Goal: Transaction & Acquisition: Purchase product/service

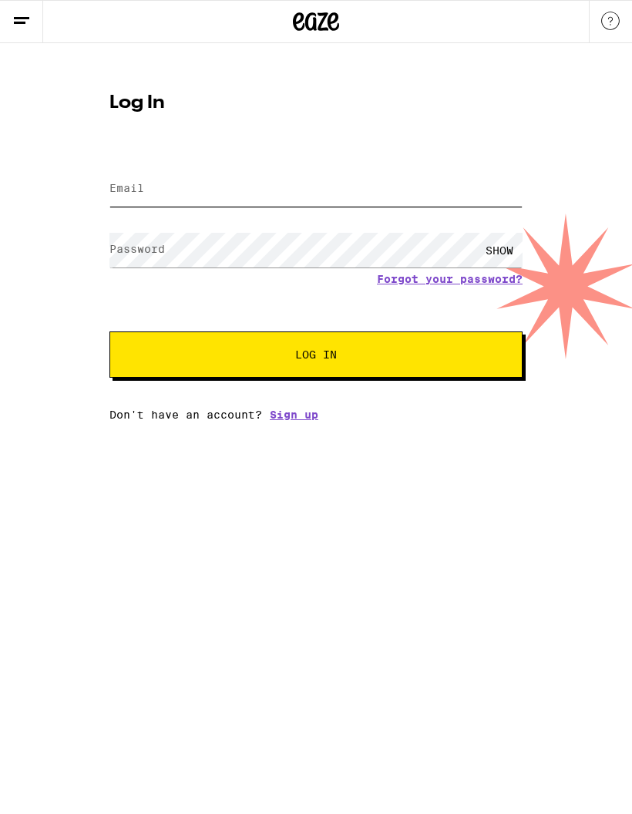
click at [143, 187] on input "Email" at bounding box center [316, 189] width 413 height 35
click at [449, 279] on form "Email Email Password Password SHOW Forgot your password? Log In" at bounding box center [316, 264] width 413 height 227
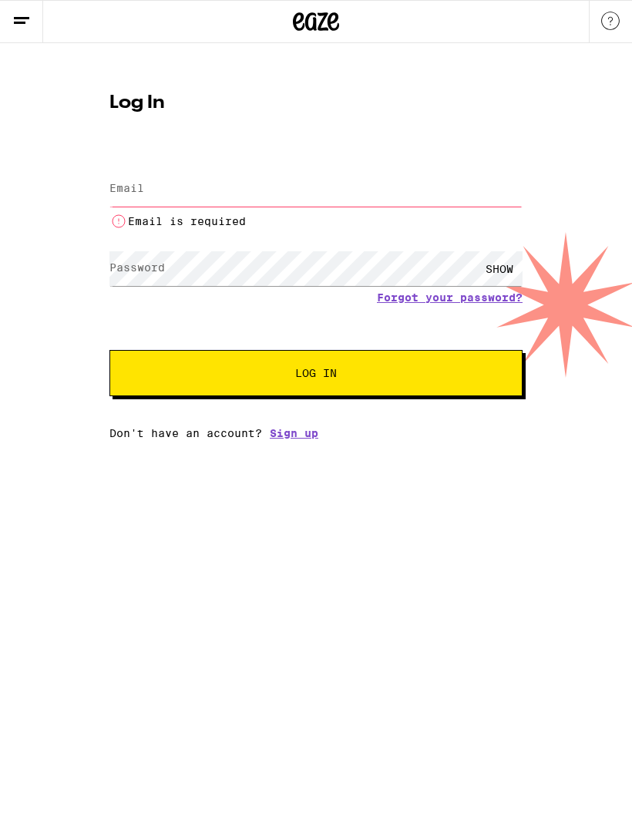
click at [300, 185] on input "Email" at bounding box center [316, 189] width 413 height 35
type input "[PERSON_NAME][EMAIL_ADDRESS][DOMAIN_NAME]"
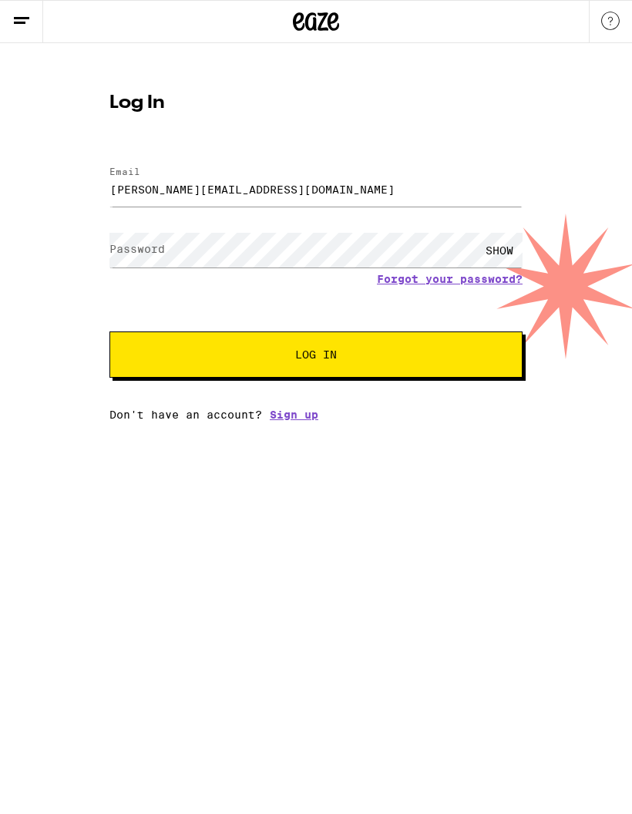
click at [436, 281] on link "Forgot your password?" at bounding box center [450, 279] width 146 height 12
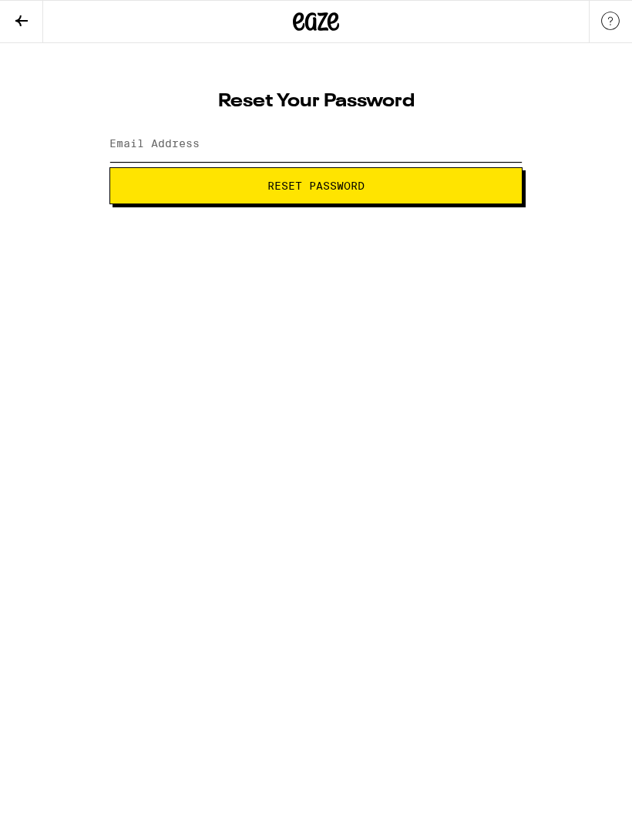
click at [339, 140] on input "Email Address" at bounding box center [316, 144] width 413 height 35
type input "[PERSON_NAME][EMAIL_ADDRESS][DOMAIN_NAME]"
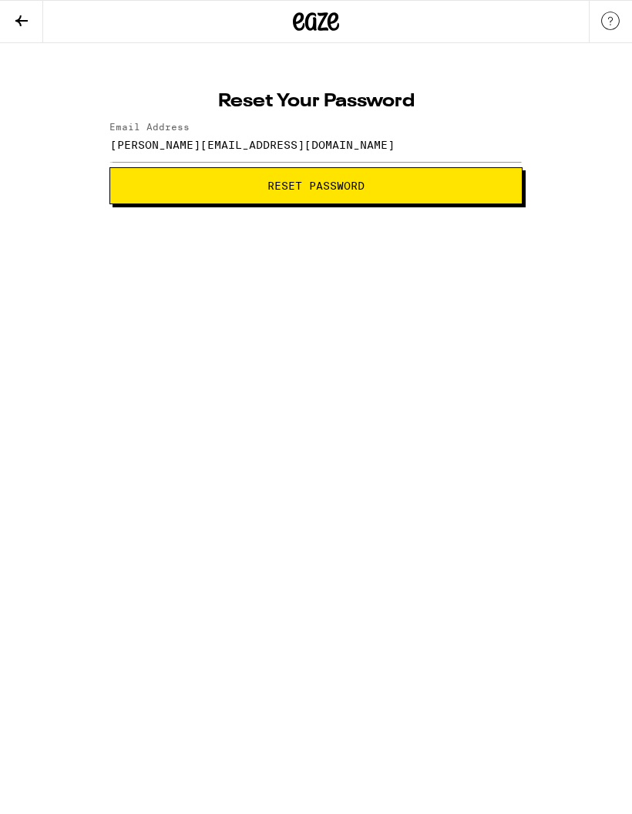
click at [386, 179] on button "Reset Password" at bounding box center [316, 185] width 413 height 37
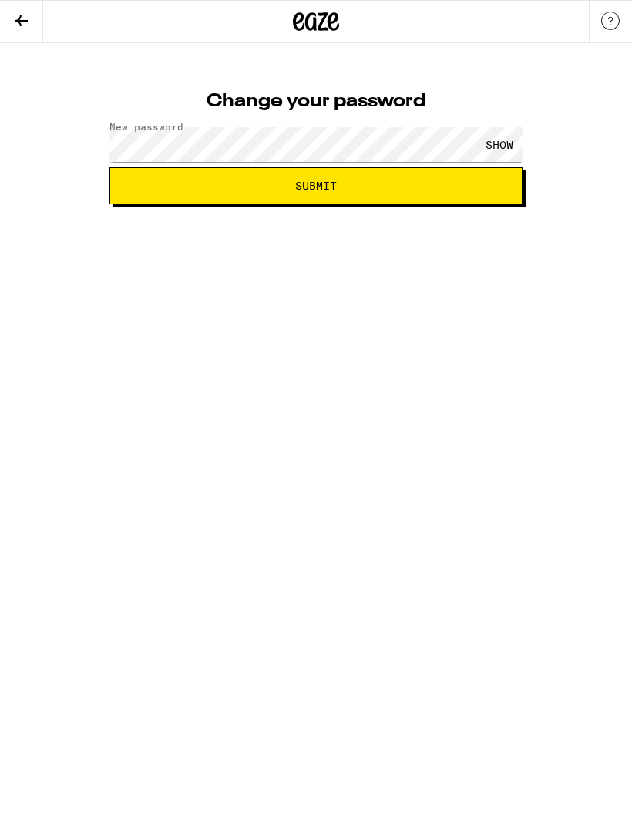
click at [507, 142] on div "SHOW" at bounding box center [500, 144] width 46 height 35
click at [438, 184] on span "Submit" at bounding box center [316, 185] width 387 height 11
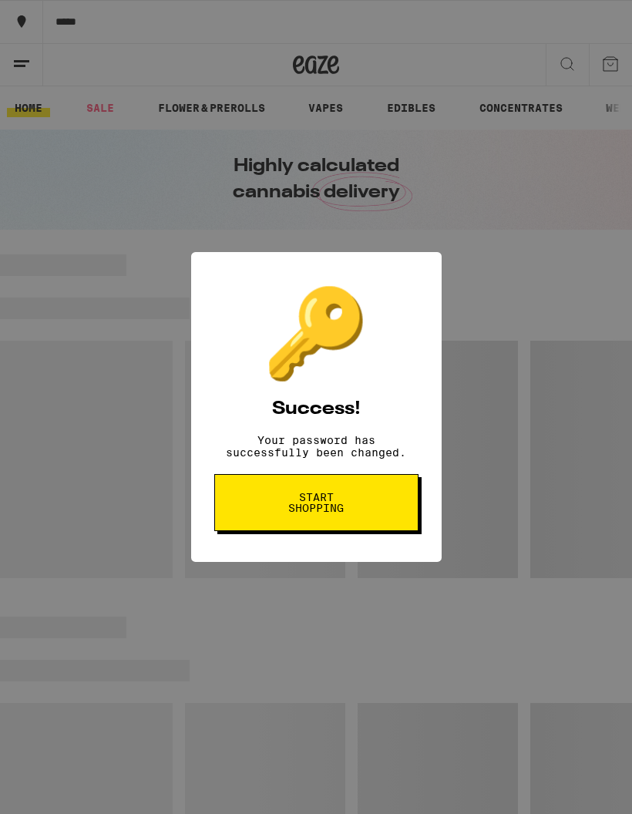
click at [378, 493] on button "Start shopping" at bounding box center [316, 502] width 204 height 57
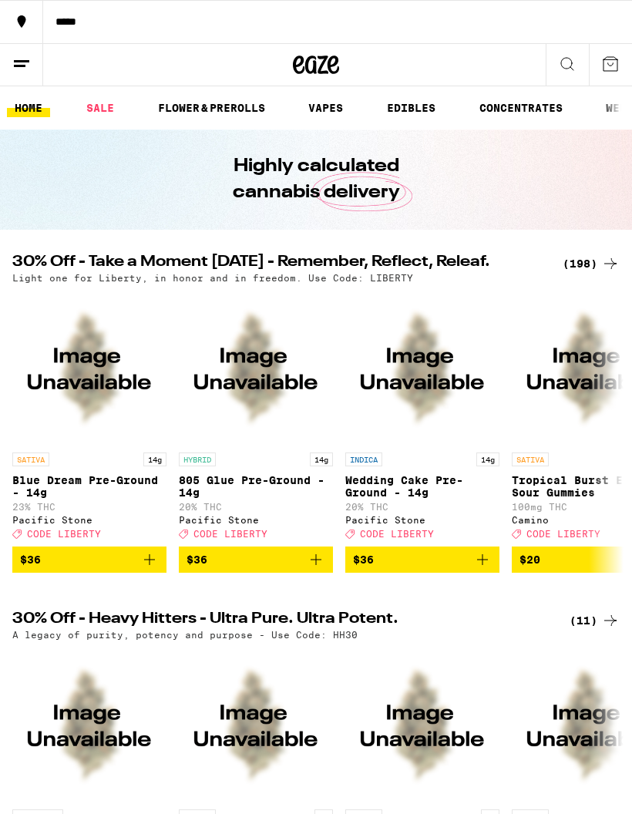
click at [94, 100] on link "SALE" at bounding box center [100, 108] width 43 height 19
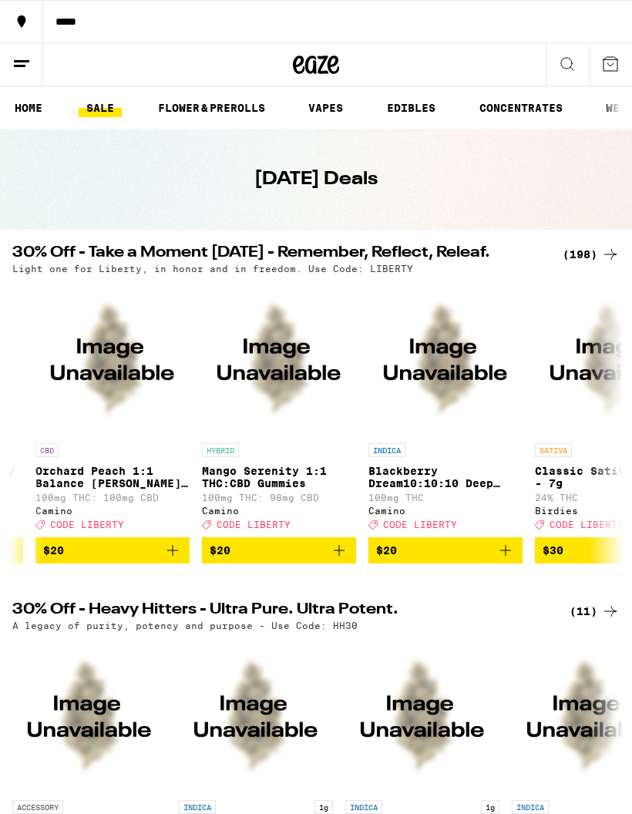
scroll to position [0, 642]
click at [588, 251] on div "(198)" at bounding box center [591, 254] width 57 height 19
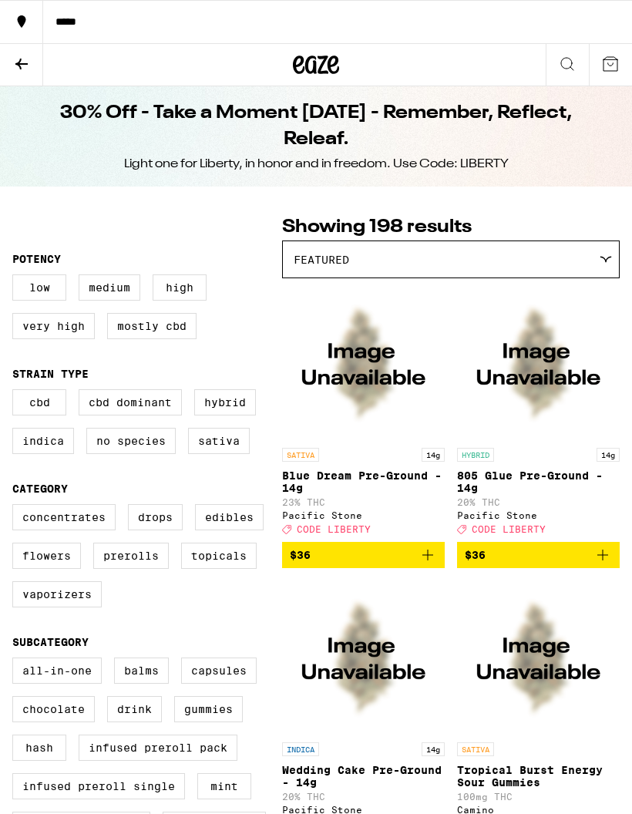
click at [43, 444] on label "Indica" at bounding box center [43, 441] width 62 height 26
click at [16, 393] on input "Indica" at bounding box center [15, 392] width 1 height 1
checkbox input "true"
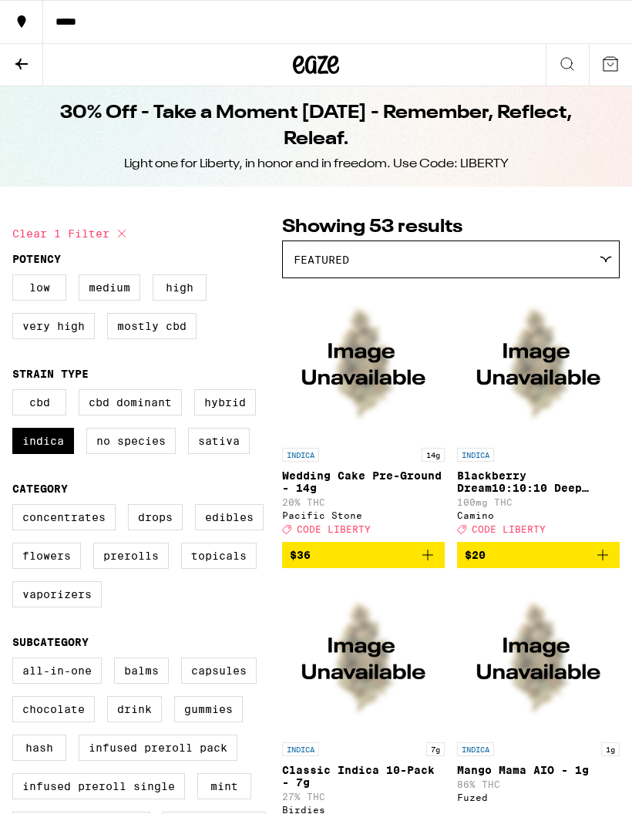
click at [61, 602] on label "Vaporizers" at bounding box center [56, 594] width 89 height 26
click at [16, 507] on input "Vaporizers" at bounding box center [15, 507] width 1 height 1
checkbox input "true"
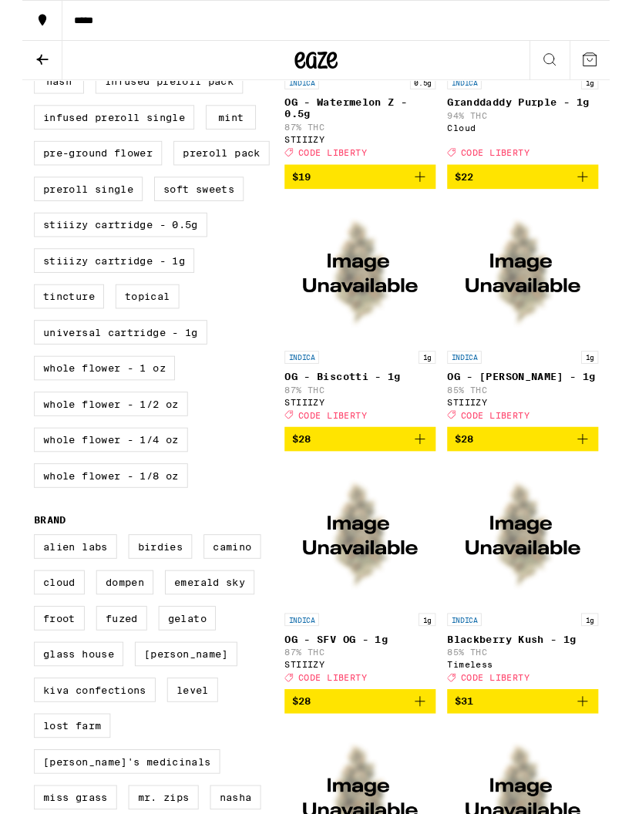
scroll to position [662, 0]
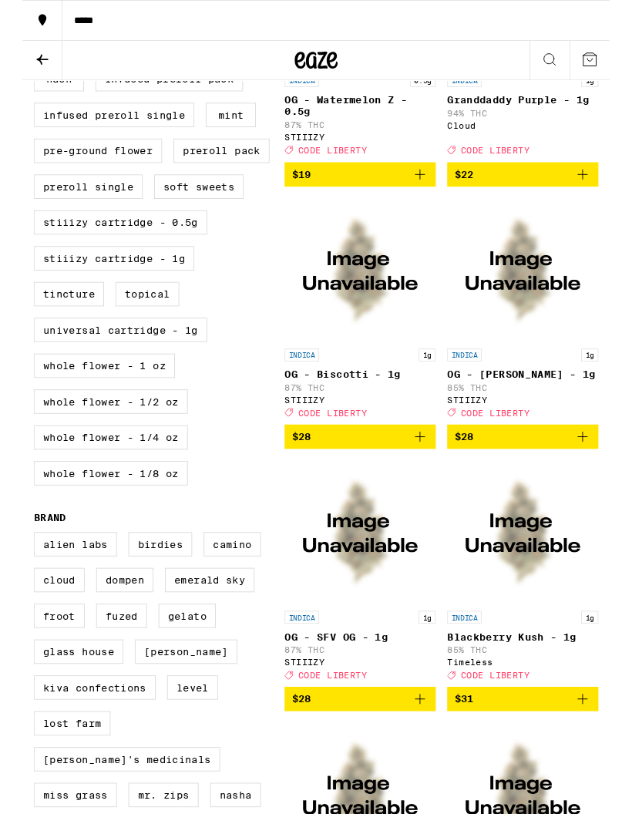
click at [149, 342] on label "Universal Cartridge - 1g" at bounding box center [105, 355] width 187 height 26
checkbox input "true"
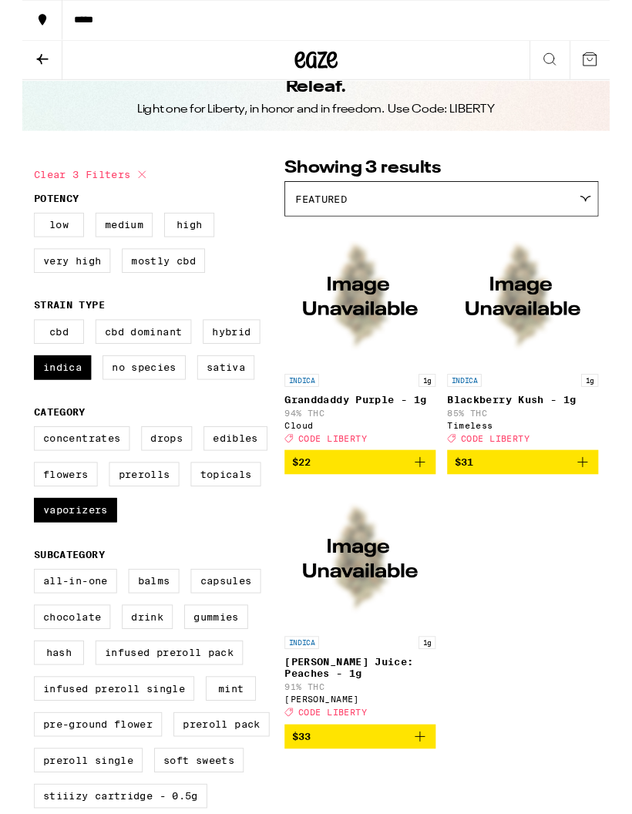
scroll to position [46, 0]
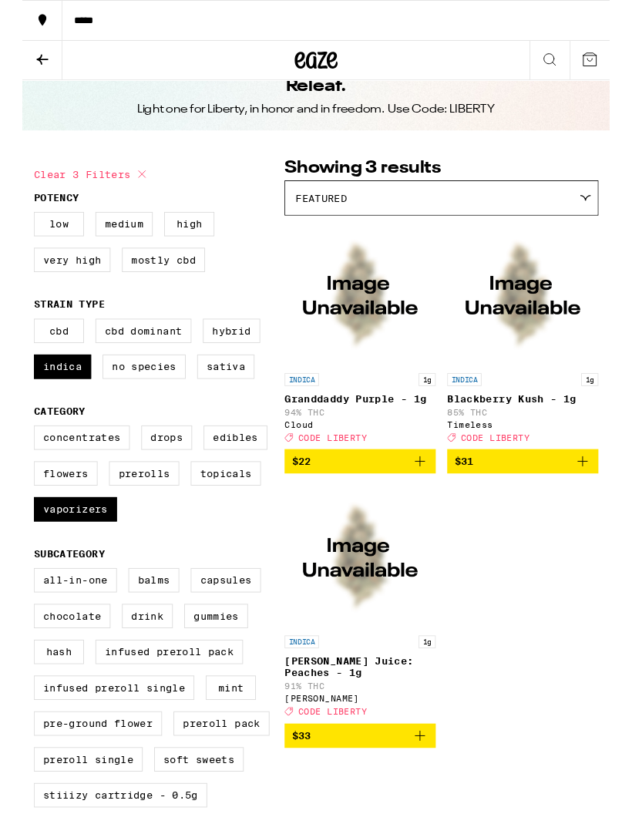
click at [49, 553] on label "Vaporizers" at bounding box center [56, 548] width 89 height 26
click at [16, 461] on input "Vaporizers" at bounding box center [15, 460] width 1 height 1
checkbox input "false"
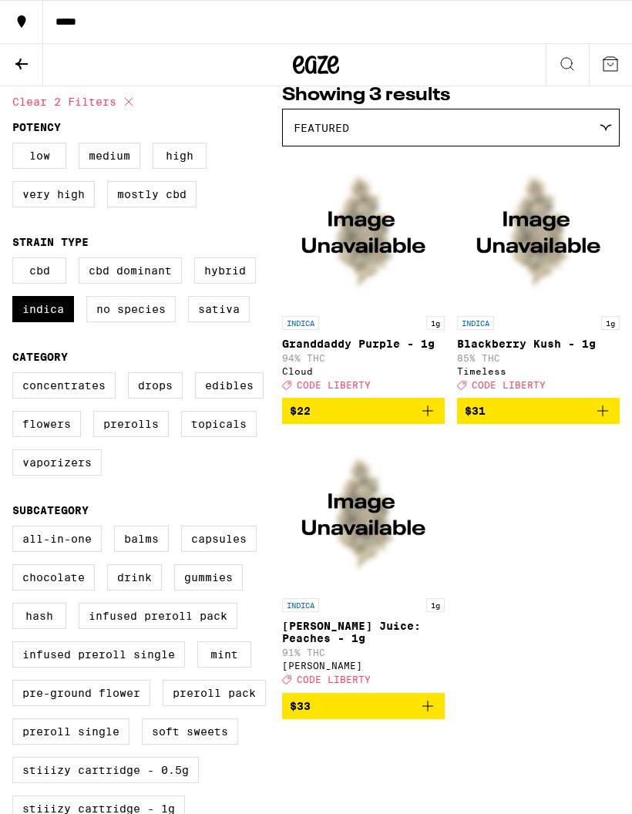
scroll to position [131, 0]
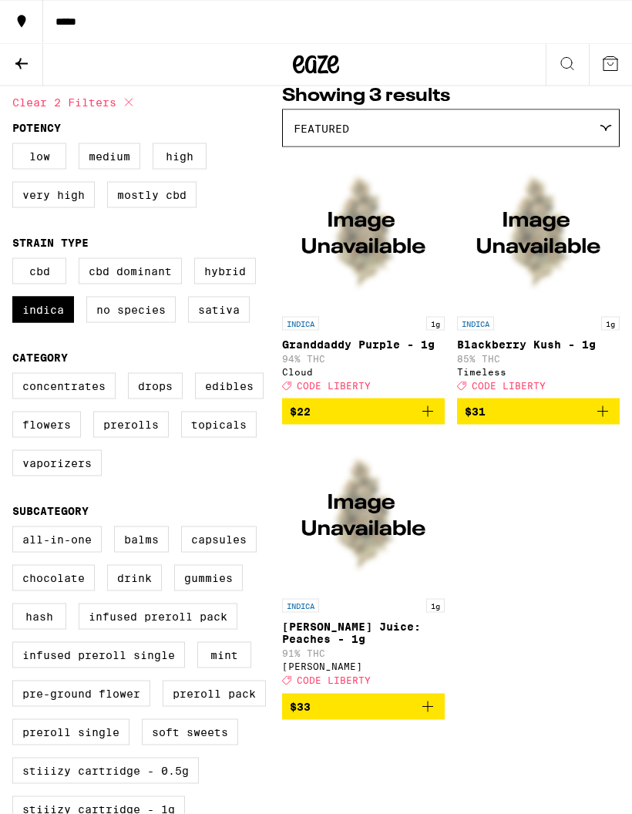
click at [424, 412] on icon "Add to bag" at bounding box center [428, 412] width 19 height 19
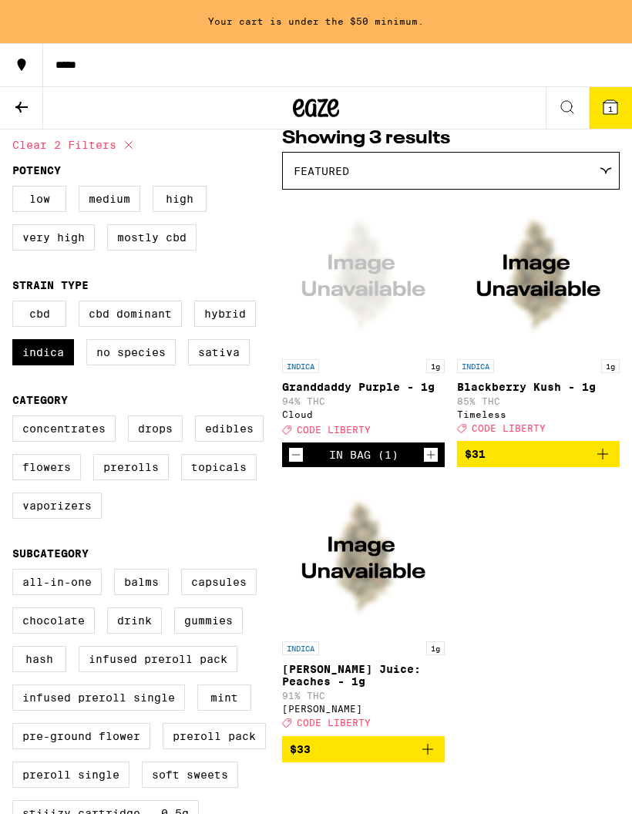
click at [379, 381] on p "Granddaddy Purple - 1g" at bounding box center [363, 387] width 163 height 12
click at [544, 392] on div "INDICA 1g Blackberry Kush - 1g 85% THC Timeless Deal Created with Sketch. CODE …" at bounding box center [538, 396] width 163 height 74
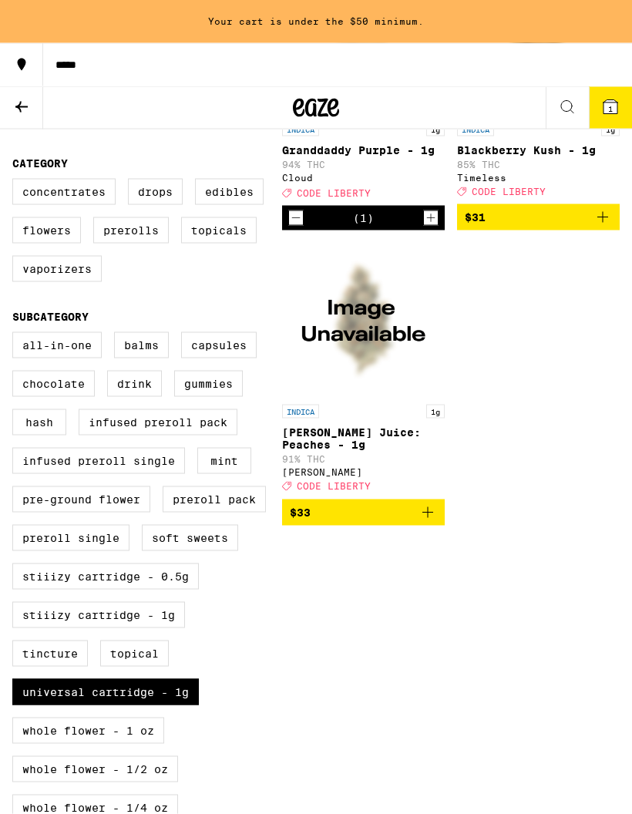
scroll to position [368, 0]
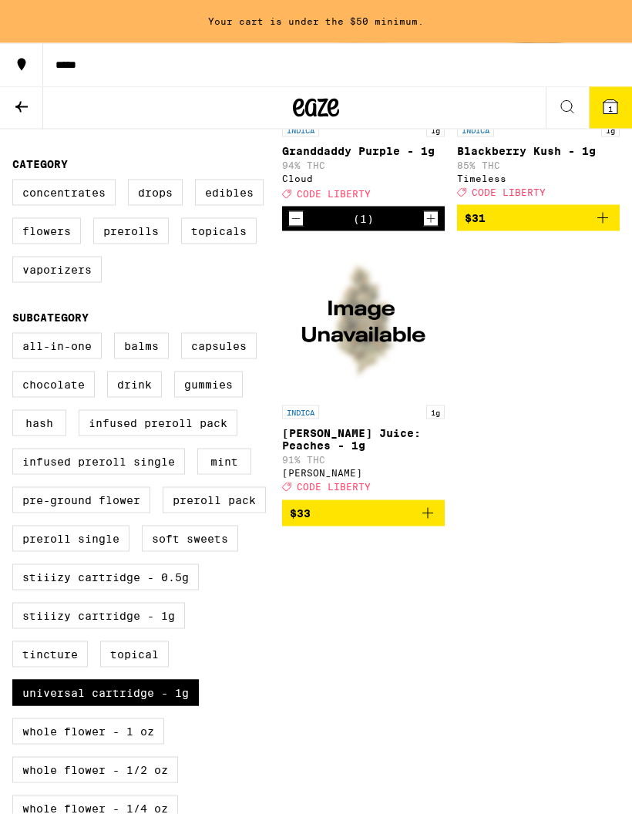
click at [372, 439] on p "[PERSON_NAME] Juice: Peaches - 1g" at bounding box center [363, 439] width 163 height 25
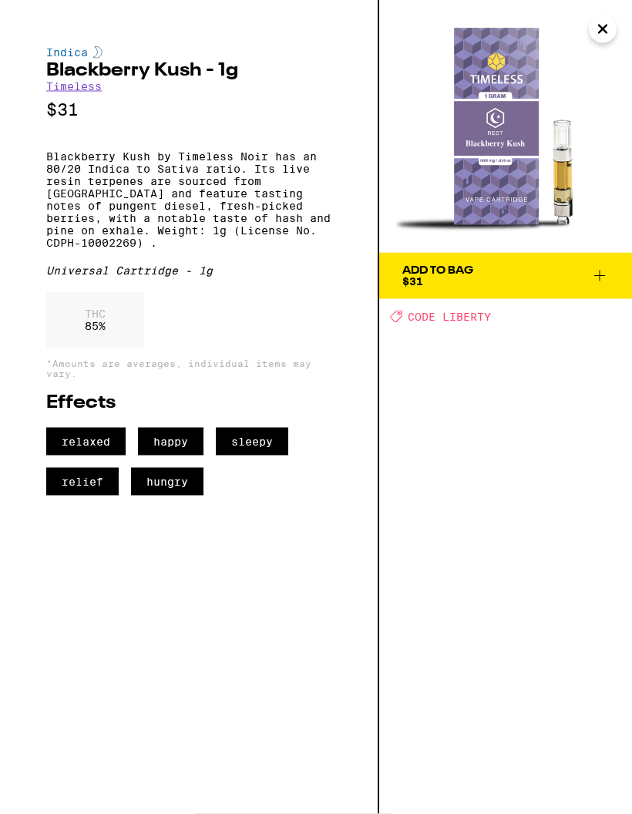
scroll to position [369, 0]
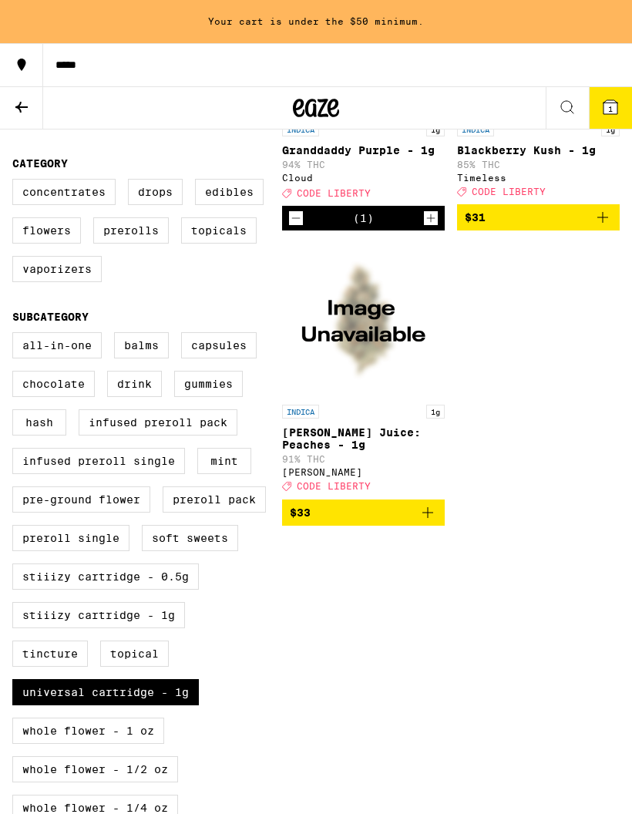
click at [433, 518] on icon "Add to bag" at bounding box center [428, 513] width 19 height 19
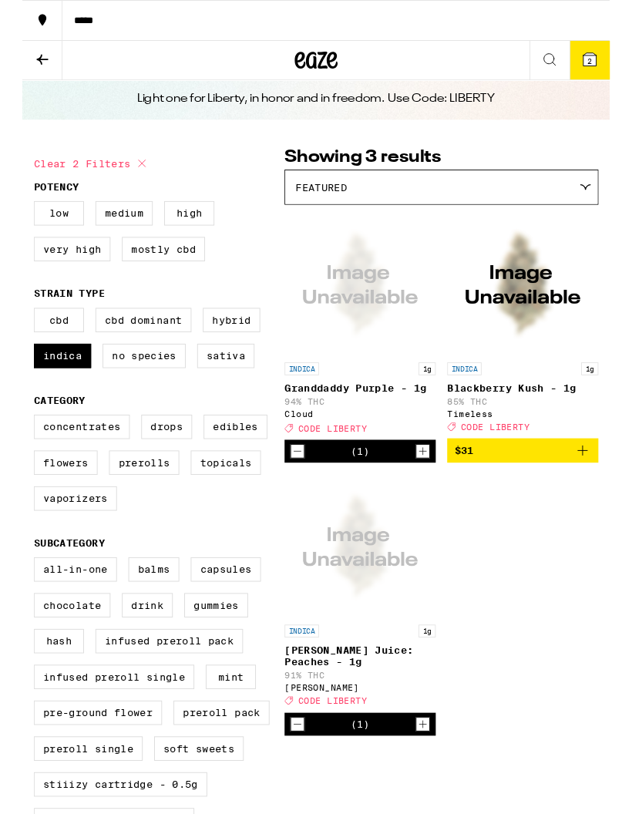
scroll to position [60, 0]
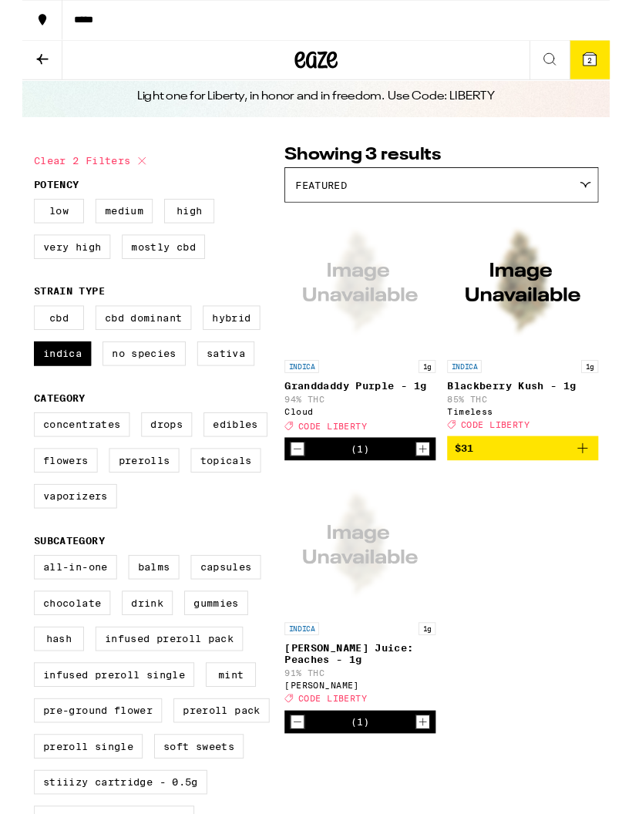
click at [28, 61] on icon at bounding box center [21, 64] width 19 height 19
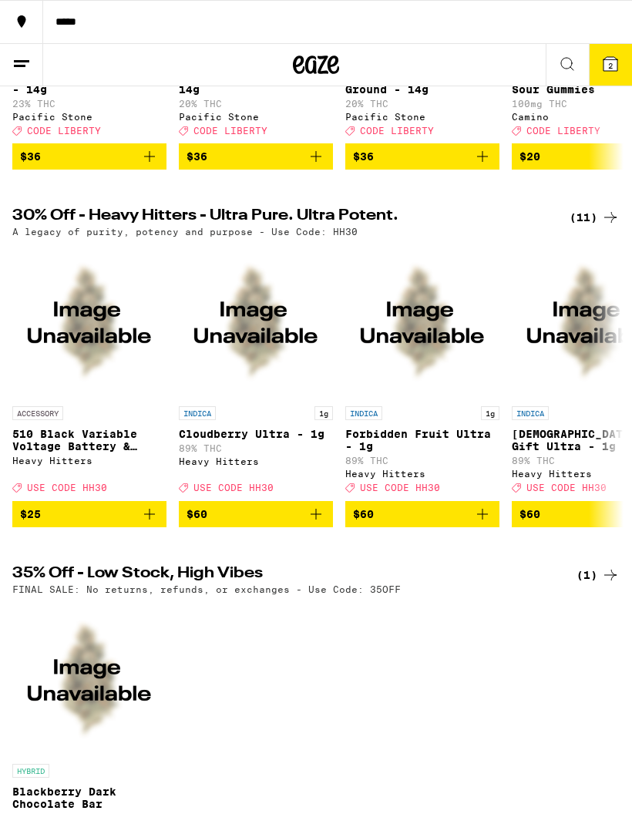
scroll to position [393, 0]
click at [591, 227] on div "(11)" at bounding box center [595, 218] width 50 height 19
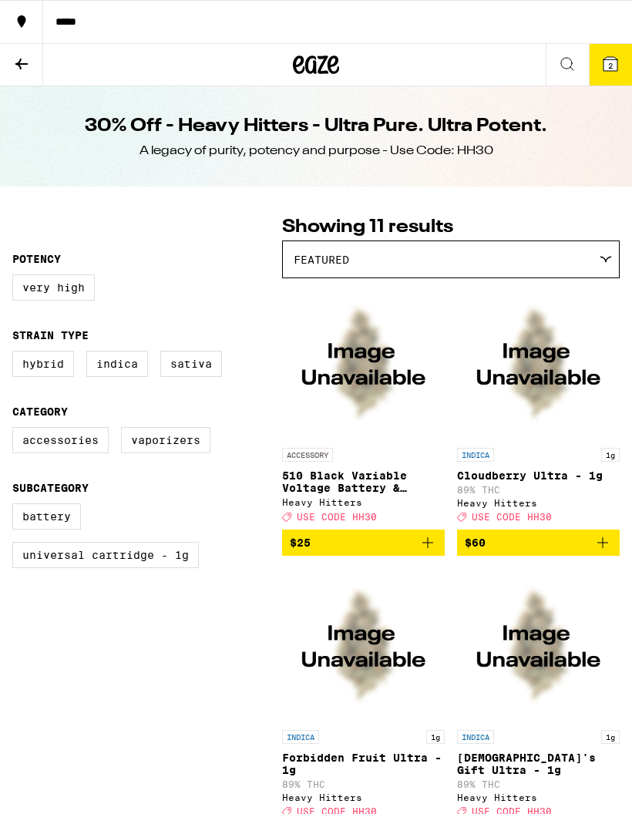
click at [115, 363] on label "Indica" at bounding box center [117, 364] width 62 height 26
click at [16, 354] on input "Indica" at bounding box center [15, 353] width 1 height 1
checkbox input "true"
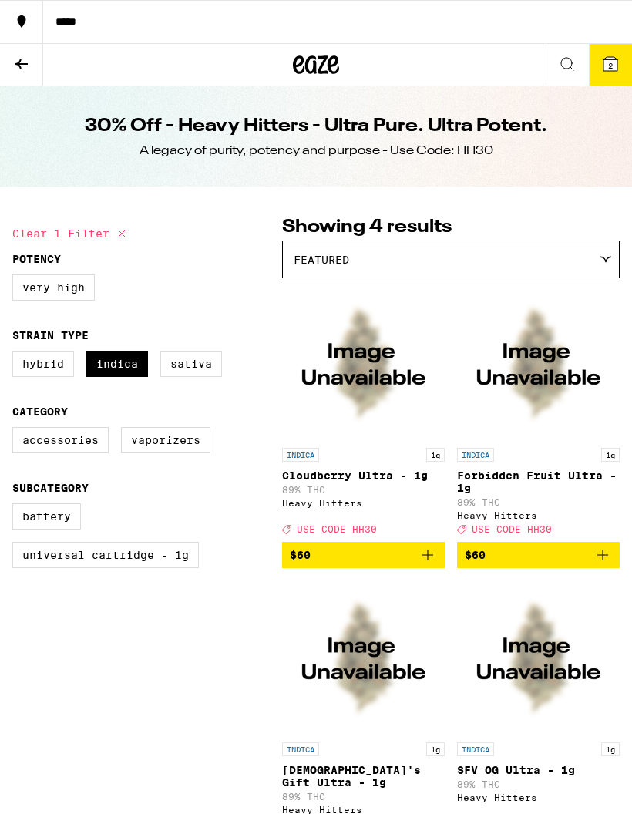
click at [177, 542] on label "Universal Cartridge - 1g" at bounding box center [105, 555] width 187 height 26
click at [16, 507] on input "Universal Cartridge - 1g" at bounding box center [15, 506] width 1 height 1
checkbox input "true"
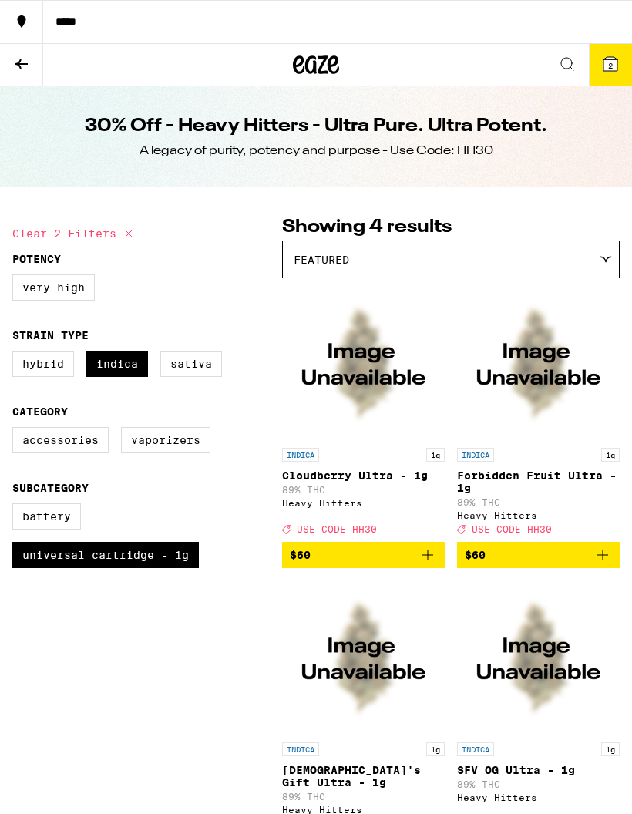
click at [27, 65] on icon at bounding box center [21, 64] width 19 height 19
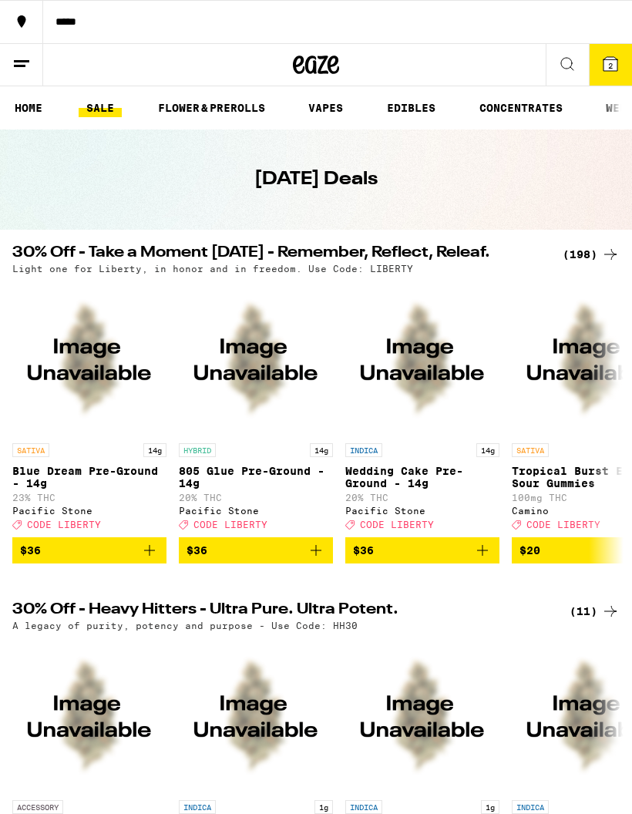
click at [319, 105] on link "VAPES" at bounding box center [326, 108] width 50 height 19
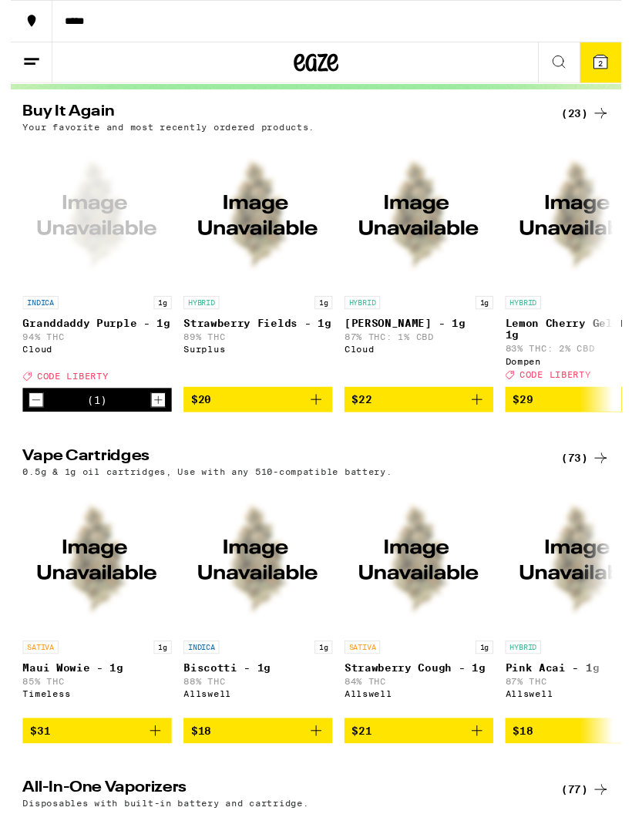
scroll to position [166, 0]
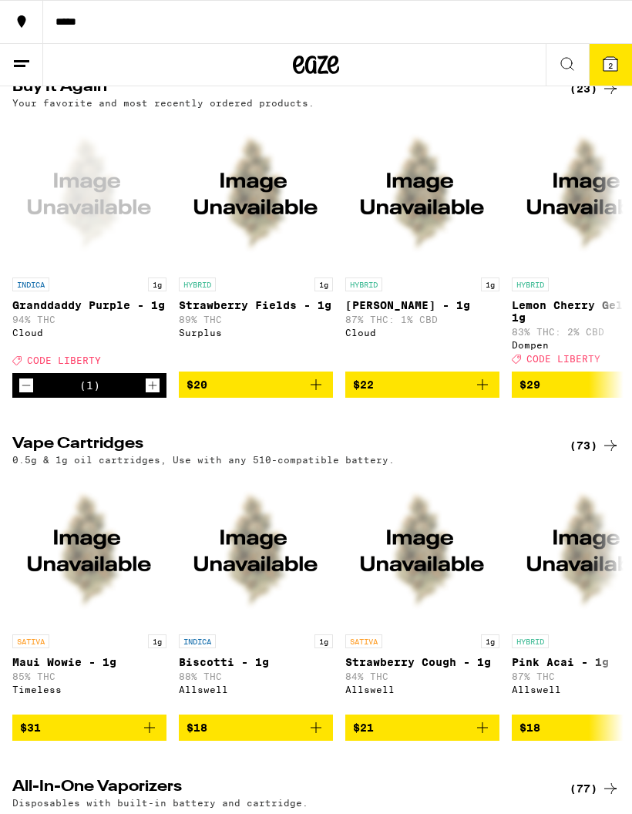
click at [593, 450] on div "(73)" at bounding box center [595, 445] width 50 height 19
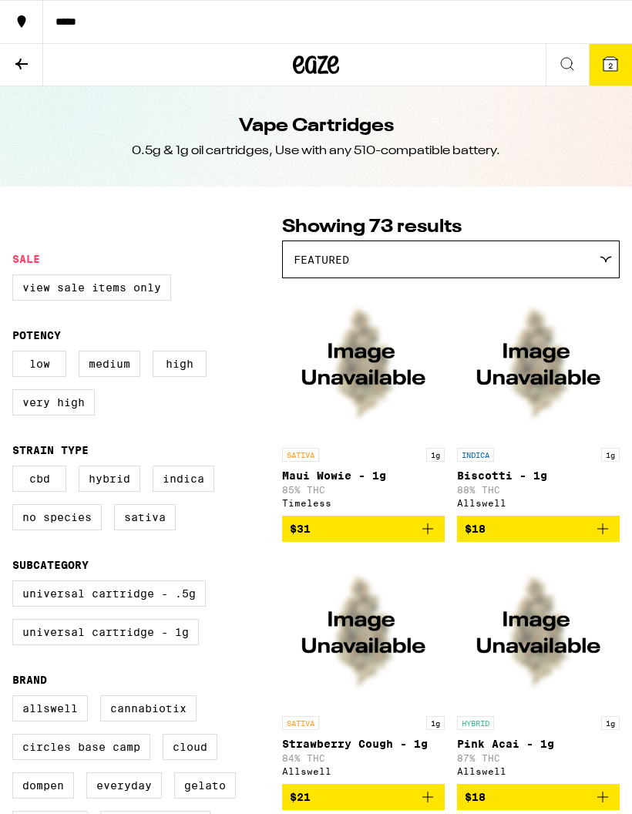
click at [107, 25] on div "*****" at bounding box center [337, 21] width 589 height 11
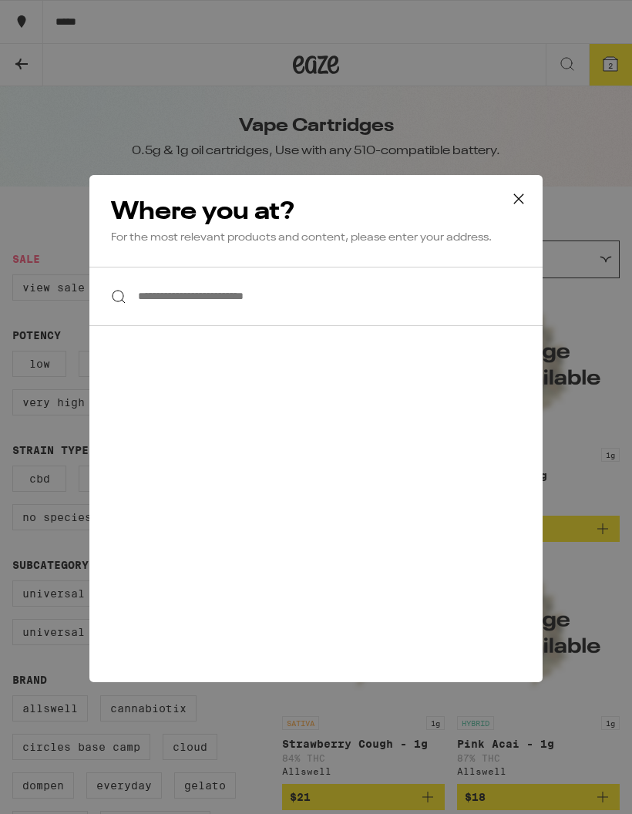
click at [328, 300] on input "**********" at bounding box center [315, 296] width 453 height 59
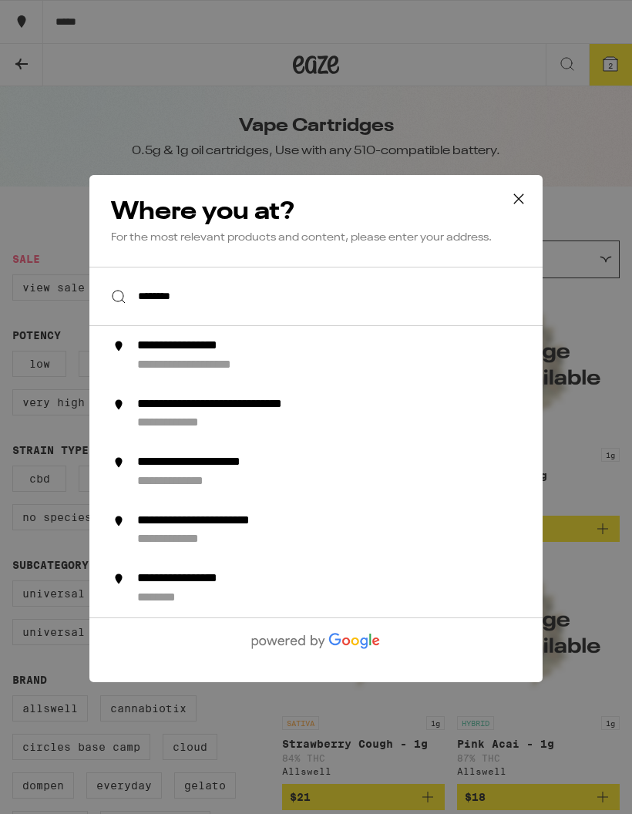
click at [300, 356] on div "**********" at bounding box center [347, 356] width 420 height 34
type input "**********"
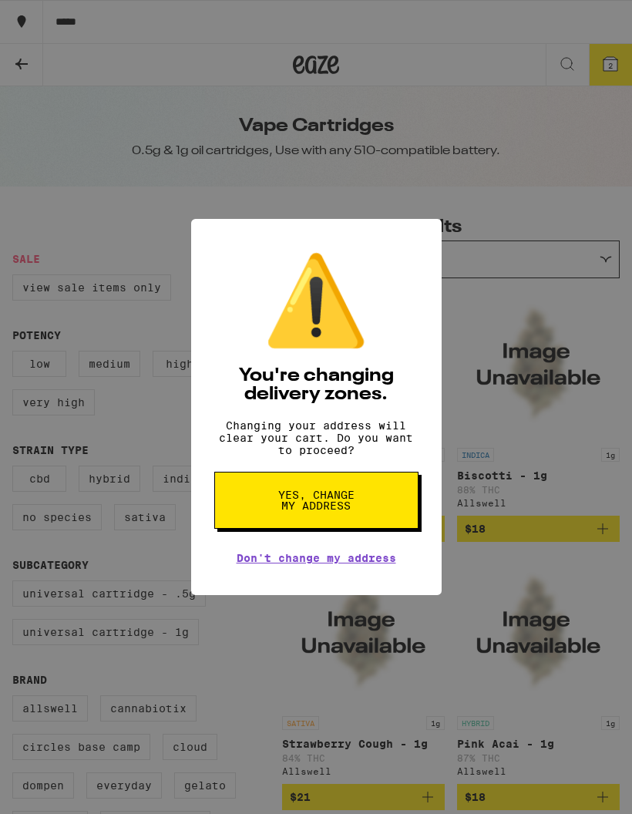
click at [358, 501] on button "Yes, change my address" at bounding box center [316, 500] width 204 height 57
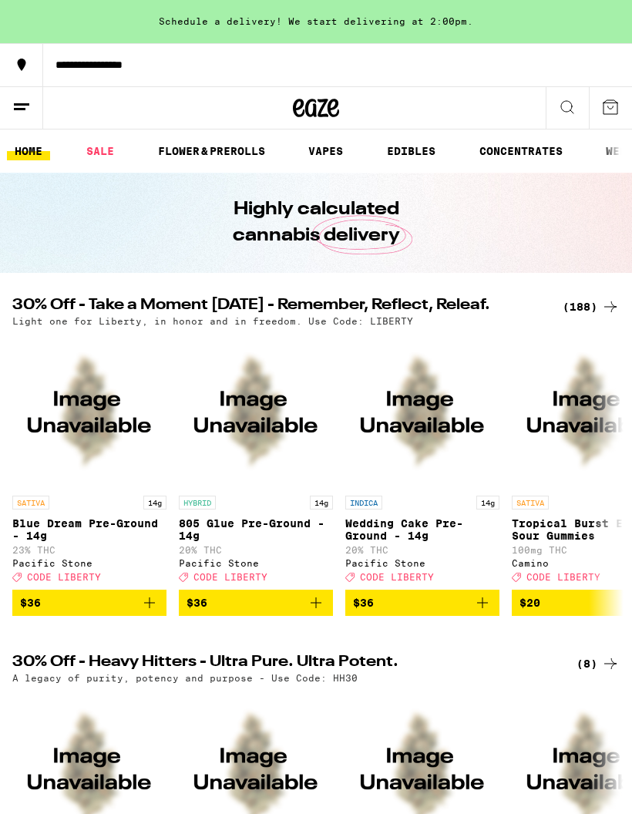
click at [23, 98] on icon at bounding box center [21, 107] width 19 height 19
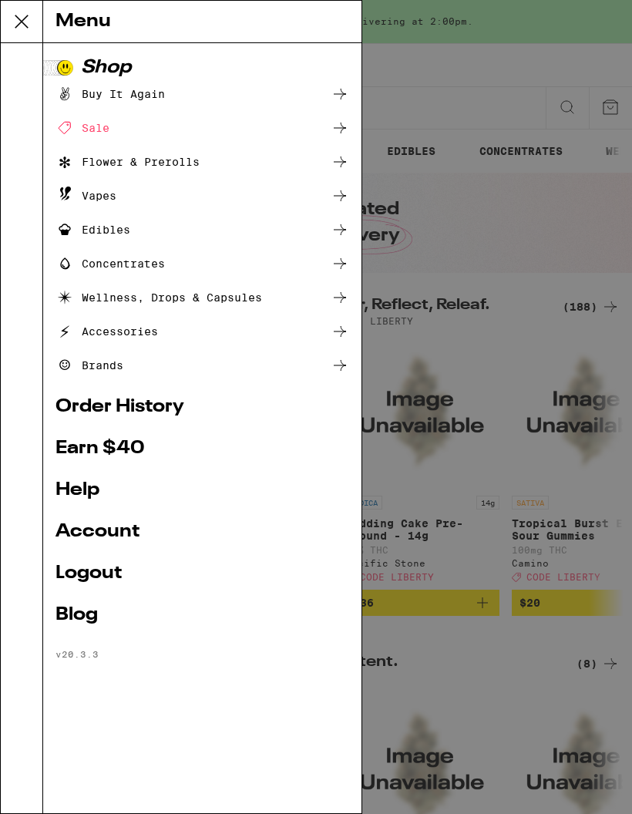
click at [119, 551] on ul "Shop Buy It Again Sale Flower & Prerolls Vapes Edibles Concentrates Wellness, D…" at bounding box center [203, 360] width 294 height 602
click at [107, 530] on link "Account" at bounding box center [203, 532] width 294 height 19
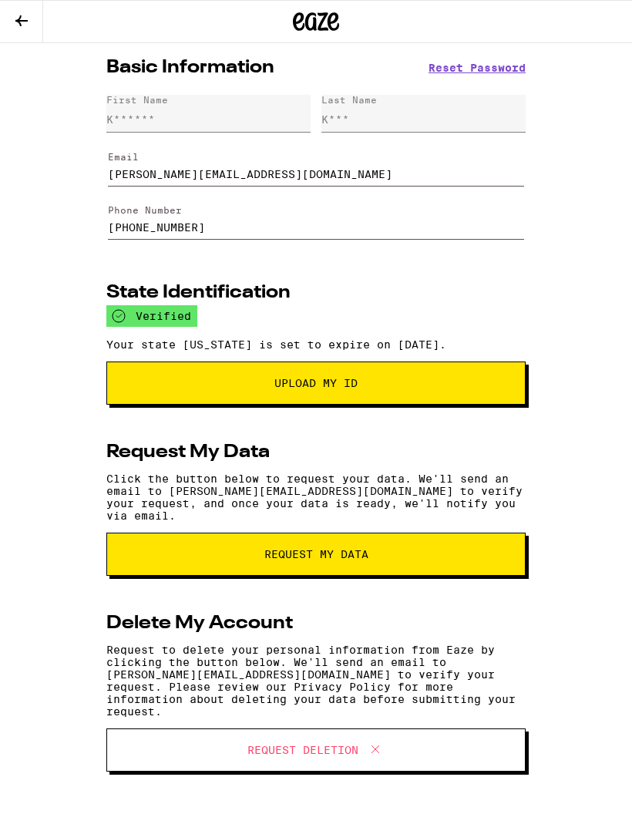
click at [227, 220] on input "[PHONE_NUMBER]" at bounding box center [316, 218] width 416 height 43
click at [204, 235] on input "[PHONE_NUMBER]" at bounding box center [316, 218] width 416 height 43
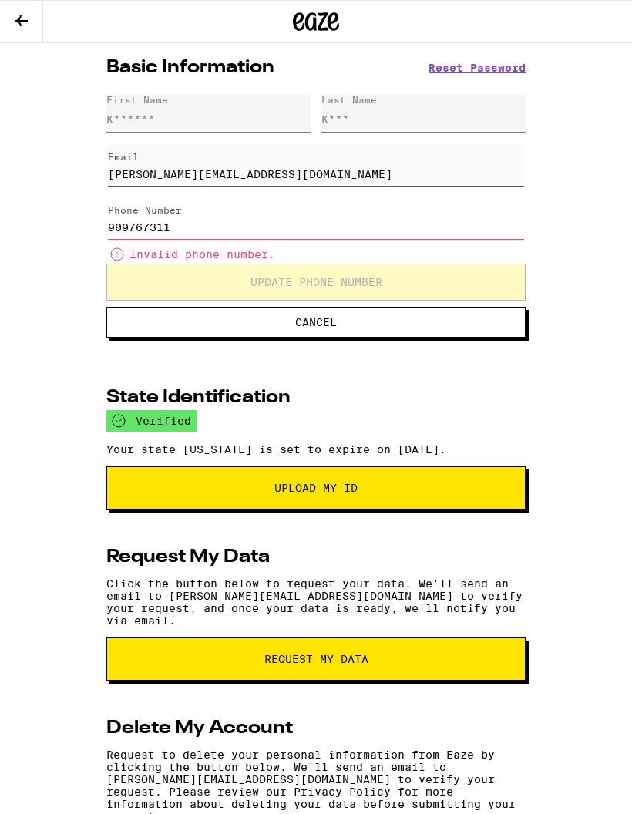
type input "[PHONE_NUMBER]"
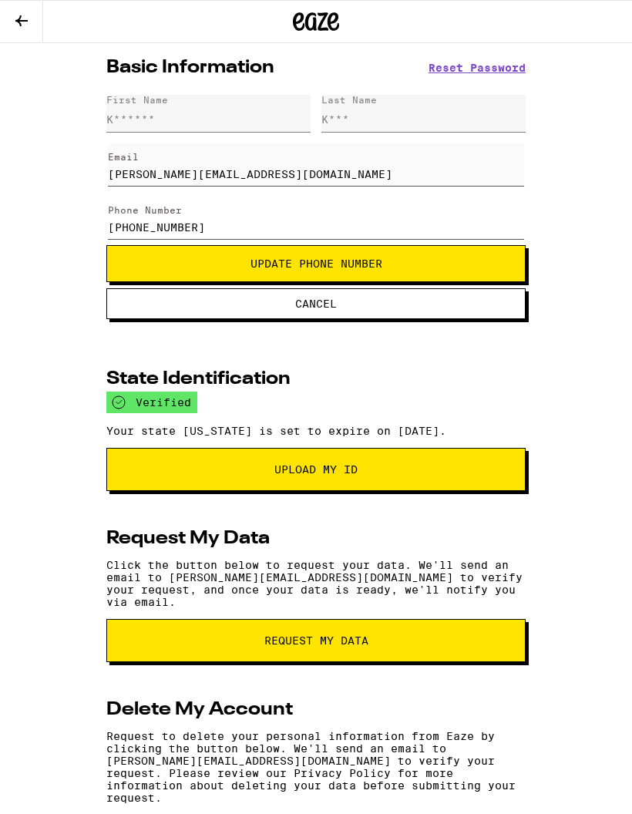
click at [435, 265] on span "Update Phone Number" at bounding box center [316, 263] width 393 height 11
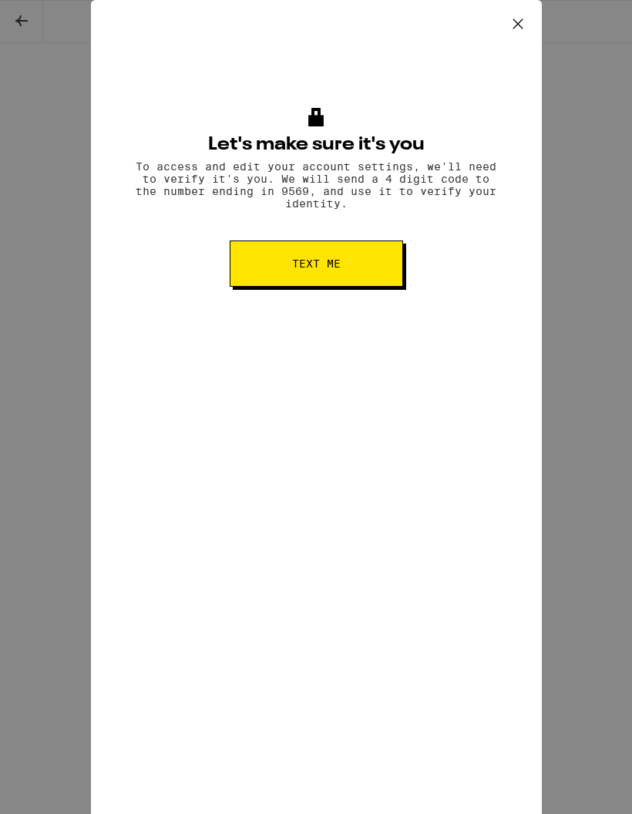
click at [349, 256] on button "Text me" at bounding box center [317, 264] width 174 height 46
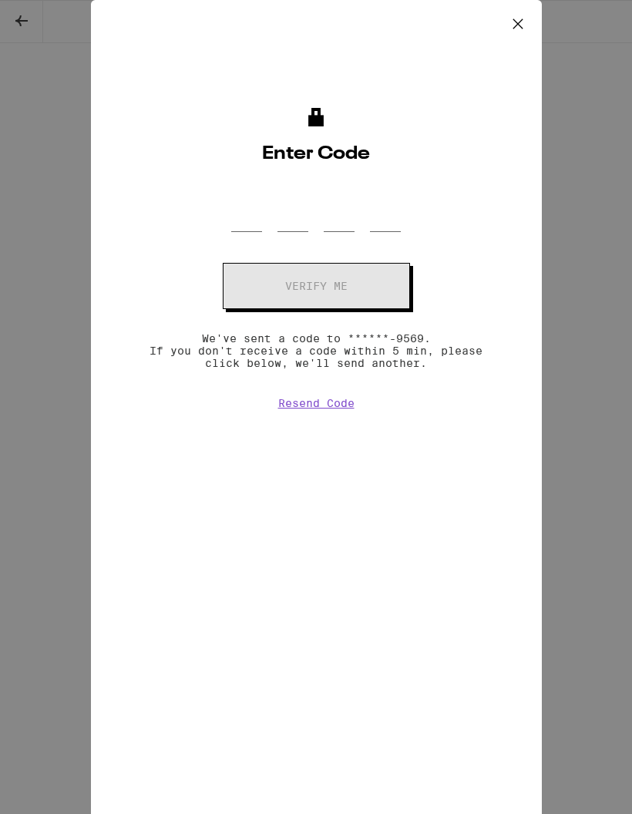
click at [521, 11] on button at bounding box center [518, 24] width 48 height 49
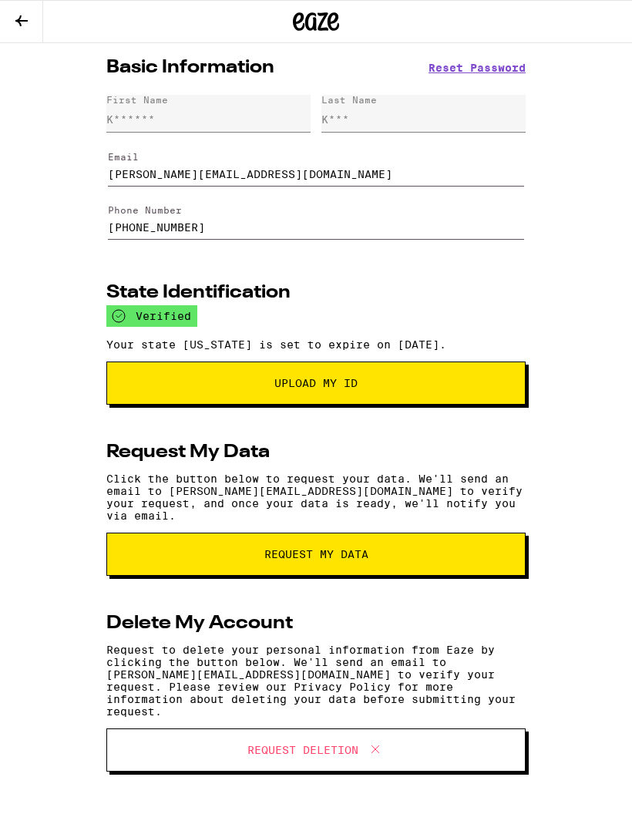
click at [227, 222] on input "[PHONE_NUMBER]" at bounding box center [316, 218] width 416 height 43
click at [202, 233] on input "[PHONE_NUMBER]" at bounding box center [316, 218] width 416 height 43
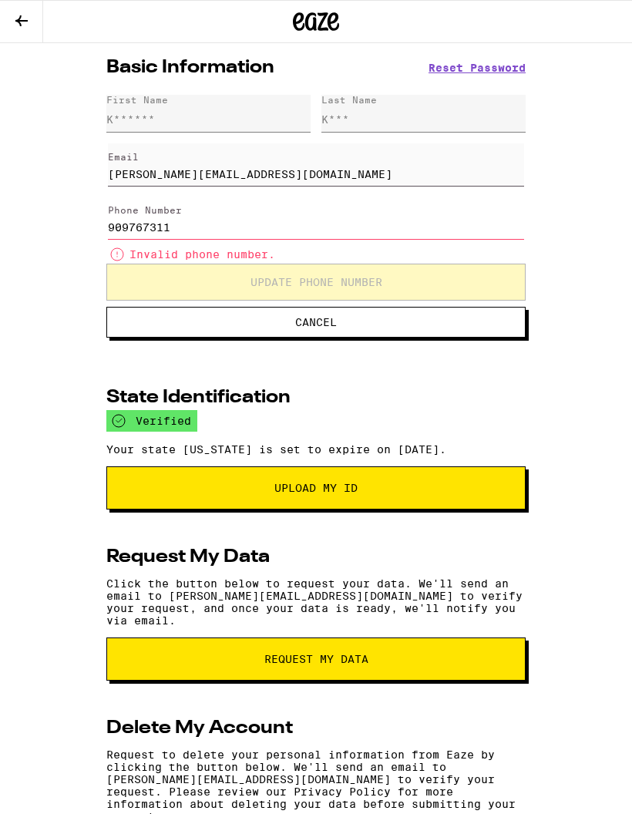
type input "[PHONE_NUMBER]"
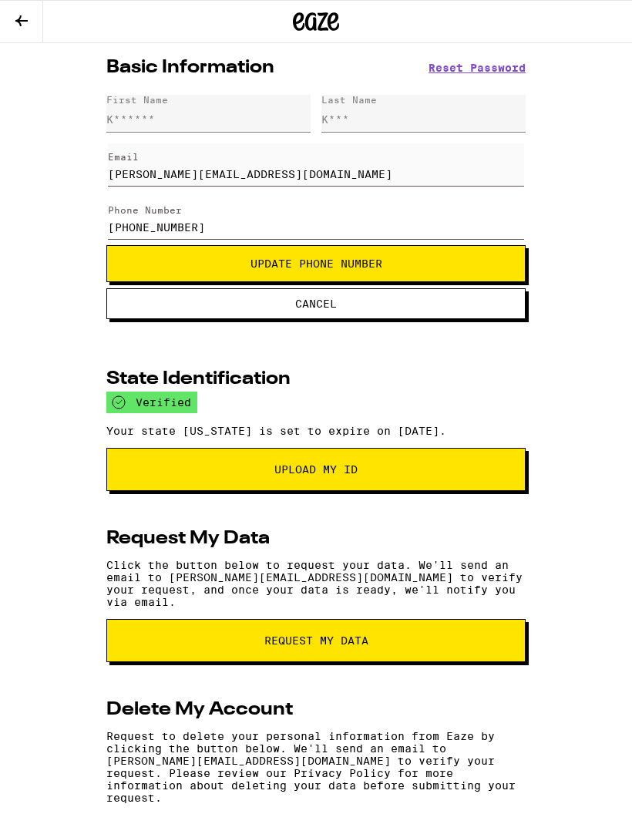
click at [353, 267] on span "Update Phone Number" at bounding box center [317, 263] width 132 height 11
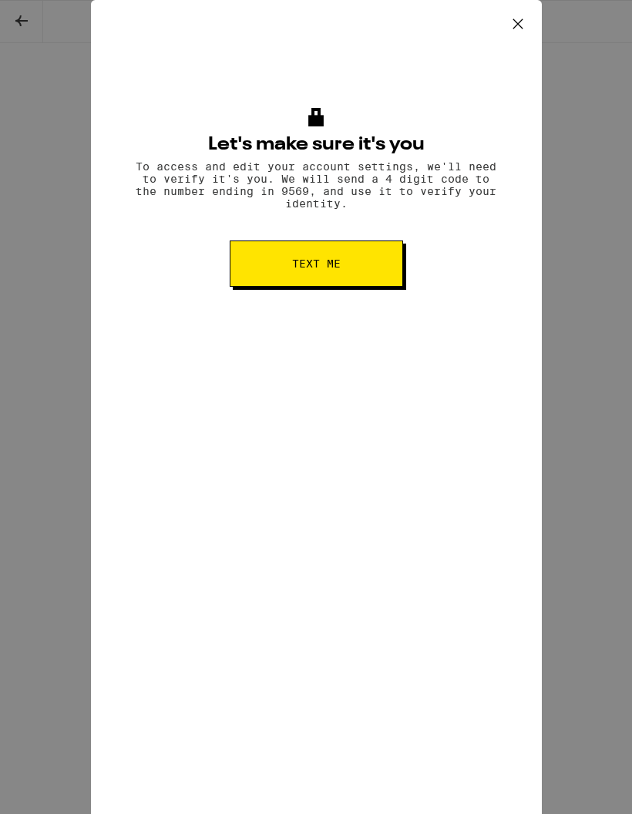
click at [517, 22] on icon at bounding box center [518, 23] width 23 height 23
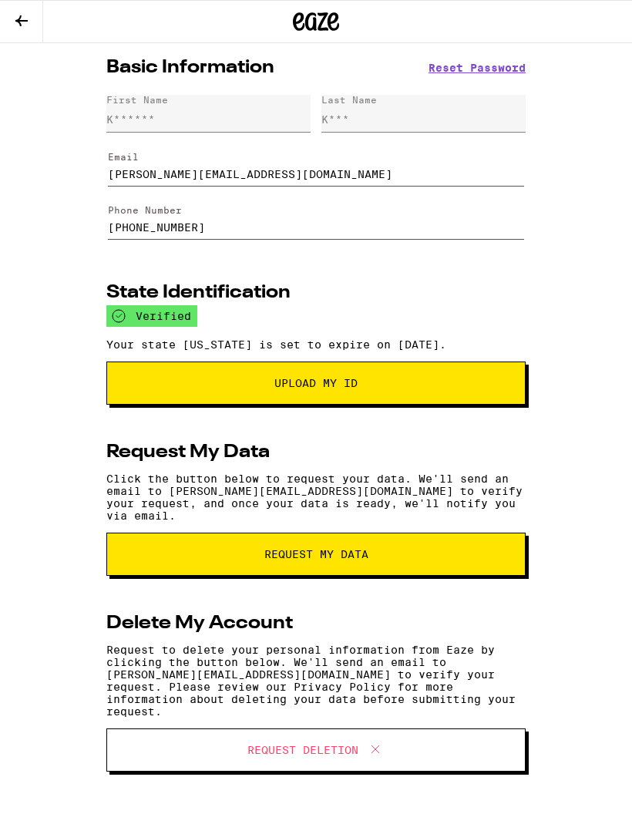
click at [27, 25] on icon at bounding box center [21, 21] width 19 height 19
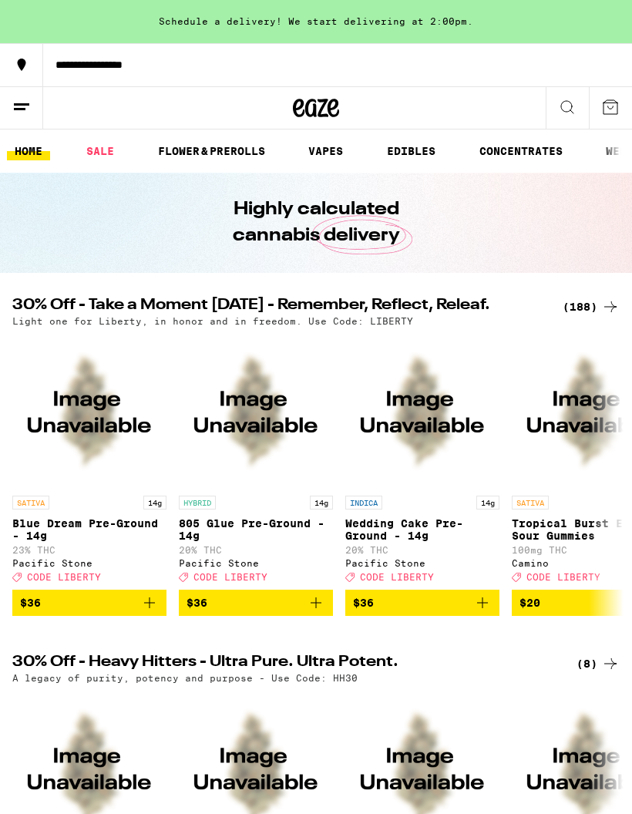
click at [318, 154] on link "VAPES" at bounding box center [326, 151] width 50 height 19
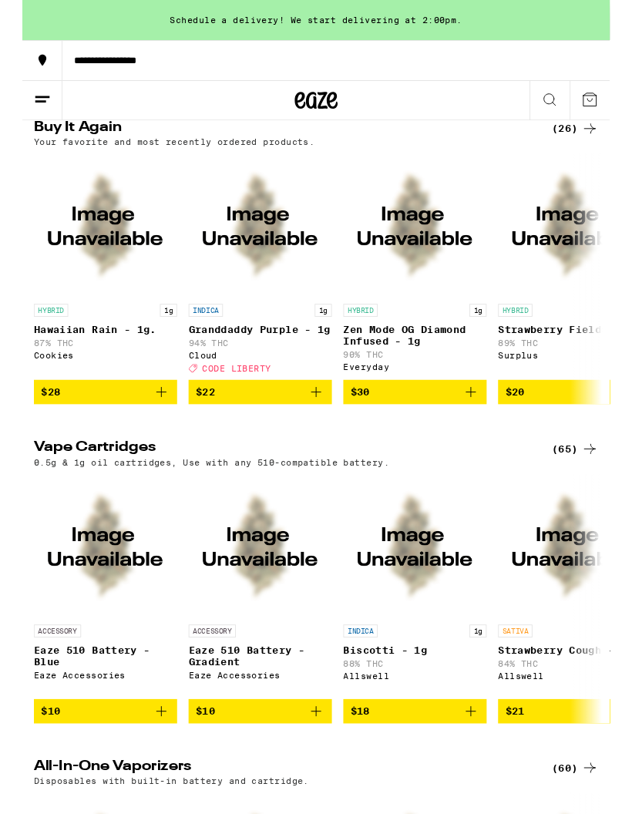
scroll to position [181, 0]
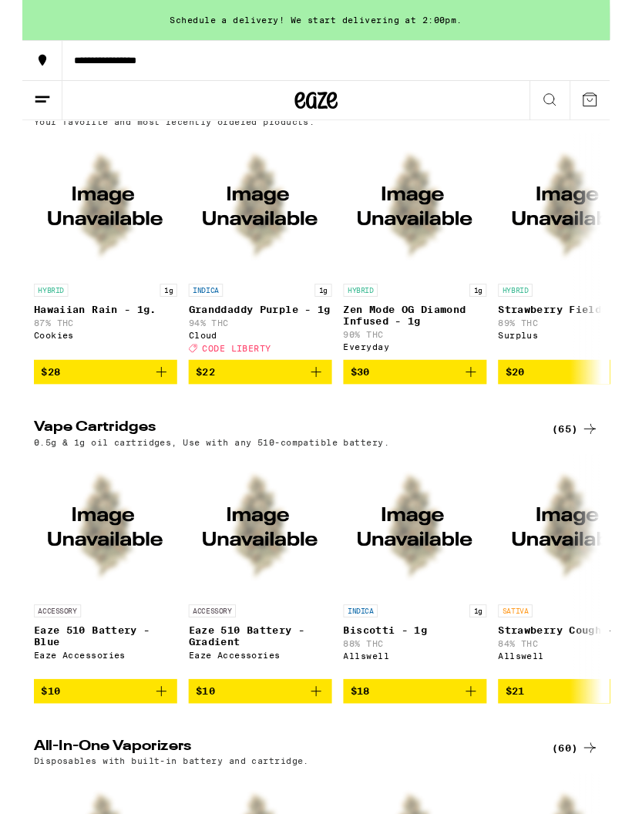
click at [606, 460] on icon at bounding box center [611, 461] width 19 height 19
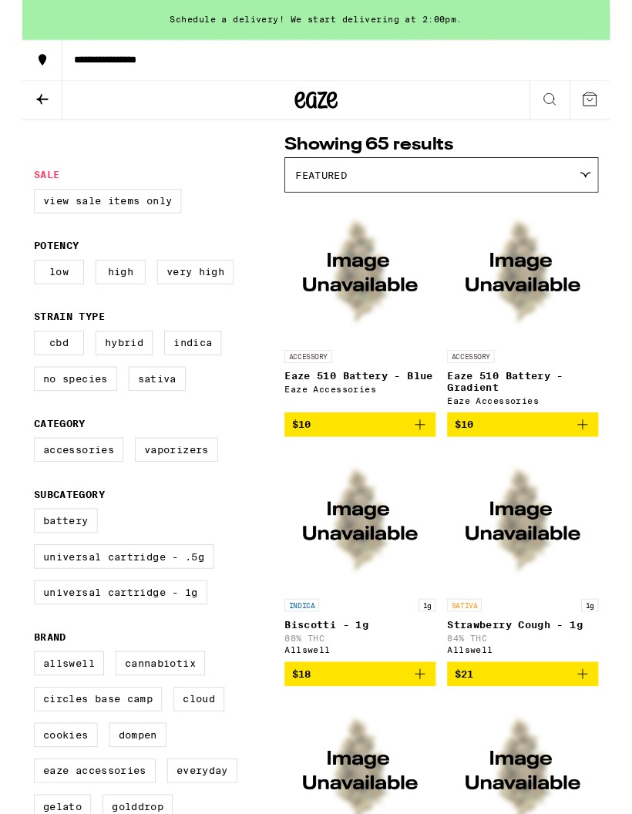
scroll to position [115, 0]
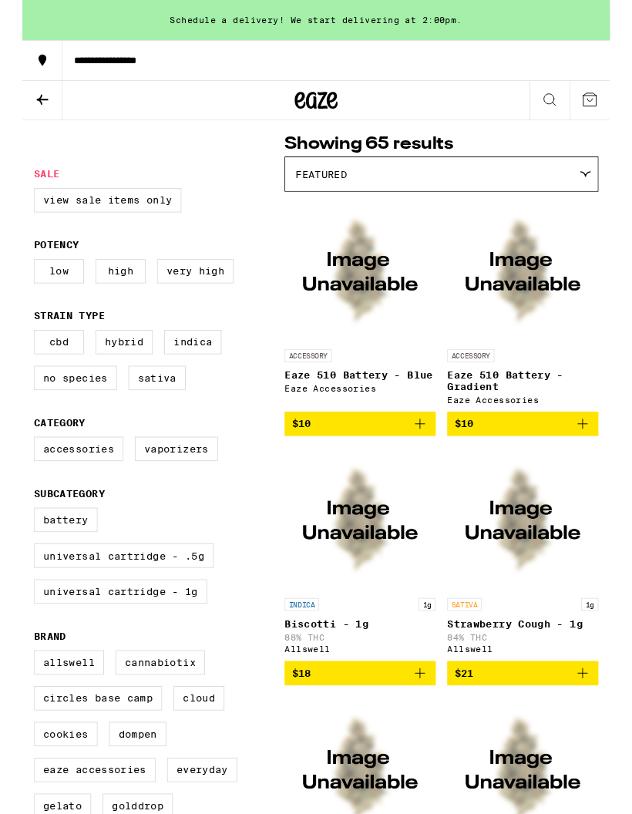
click at [168, 639] on label "Universal Cartridge - 1g" at bounding box center [105, 637] width 187 height 26
click at [16, 550] on input "Universal Cartridge - 1g" at bounding box center [15, 549] width 1 height 1
checkbox input "true"
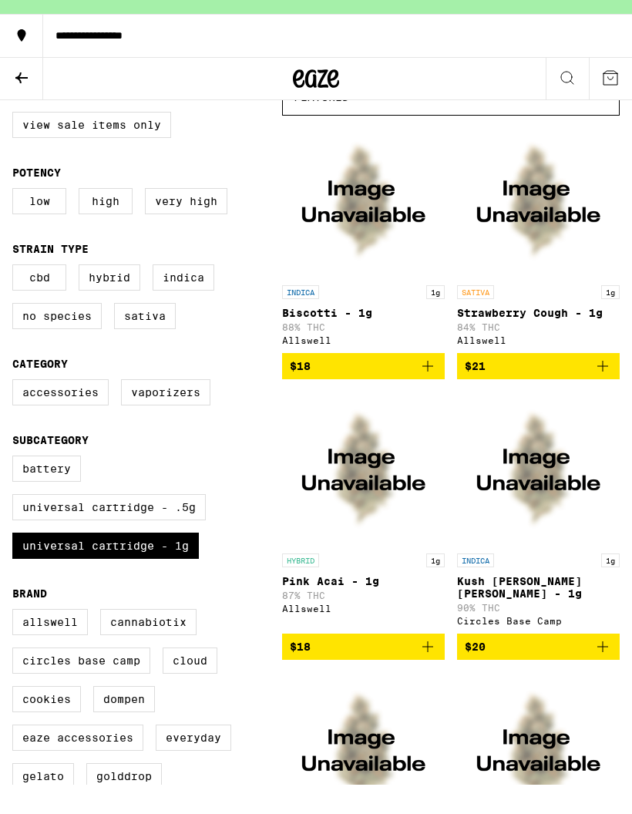
scroll to position [206, 0]
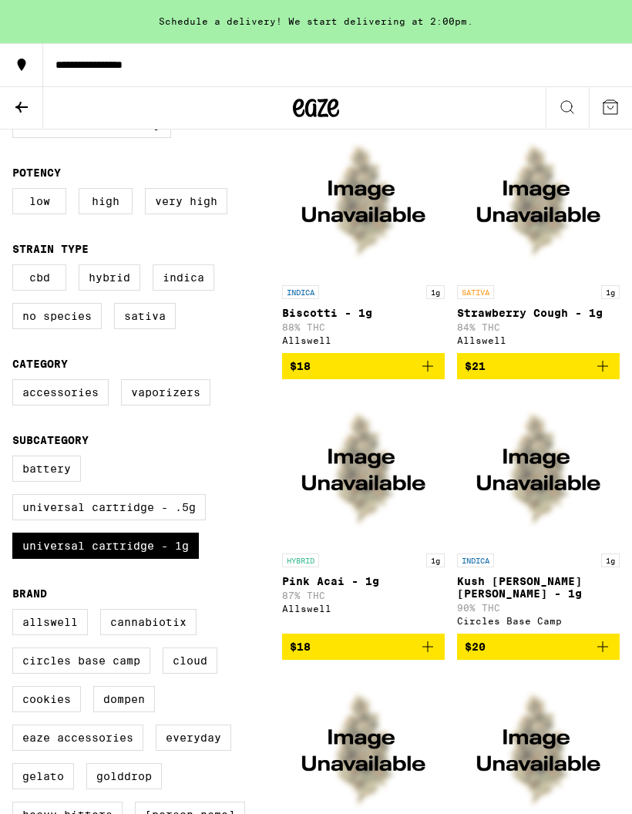
click at [191, 285] on label "Indica" at bounding box center [184, 278] width 62 height 26
click at [16, 268] on input "Indica" at bounding box center [15, 267] width 1 height 1
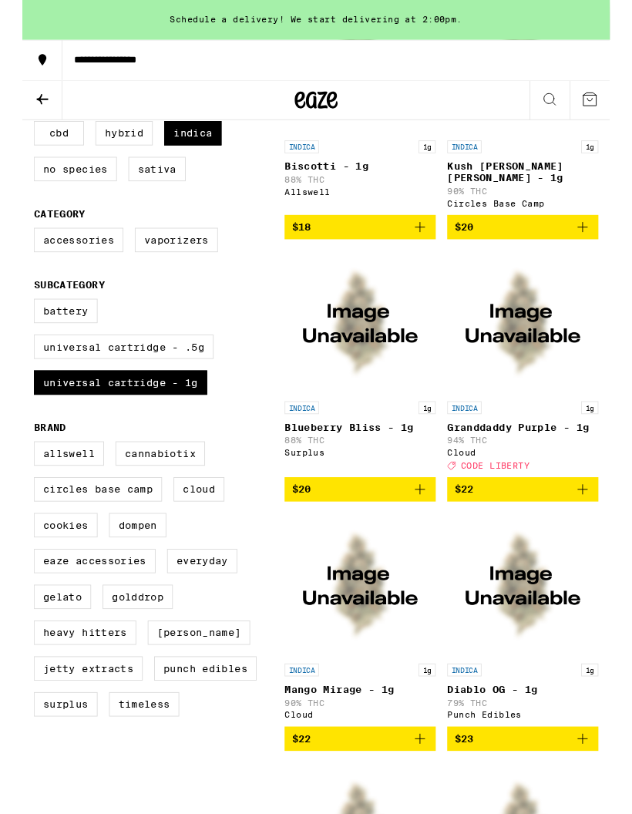
scroll to position [342, 0]
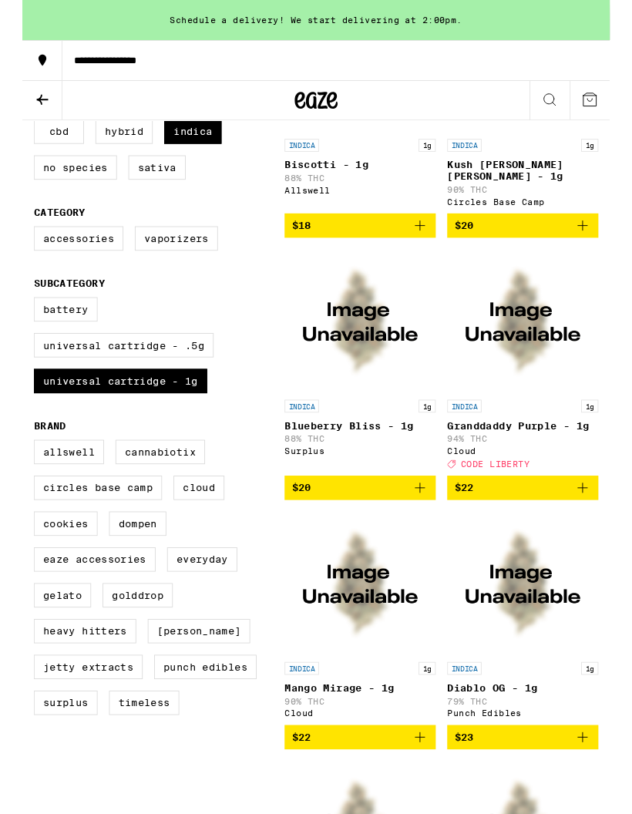
click at [604, 521] on icon "Add to bag" at bounding box center [603, 525] width 19 height 19
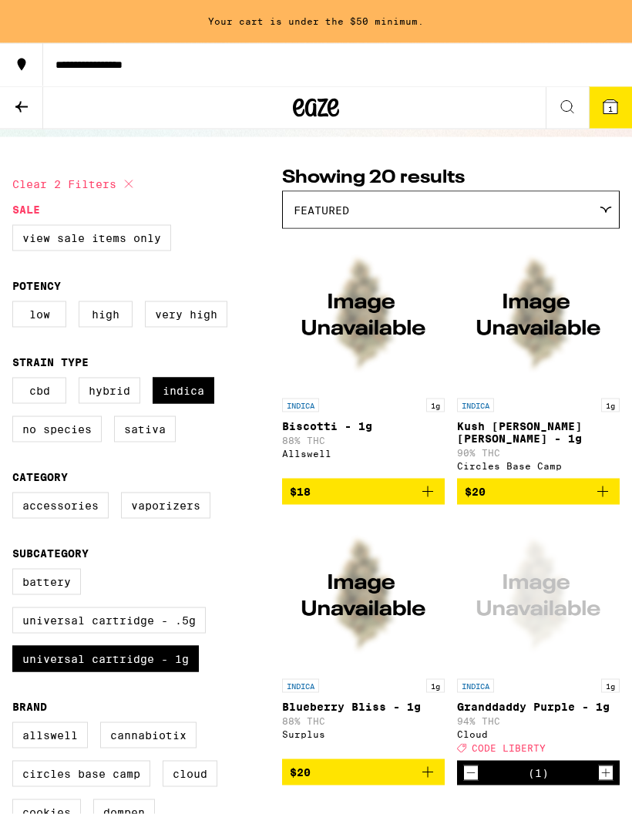
scroll to position [84, 0]
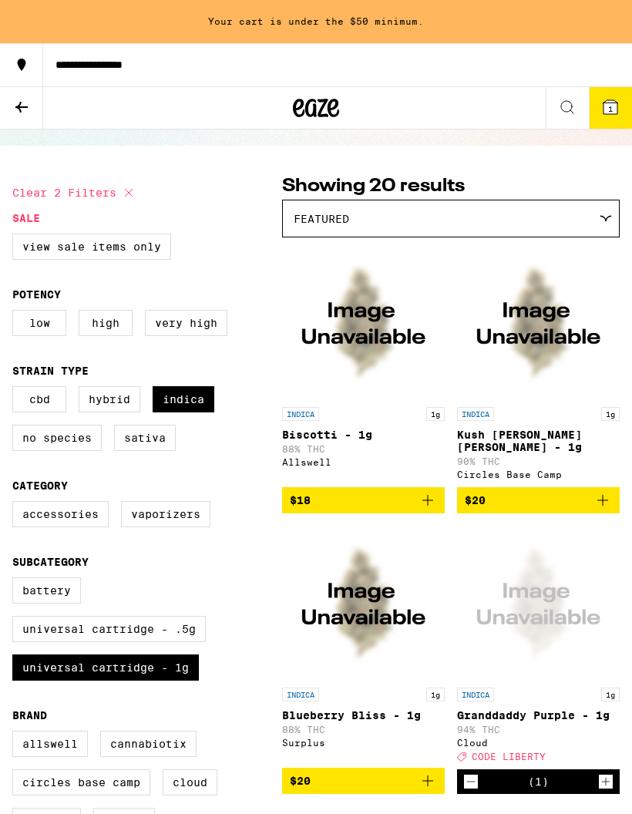
click at [292, 430] on p "Biscotti - 1g" at bounding box center [363, 435] width 163 height 12
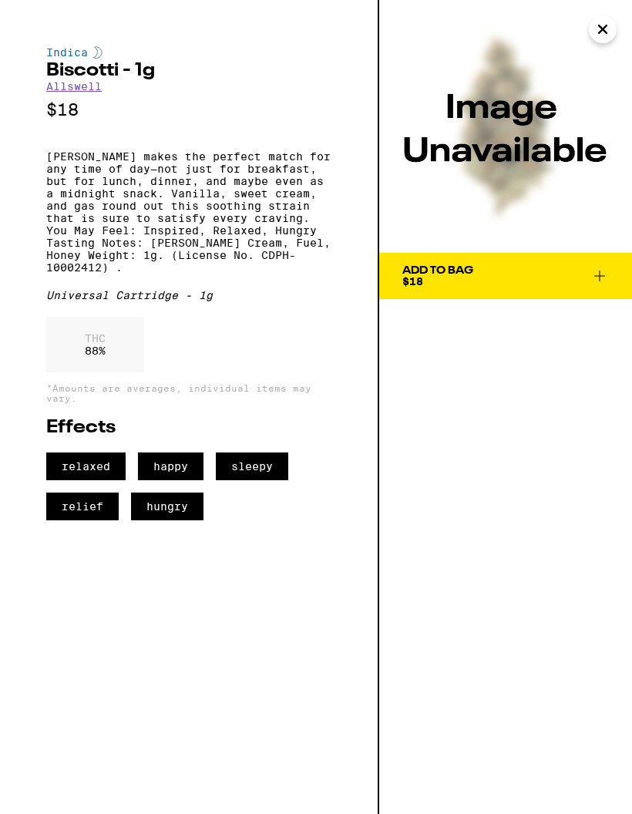
click at [605, 274] on icon at bounding box center [600, 276] width 19 height 19
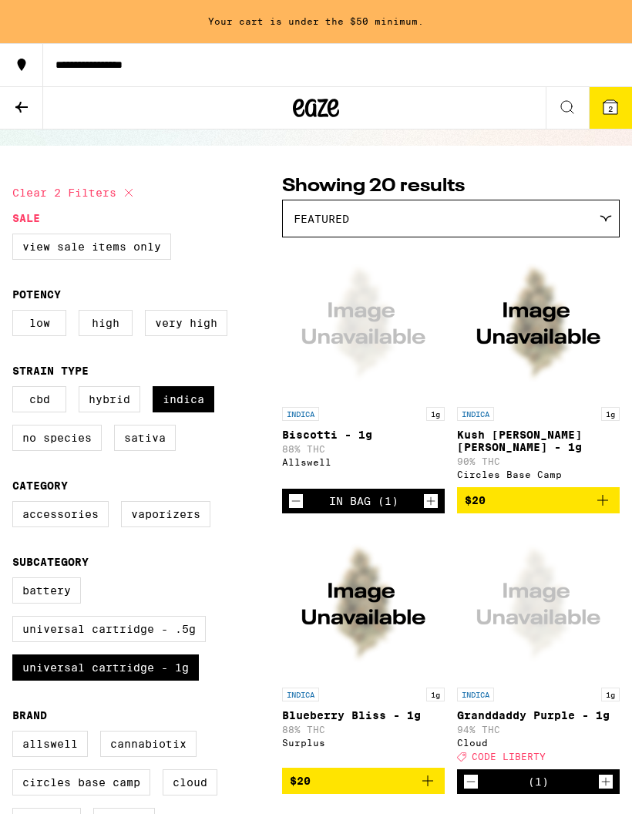
click at [542, 433] on p "Kush [PERSON_NAME] [PERSON_NAME] - 1g" at bounding box center [538, 441] width 163 height 25
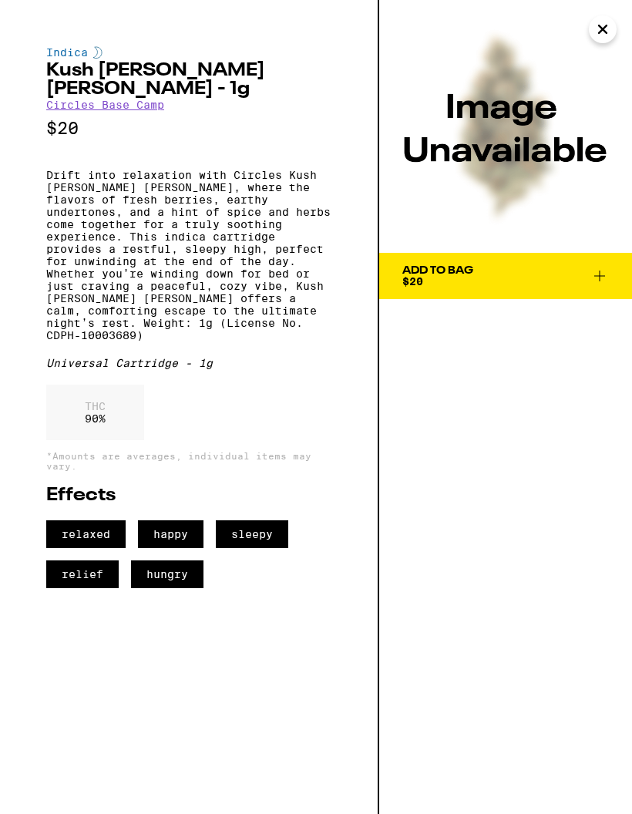
click at [598, 272] on icon at bounding box center [600, 276] width 19 height 19
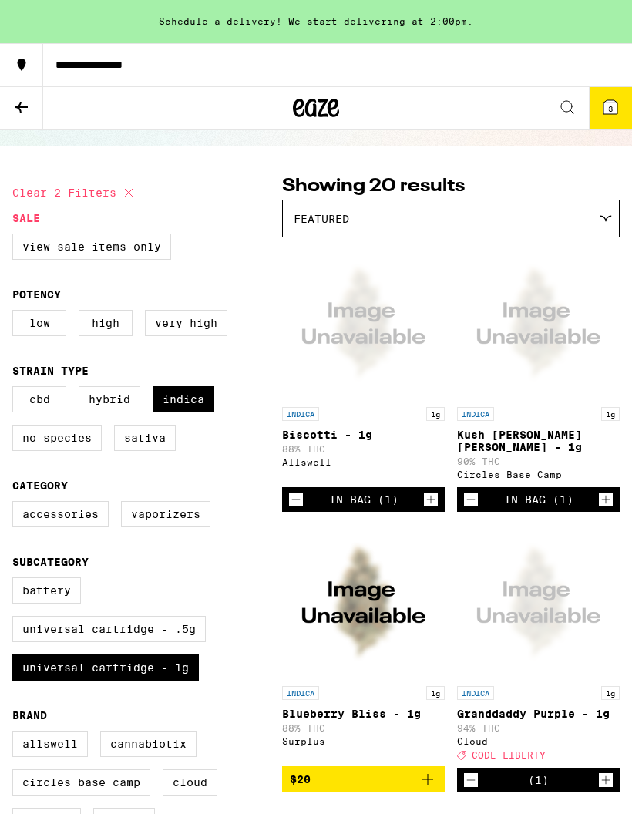
click at [295, 490] on icon "Decrement" at bounding box center [296, 499] width 14 height 19
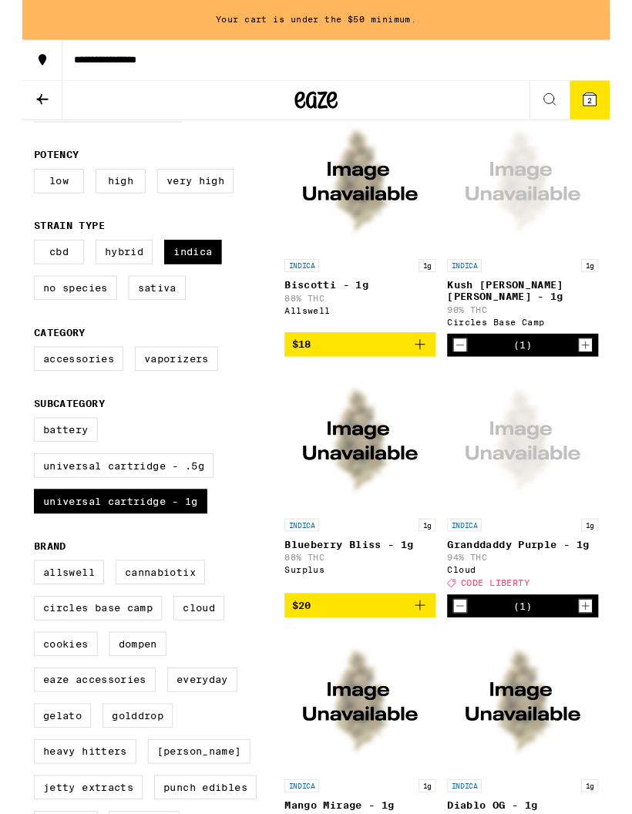
scroll to position [253, 0]
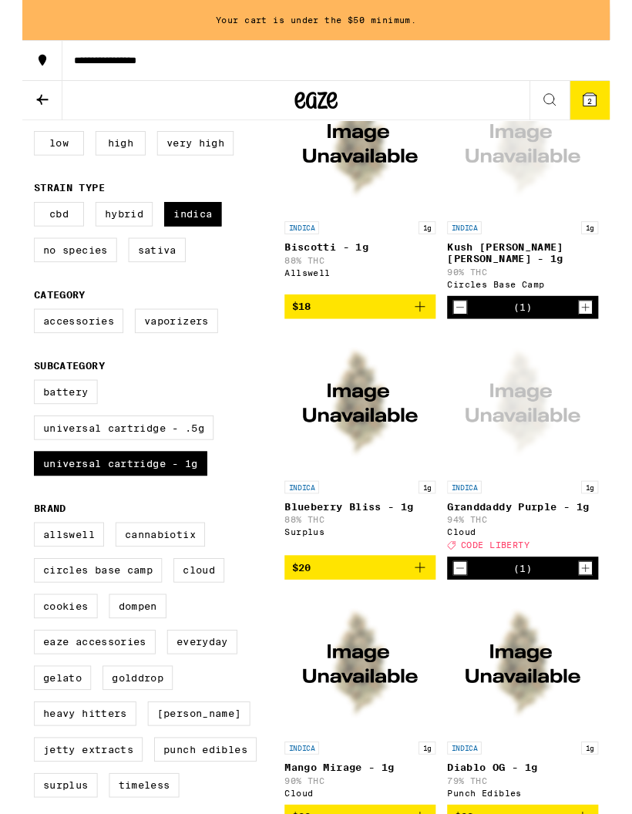
click at [375, 541] on p "Blueberry Bliss - 1g" at bounding box center [363, 545] width 163 height 12
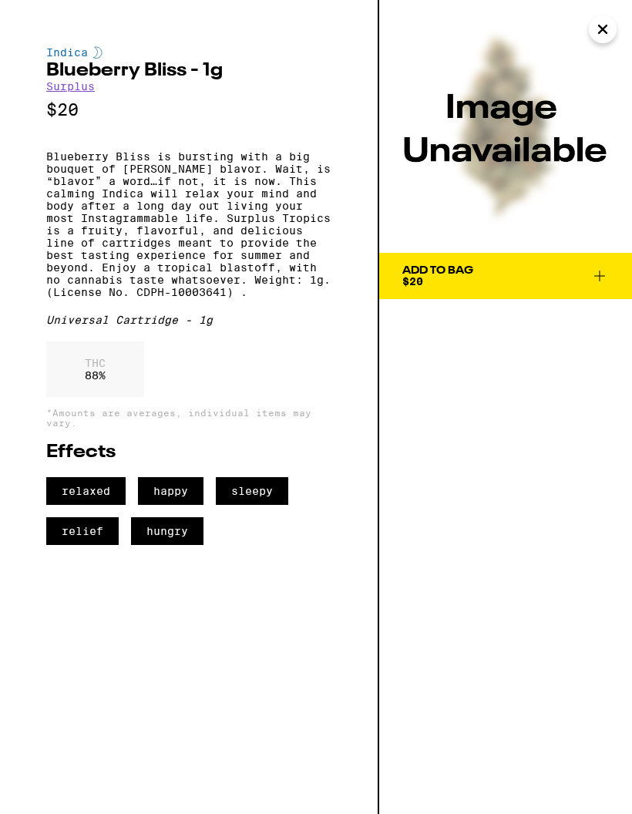
click at [598, 272] on icon at bounding box center [600, 276] width 19 height 19
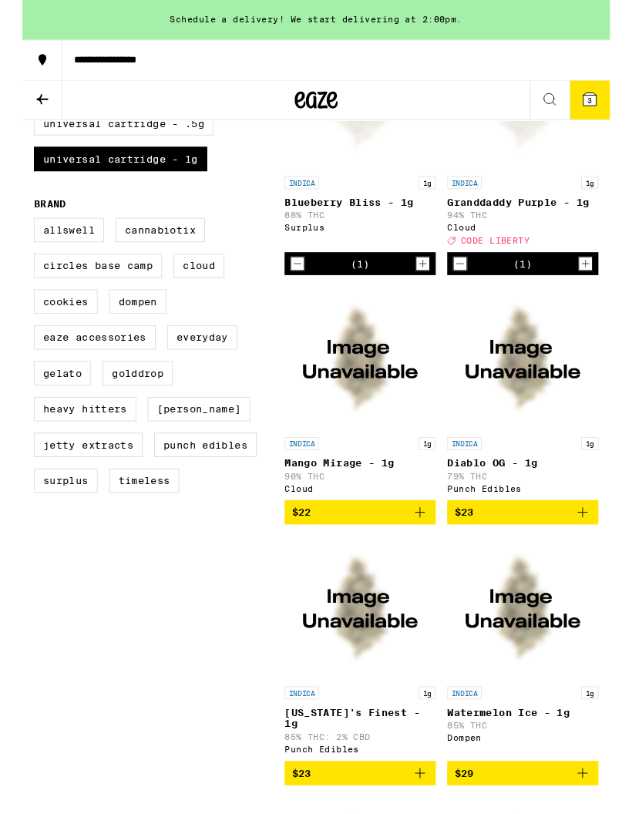
scroll to position [581, 0]
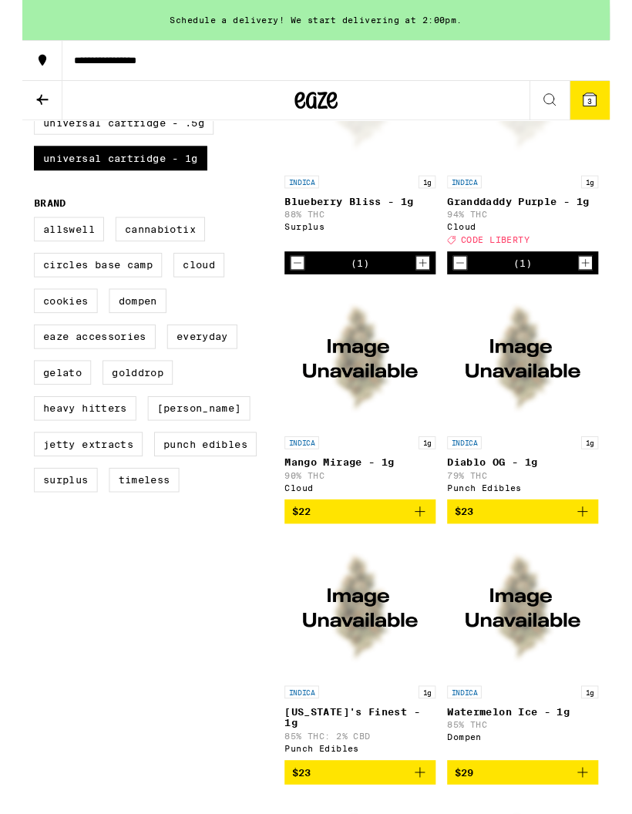
click at [313, 484] on div "INDICA 1g Mango Mirage - 1g 90% THC Cloud" at bounding box center [363, 500] width 163 height 60
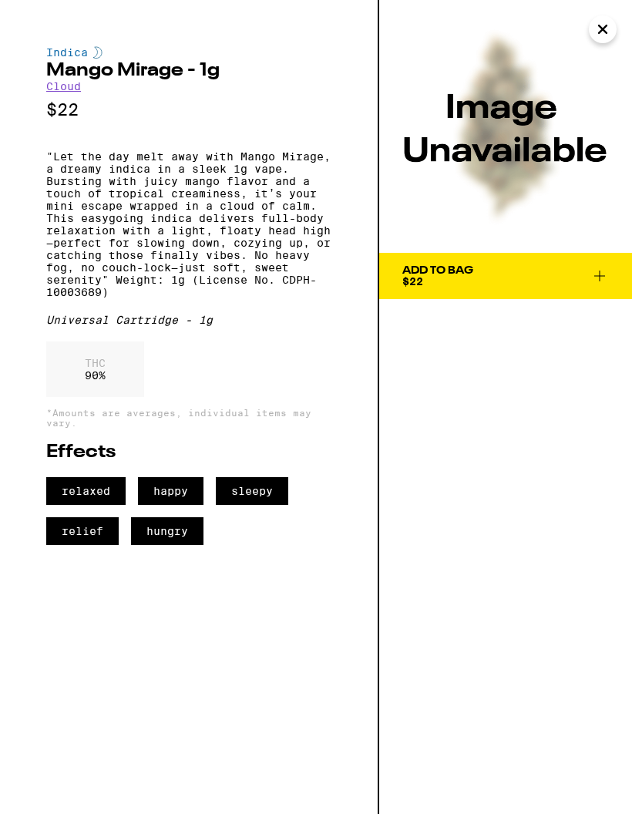
click at [602, 272] on icon at bounding box center [600, 276] width 19 height 19
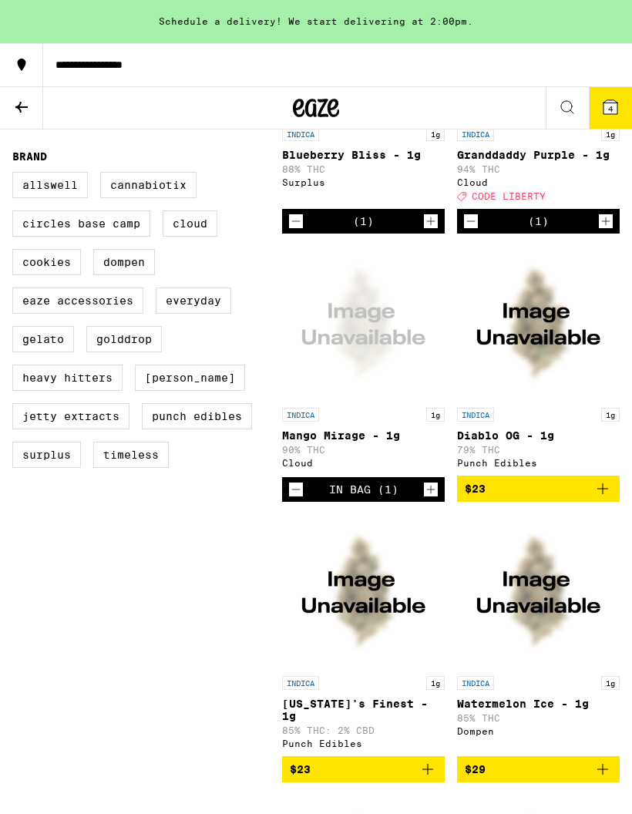
click at [529, 436] on p "Diablo OG - 1g" at bounding box center [538, 436] width 163 height 12
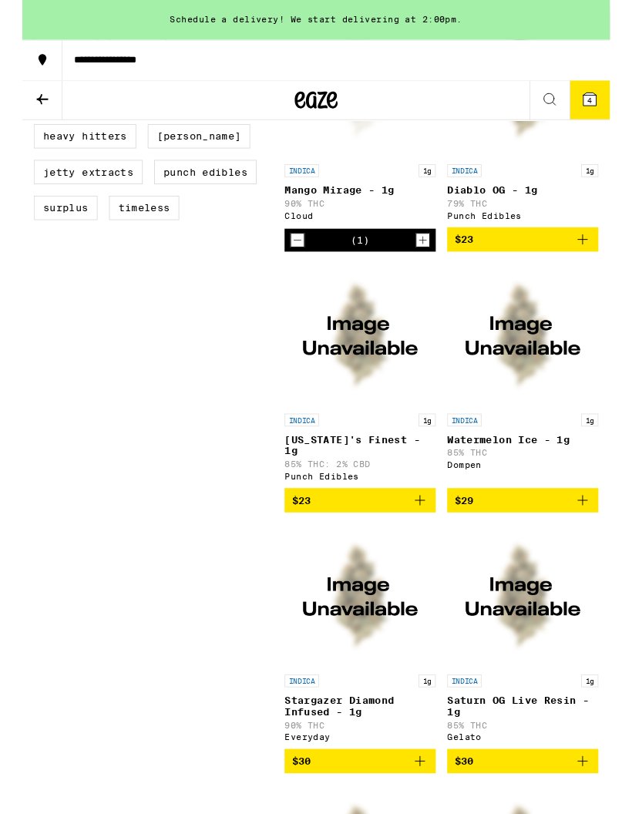
scroll to position [875, 0]
click at [386, 472] on p "[US_STATE]'s Finest - 1g" at bounding box center [363, 479] width 163 height 25
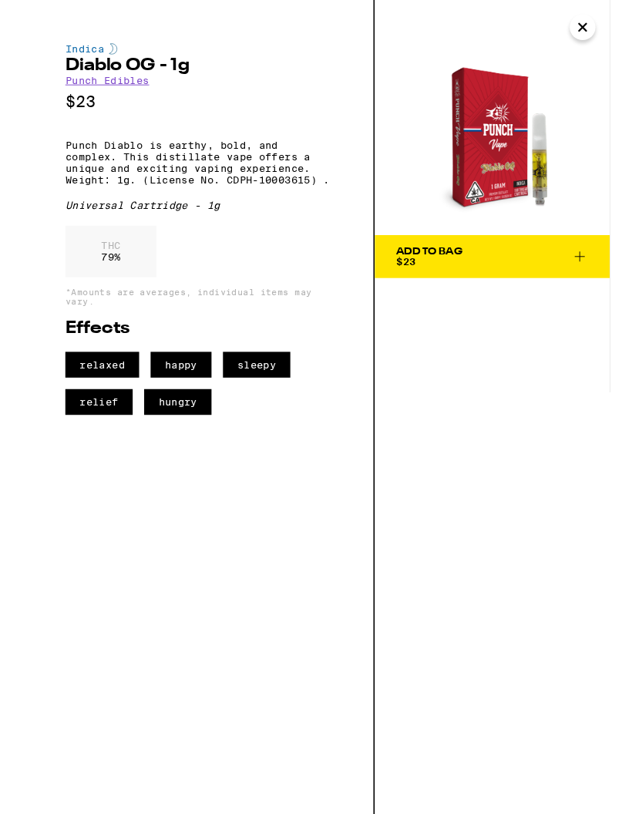
scroll to position [936, 0]
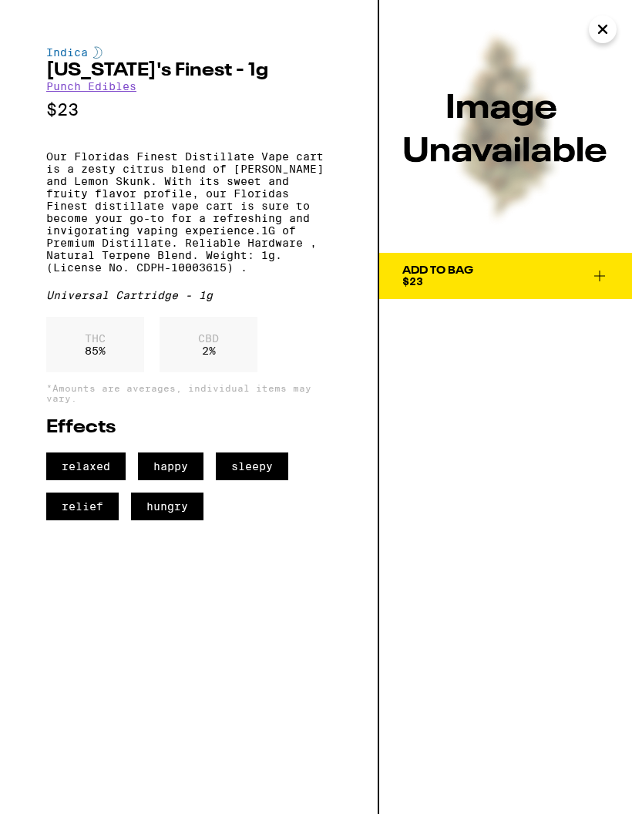
scroll to position [875, 0]
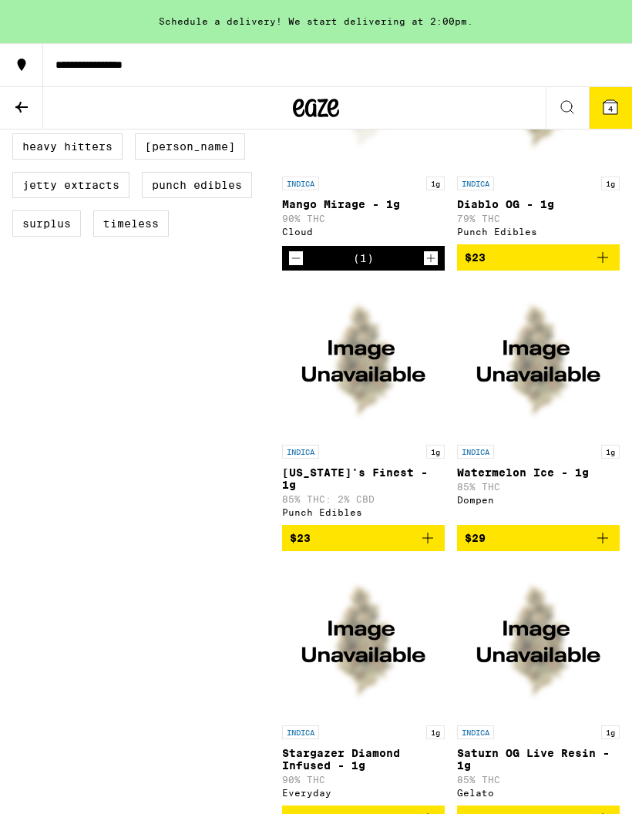
click at [539, 471] on p "Watermelon Ice - 1g" at bounding box center [538, 473] width 163 height 12
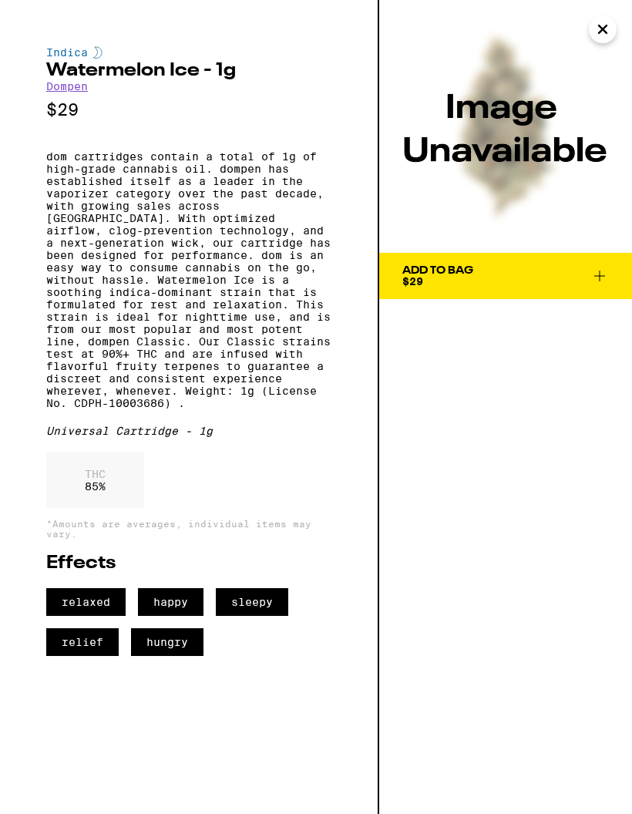
click at [601, 276] on icon at bounding box center [600, 276] width 11 height 11
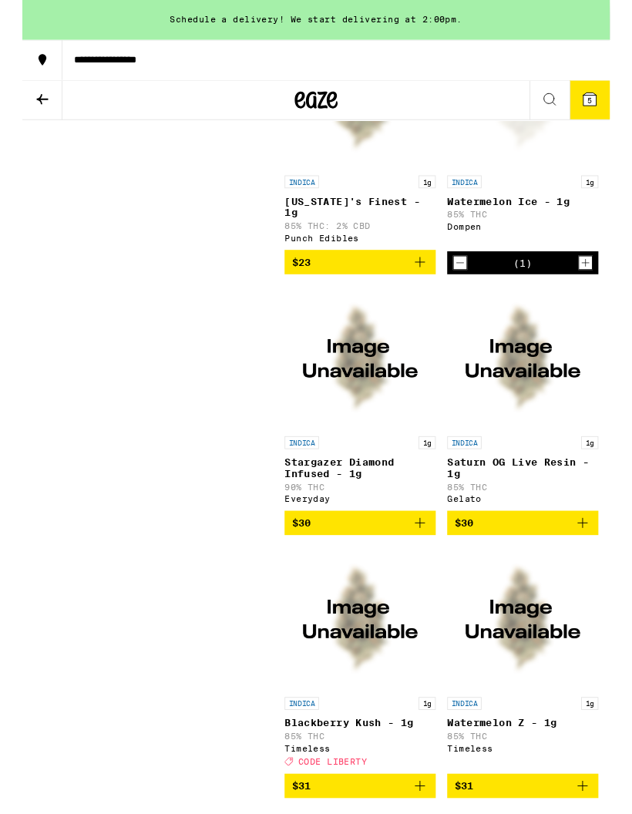
scroll to position [1154, 0]
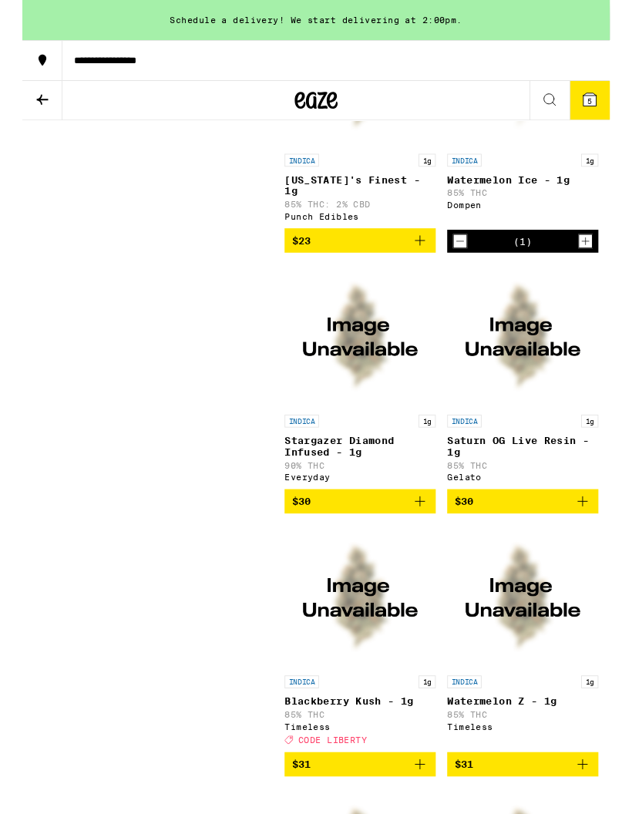
click at [339, 468] on p "Stargazer Diamond Infused - 1g" at bounding box center [363, 480] width 163 height 25
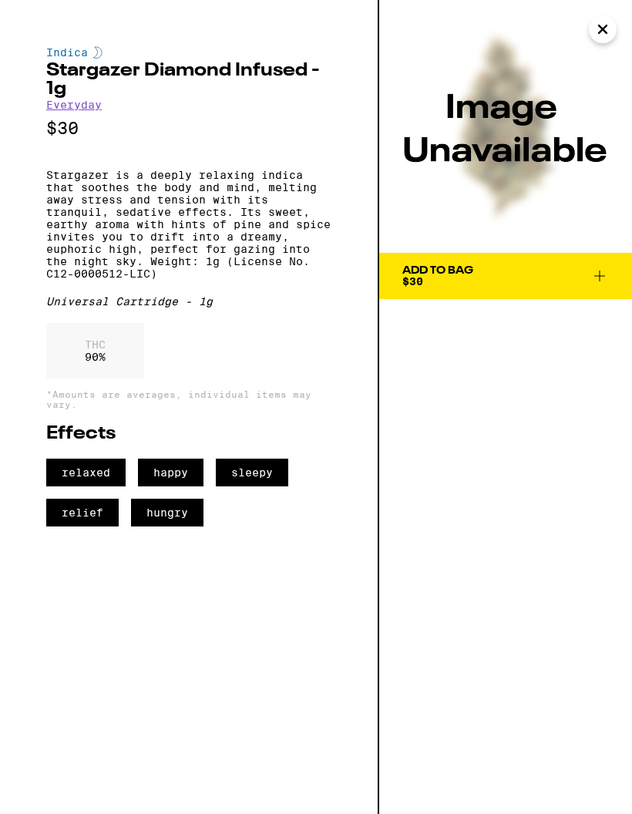
scroll to position [1154, 0]
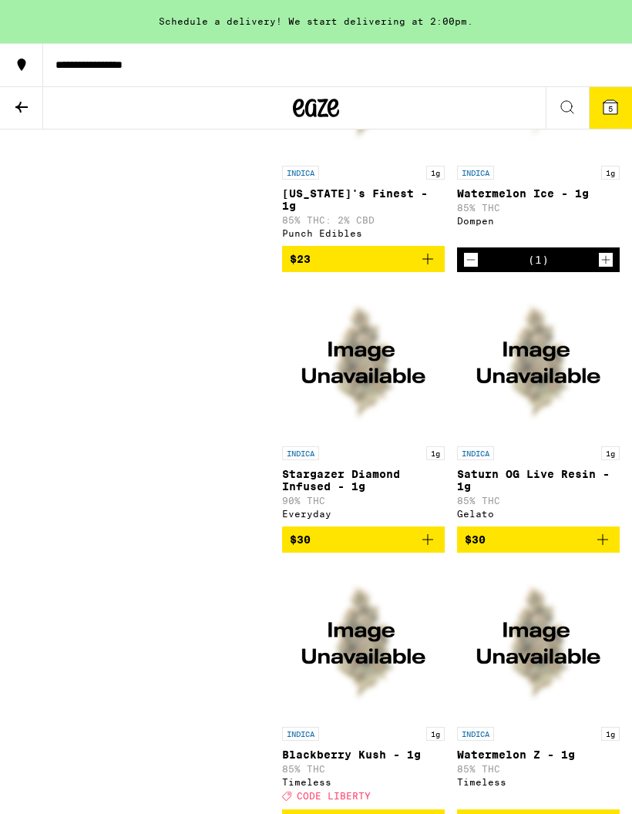
click at [15, 378] on div "Clear 2 filters Sale View Sale Items Only Potency Low High Very High Strain Typ…" at bounding box center [147, 550] width 270 height 2893
click at [544, 468] on p "Saturn OG Live Resin - 1g" at bounding box center [538, 480] width 163 height 25
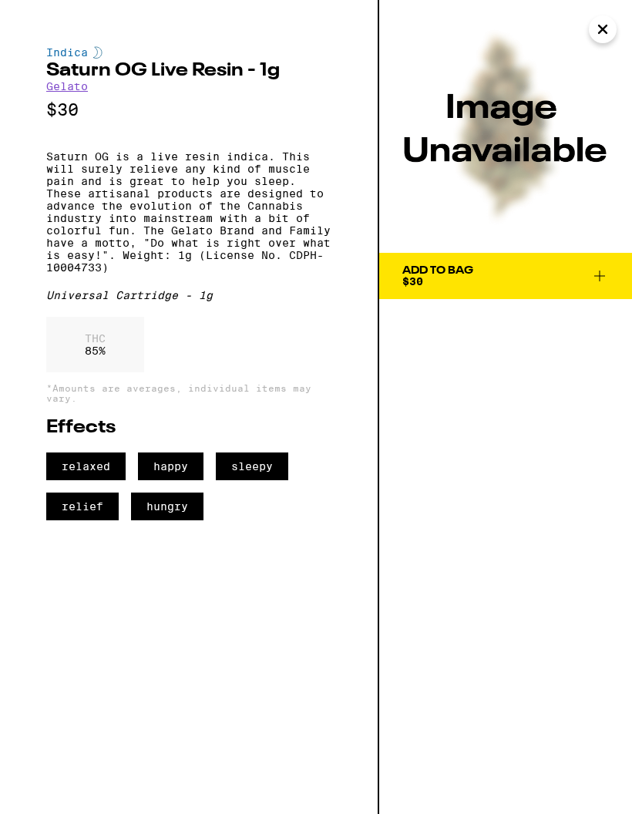
click at [605, 274] on icon at bounding box center [600, 276] width 19 height 19
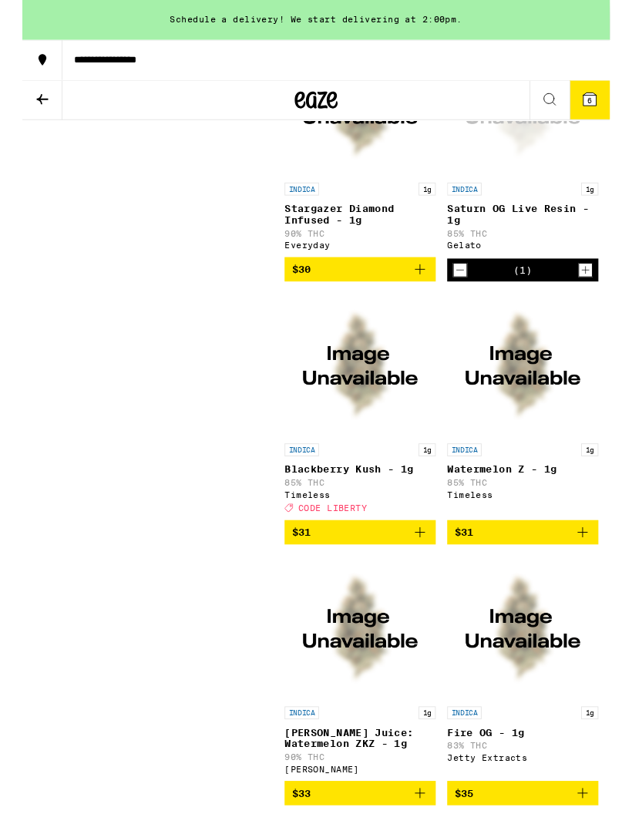
scroll to position [1407, 0]
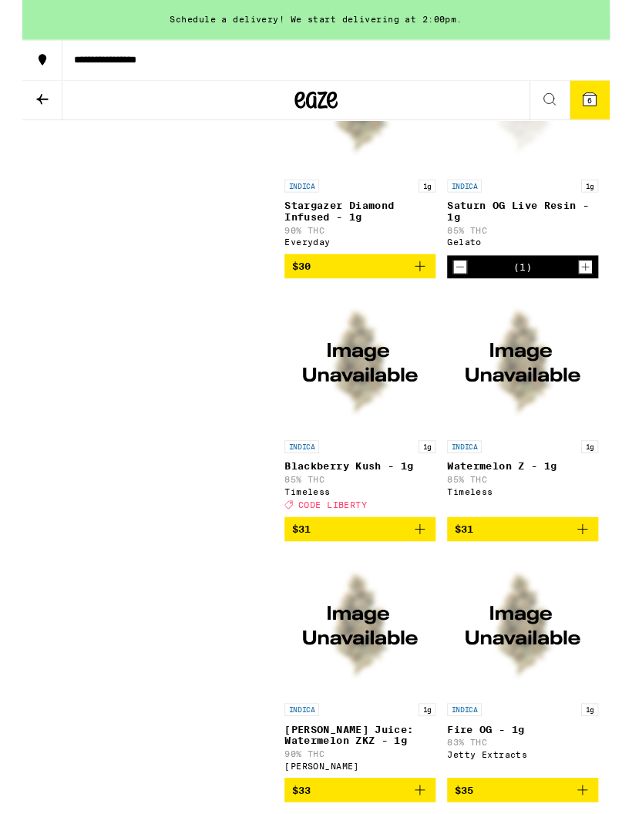
click at [543, 496] on p "Watermelon Z - 1g" at bounding box center [538, 502] width 163 height 12
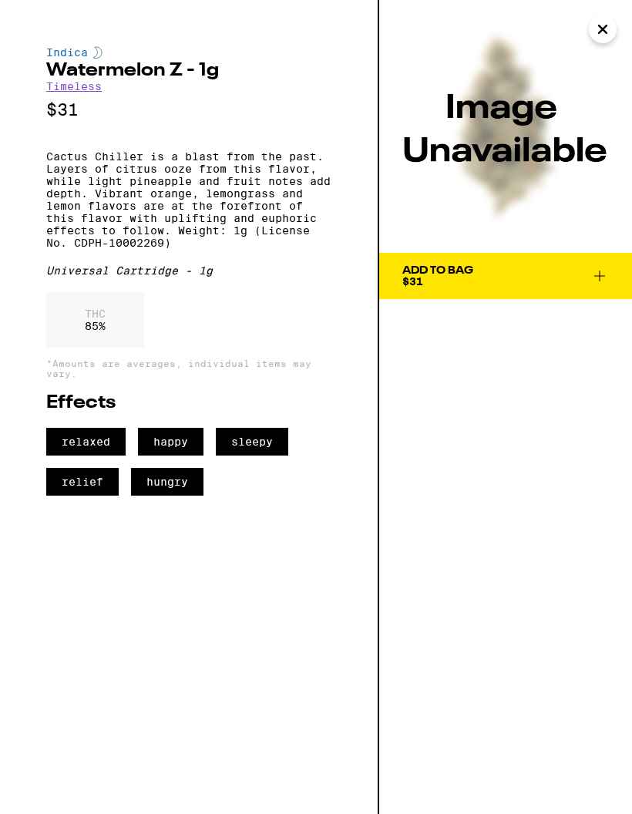
click at [600, 274] on icon at bounding box center [600, 276] width 11 height 11
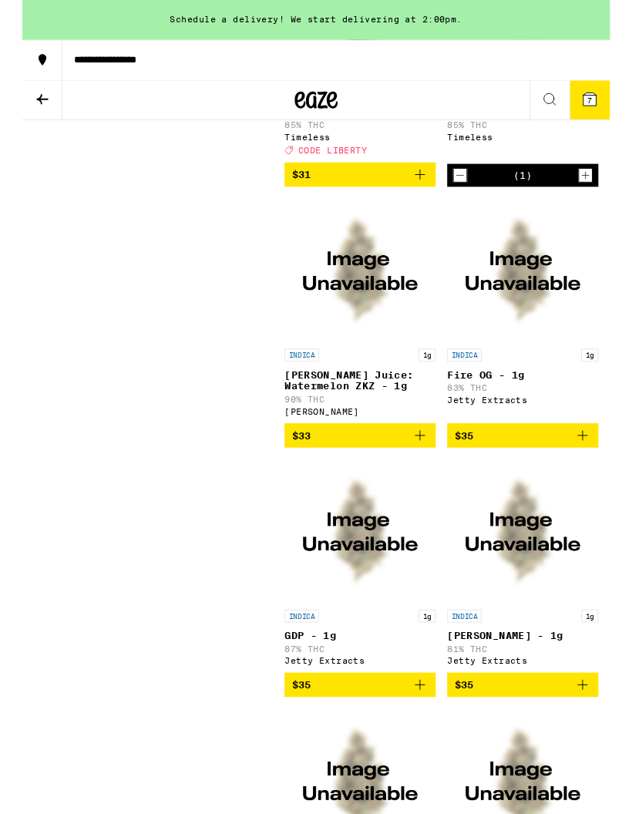
scroll to position [1789, 0]
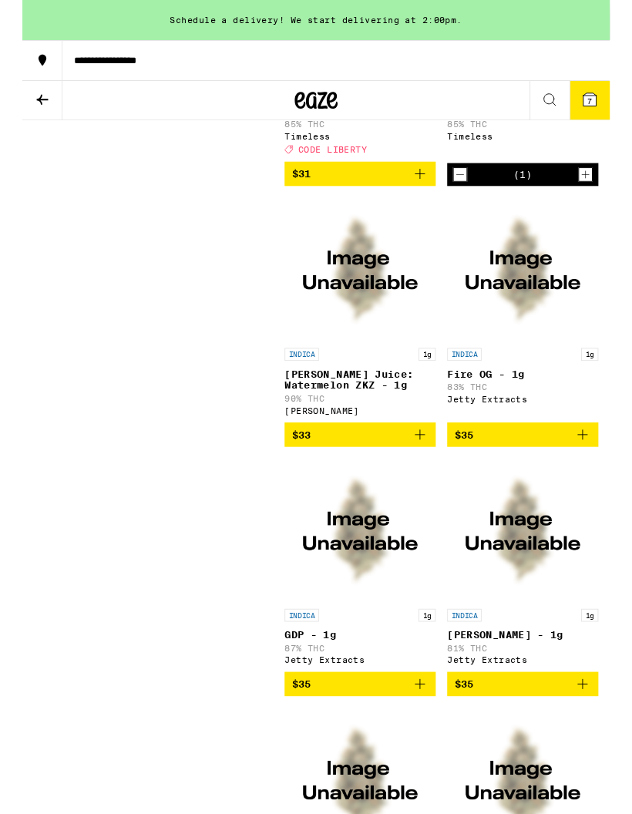
click at [393, 402] on p "[PERSON_NAME] Juice: Watermelon ZKZ - 1g" at bounding box center [363, 408] width 163 height 25
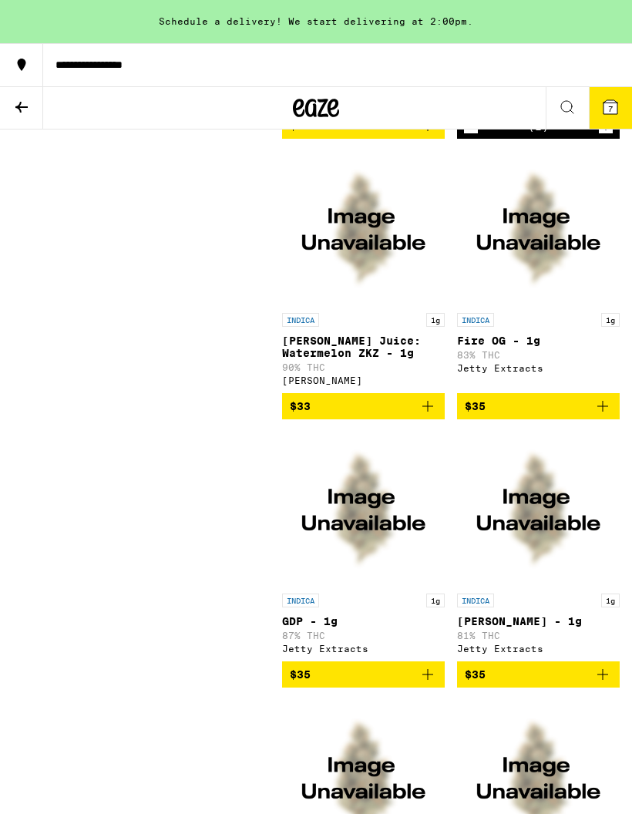
scroll to position [1789, 0]
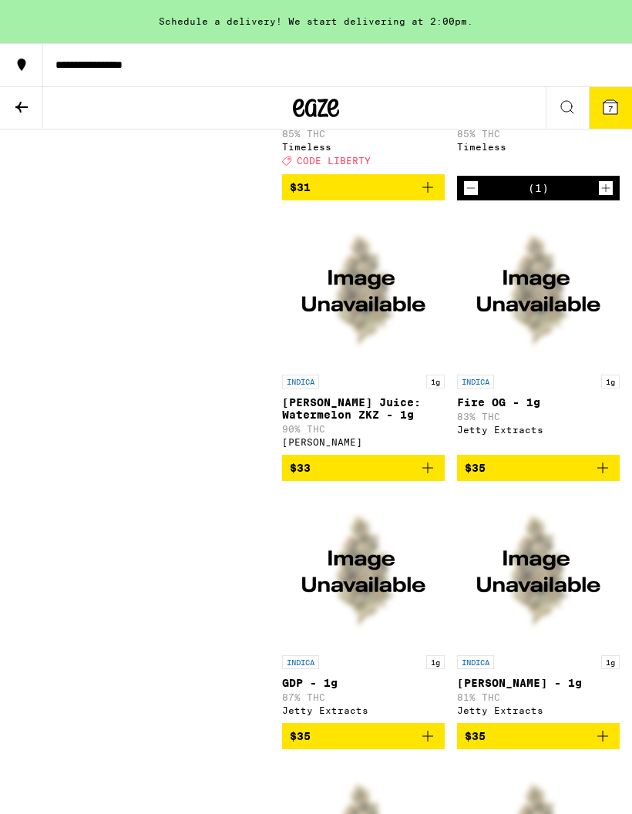
click at [531, 403] on p "Fire OG - 1g" at bounding box center [538, 402] width 163 height 12
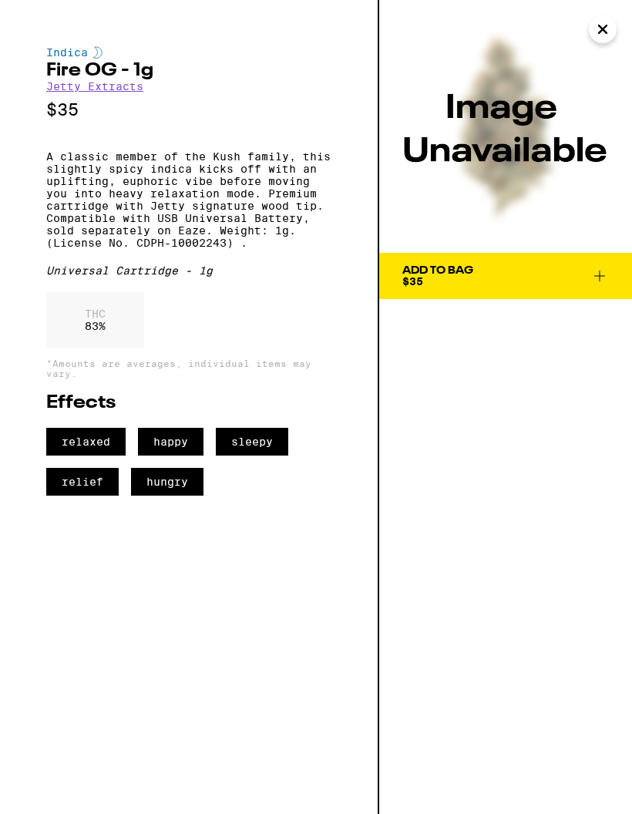
click at [604, 270] on icon at bounding box center [600, 276] width 19 height 19
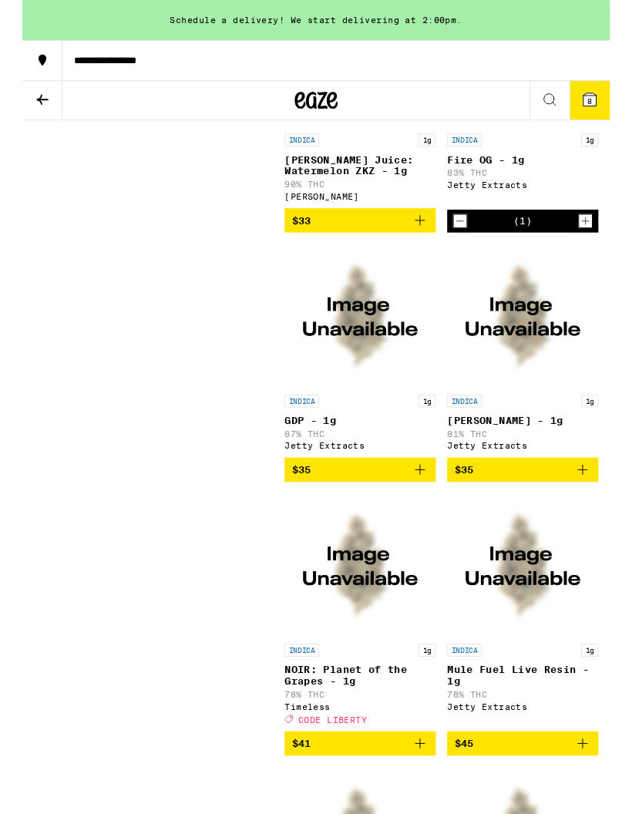
scroll to position [2019, 0]
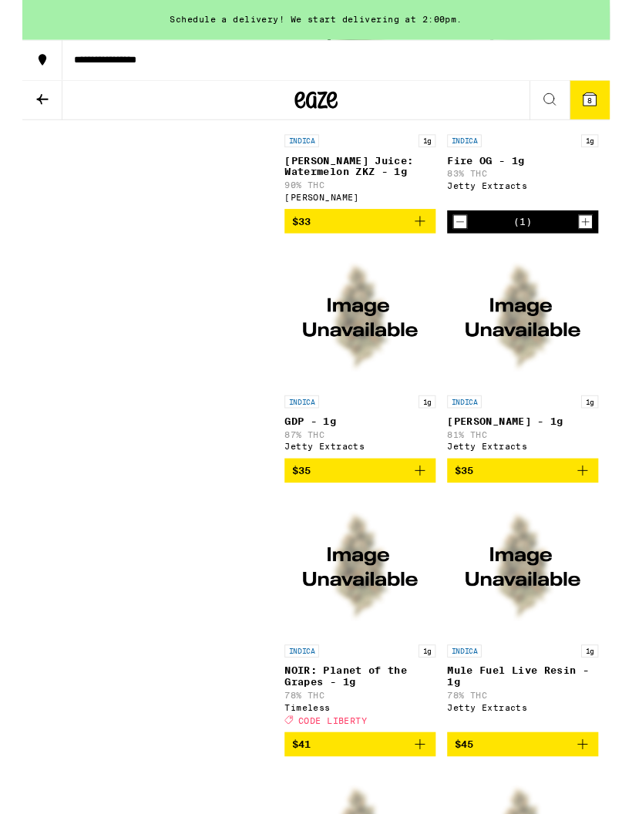
click at [317, 467] on div "INDICA 1g GDP - 1g 87% THC Jetty Extracts" at bounding box center [363, 456] width 163 height 60
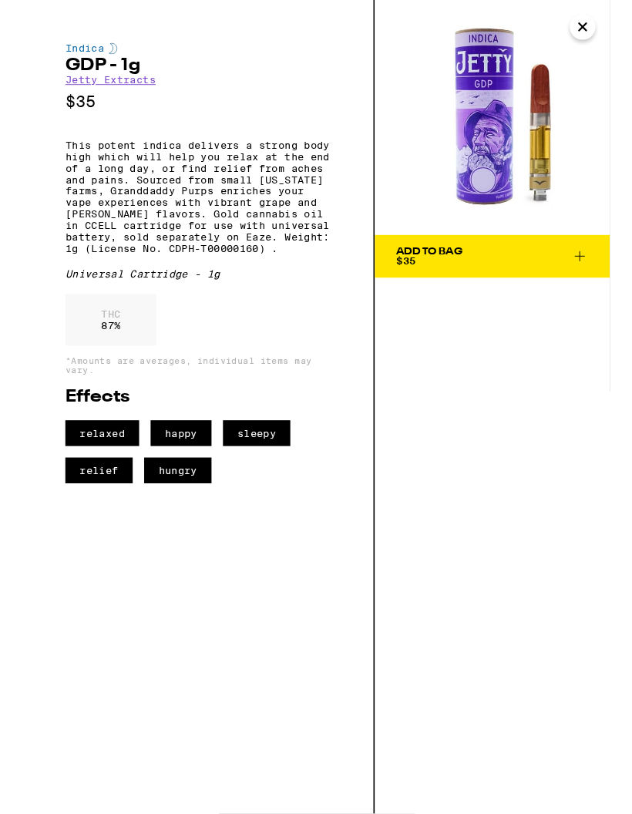
scroll to position [2081, 0]
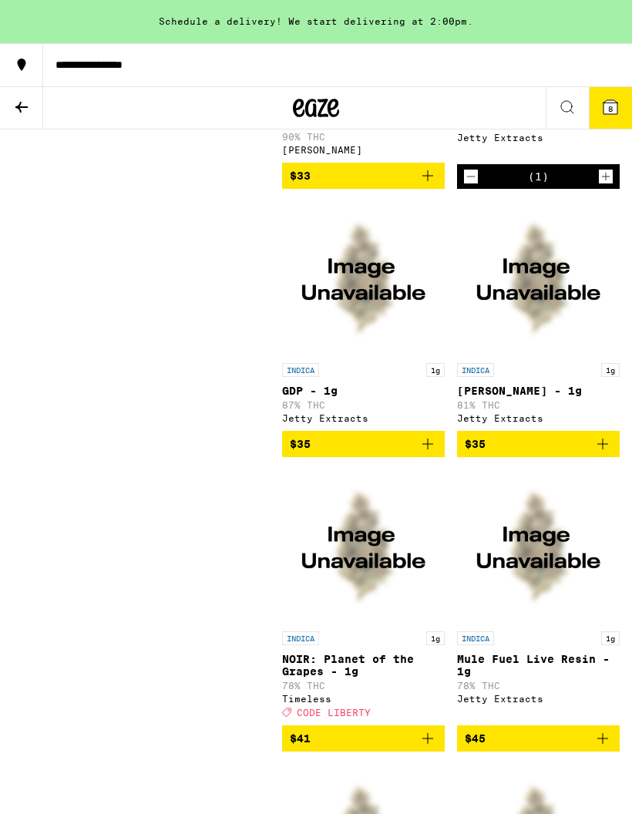
scroll to position [2020, 0]
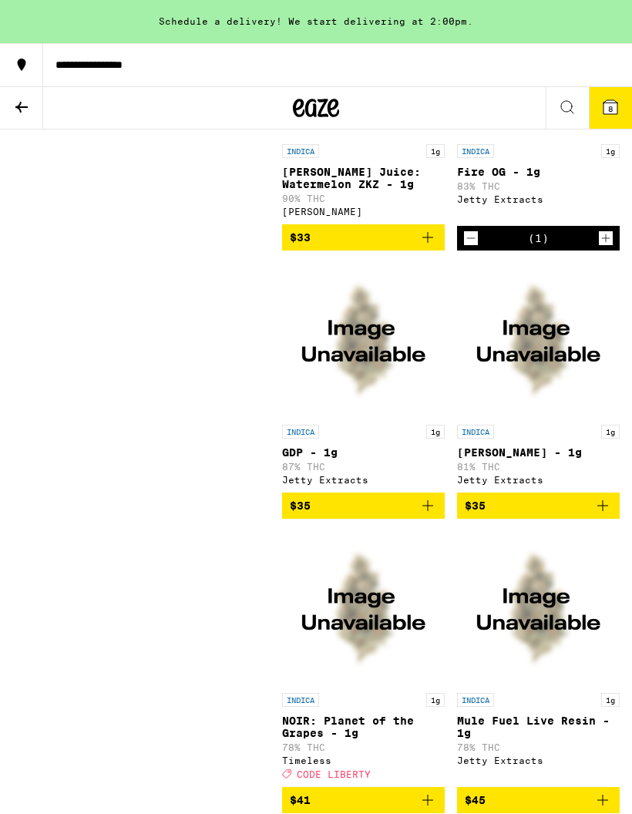
click at [503, 458] on p "[PERSON_NAME] - 1g" at bounding box center [538, 453] width 163 height 12
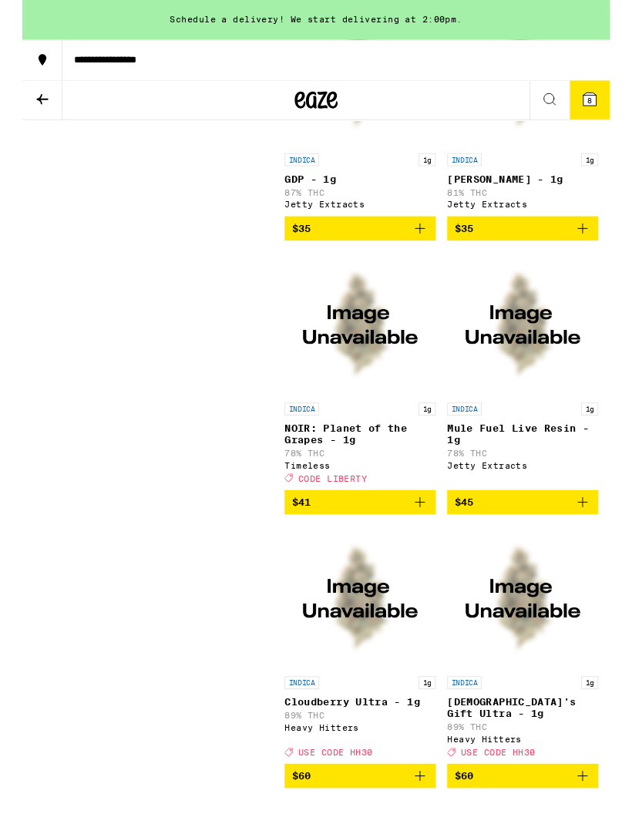
scroll to position [2281, 0]
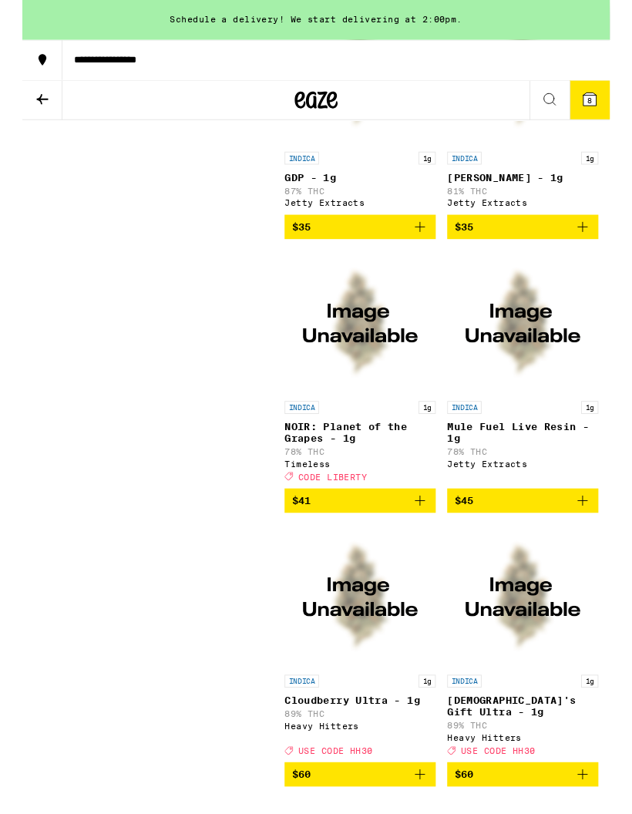
click at [308, 474] on p "NOIR: Planet of the Grapes - 1g" at bounding box center [363, 465] width 163 height 25
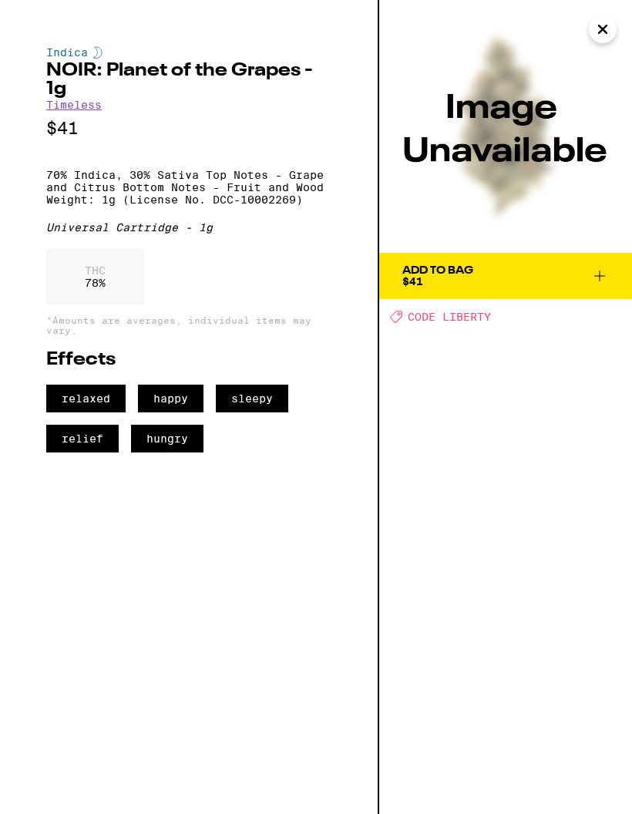
scroll to position [2282, 0]
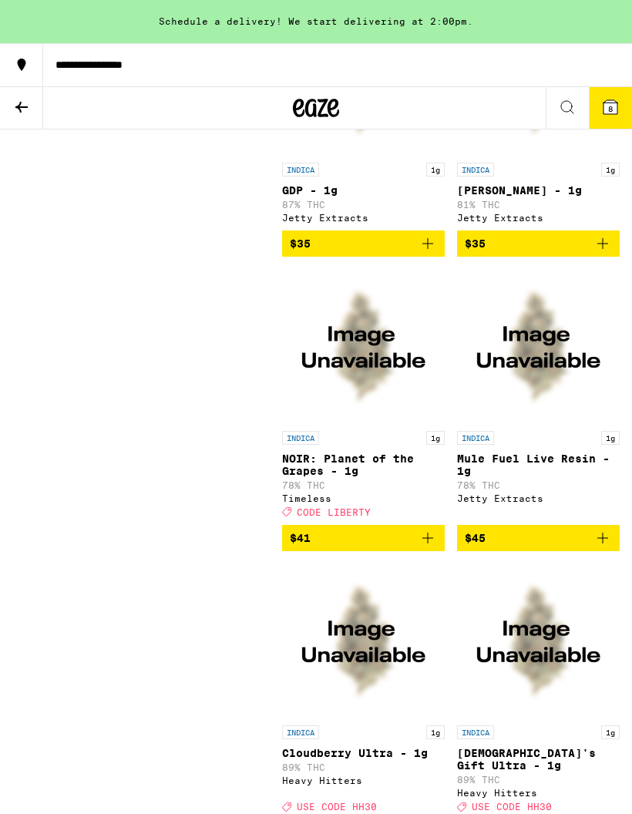
click at [551, 471] on p "Mule Fuel Live Resin - 1g" at bounding box center [538, 465] width 163 height 25
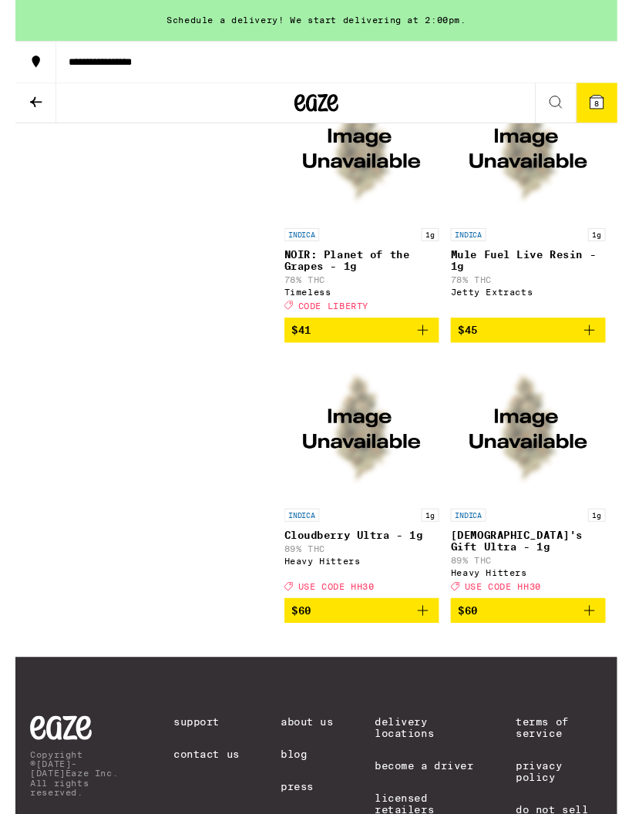
scroll to position [2452, 0]
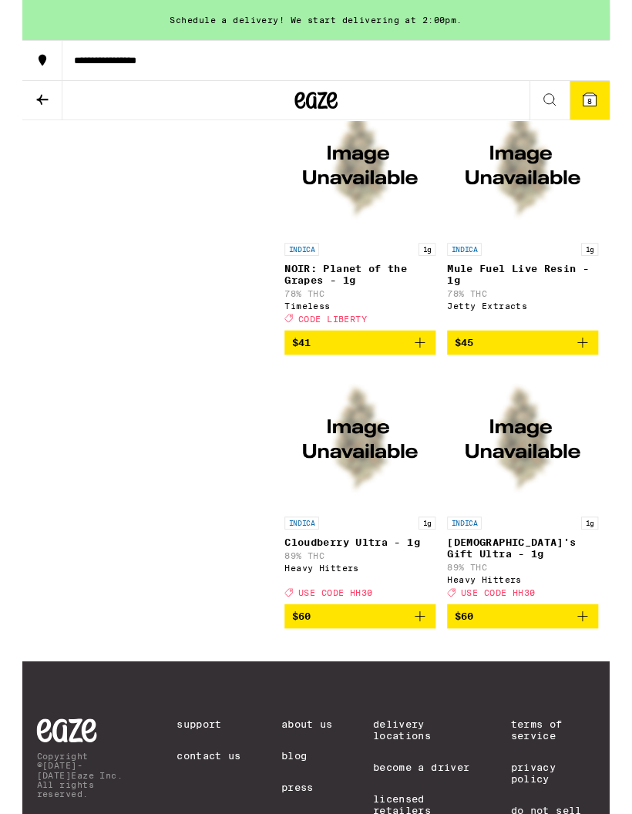
click at [366, 590] on p "Cloudberry Ultra - 1g" at bounding box center [363, 584] width 163 height 12
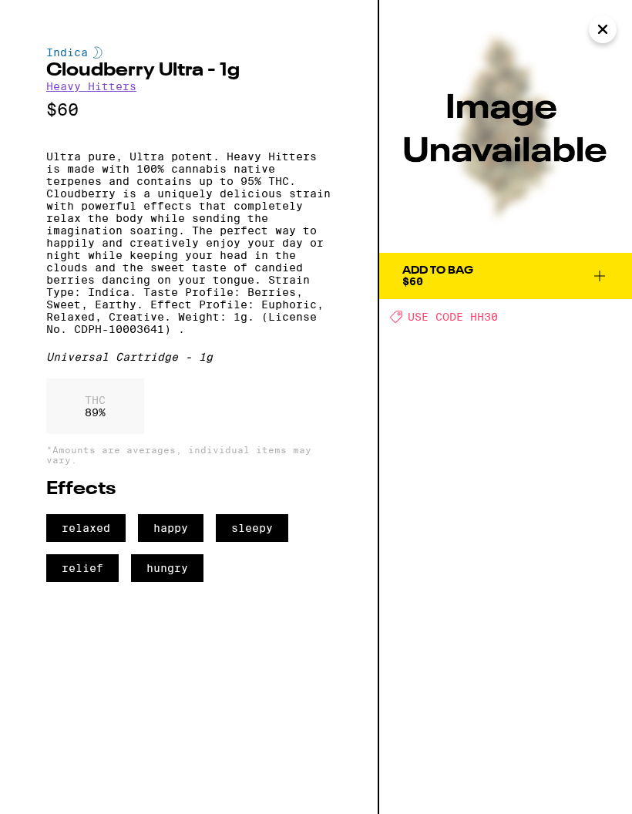
scroll to position [2452, 0]
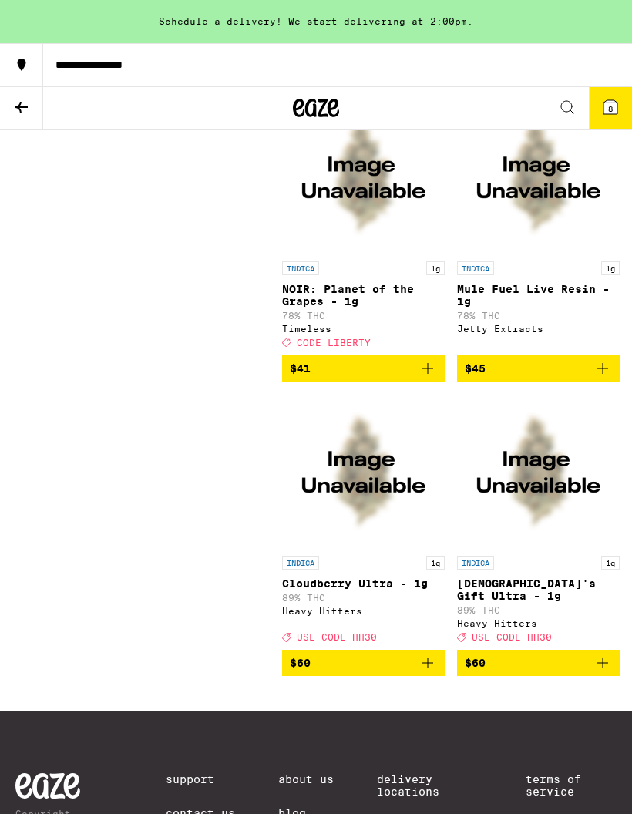
click at [610, 104] on span "8" at bounding box center [610, 108] width 5 height 9
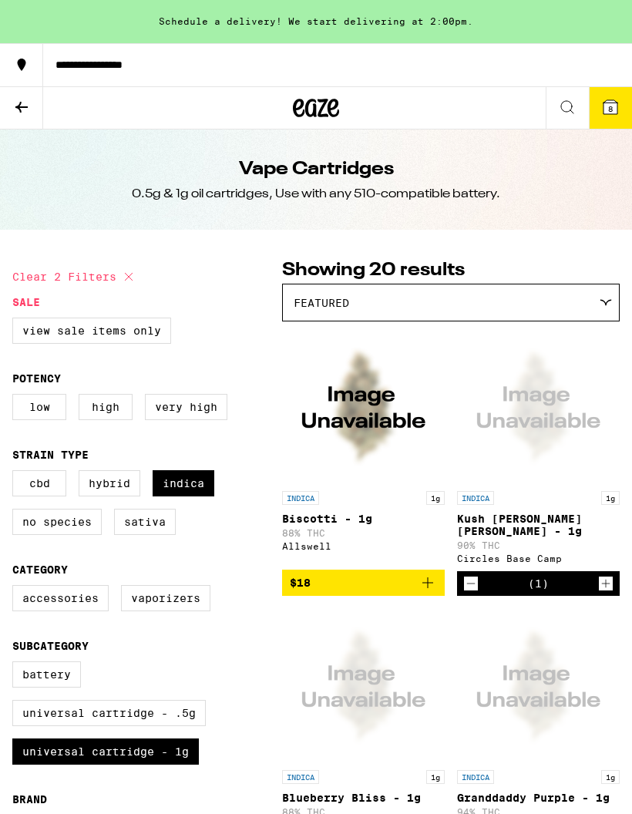
click at [122, 272] on icon at bounding box center [129, 277] width 19 height 19
checkbox input "false"
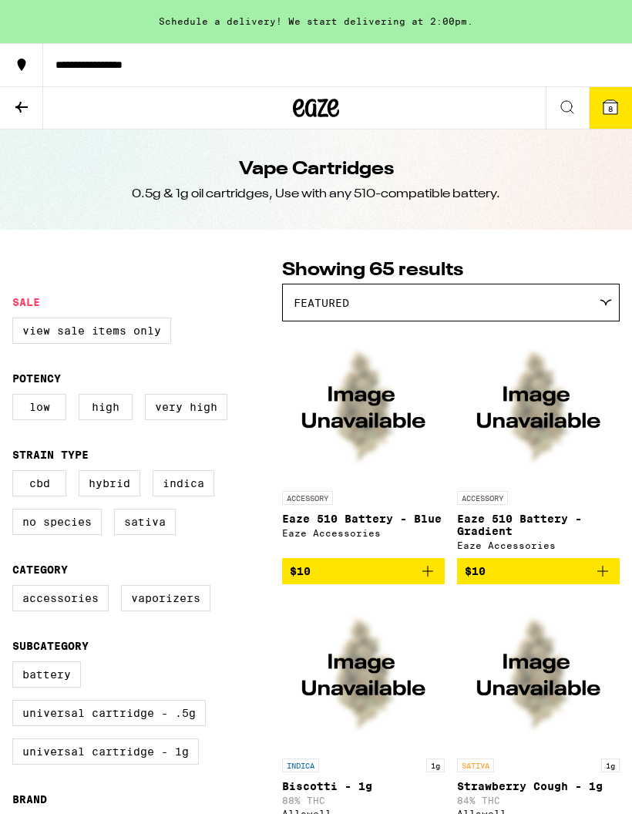
click at [19, 106] on icon at bounding box center [21, 107] width 12 height 11
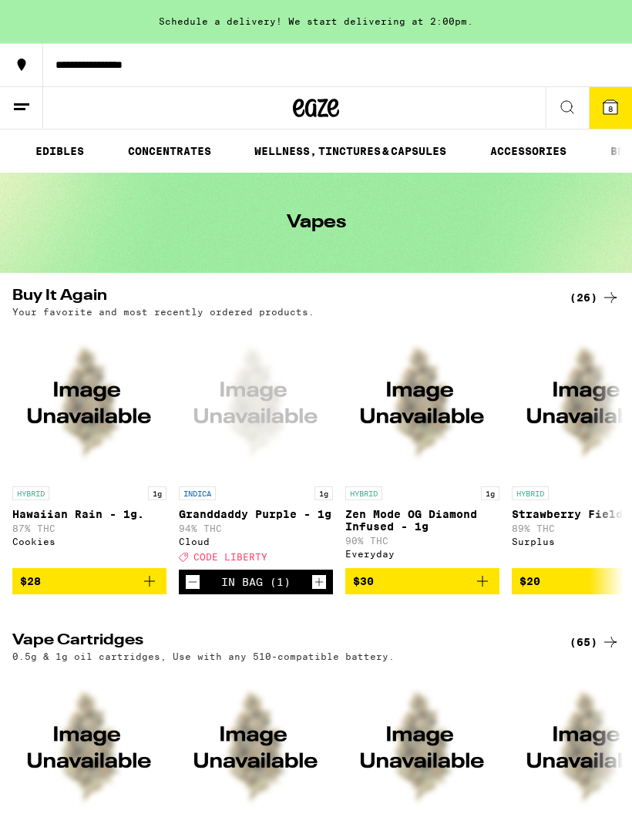
scroll to position [0, 351]
click at [490, 154] on link "ACCESSORIES" at bounding box center [530, 151] width 92 height 19
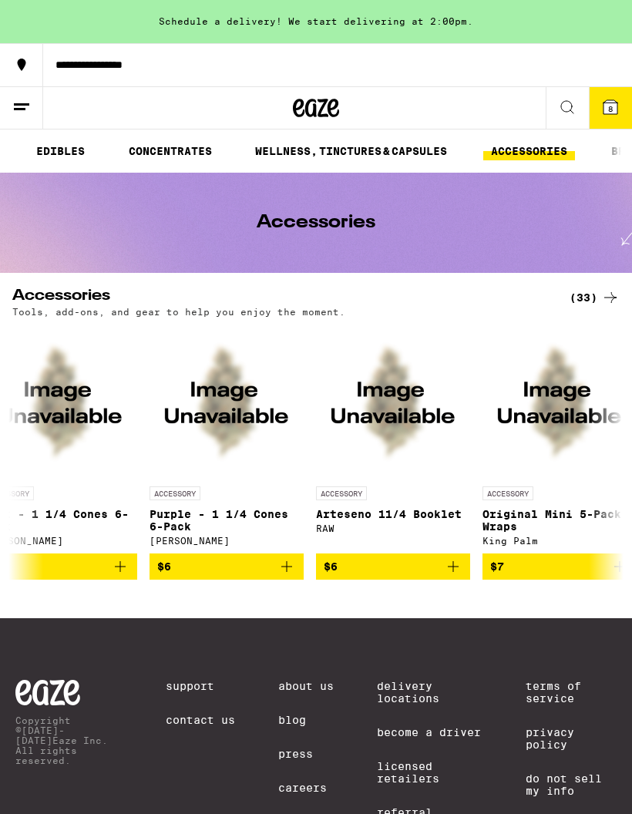
scroll to position [0, 1865]
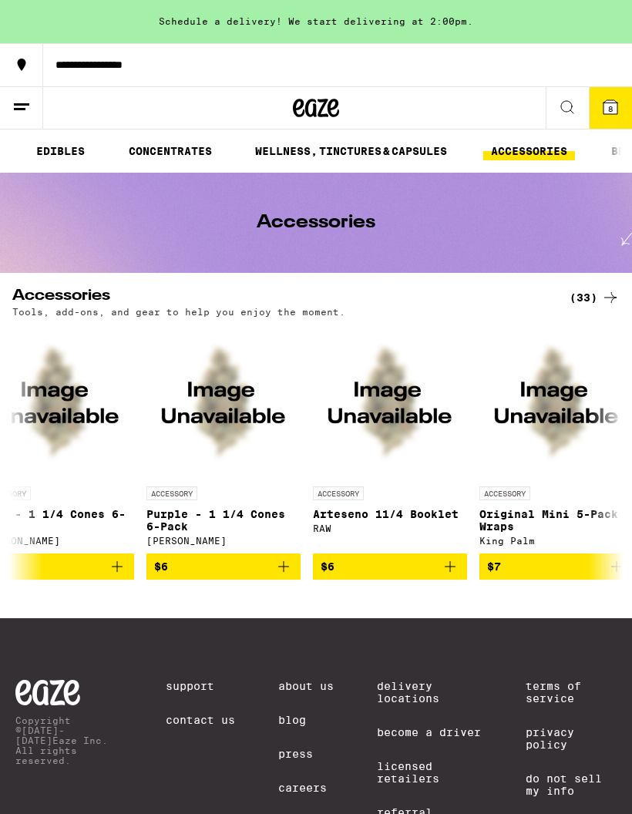
click at [592, 294] on div "(33)" at bounding box center [595, 297] width 50 height 19
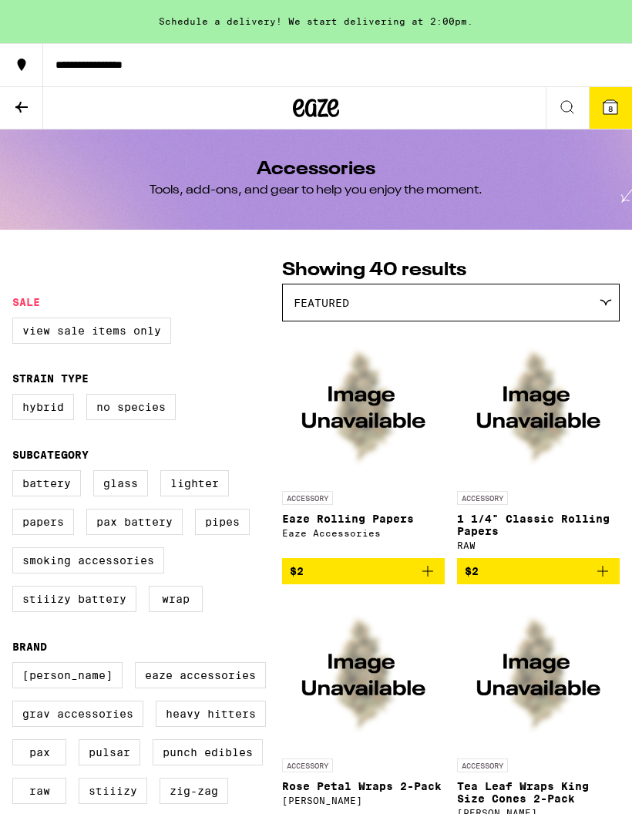
click at [48, 488] on label "Battery" at bounding box center [46, 483] width 69 height 26
click at [16, 473] on input "Battery" at bounding box center [15, 473] width 1 height 1
checkbox input "true"
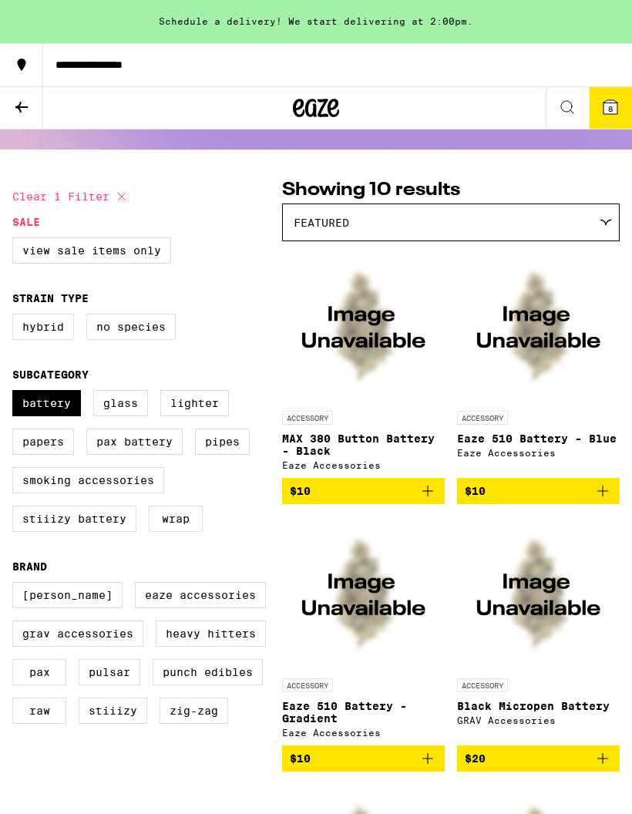
scroll to position [80, 0]
click at [430, 756] on icon "Add to bag" at bounding box center [428, 759] width 19 height 19
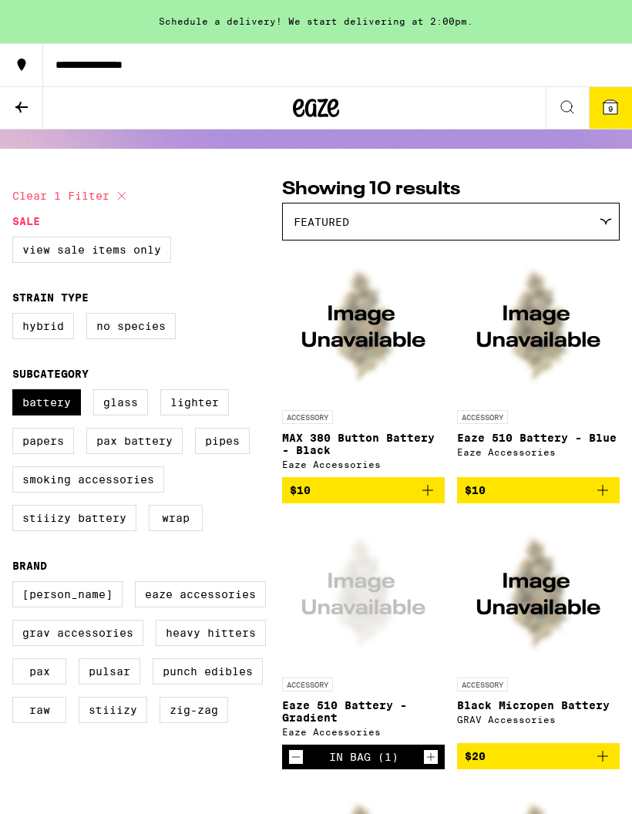
click at [379, 440] on p "MAX 380 Button Battery - Black" at bounding box center [363, 444] width 163 height 25
click at [364, 699] on div "ACCESSORY Eaze 510 Battery - Gradient Eaze Accessories" at bounding box center [363, 707] width 163 height 59
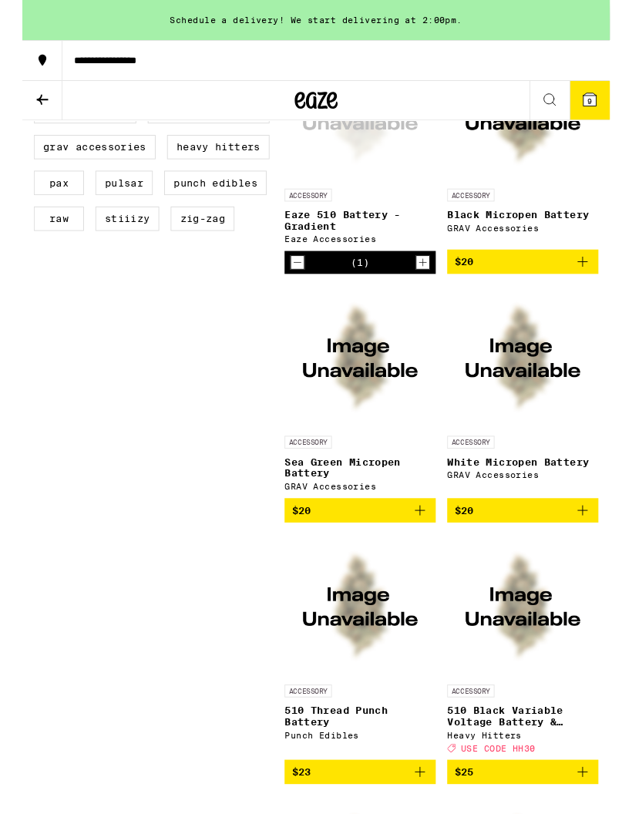
scroll to position [587, 0]
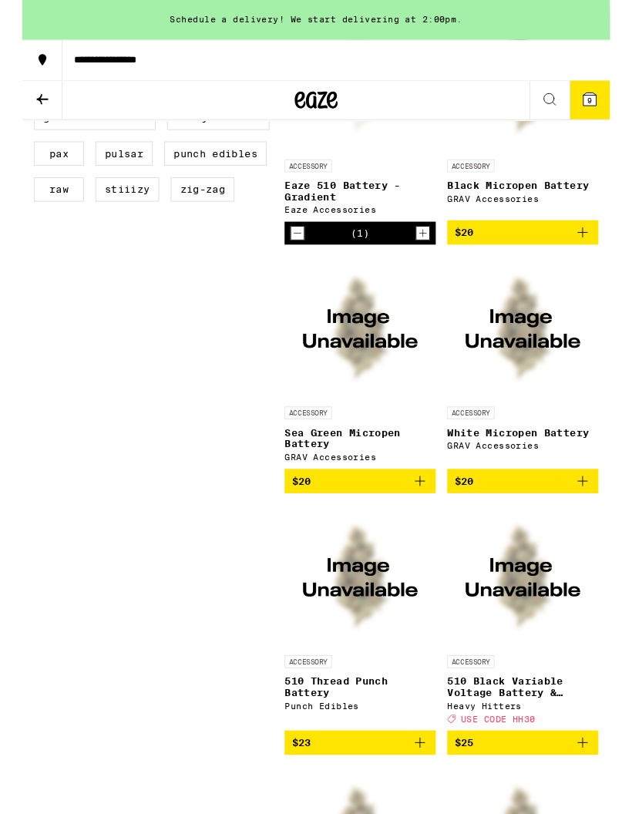
click at [394, 472] on p "Sea Green Micropen Battery" at bounding box center [363, 472] width 163 height 25
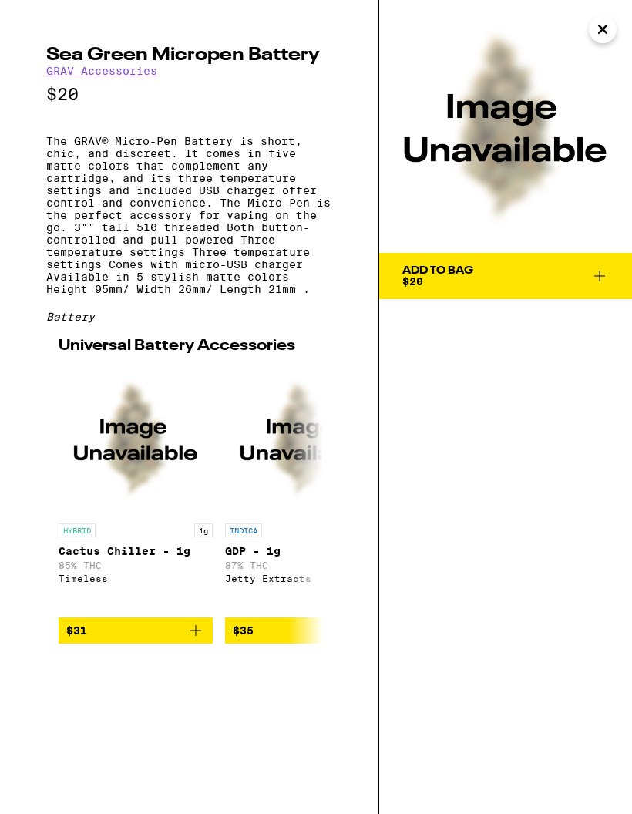
click at [600, 276] on icon at bounding box center [600, 276] width 11 height 11
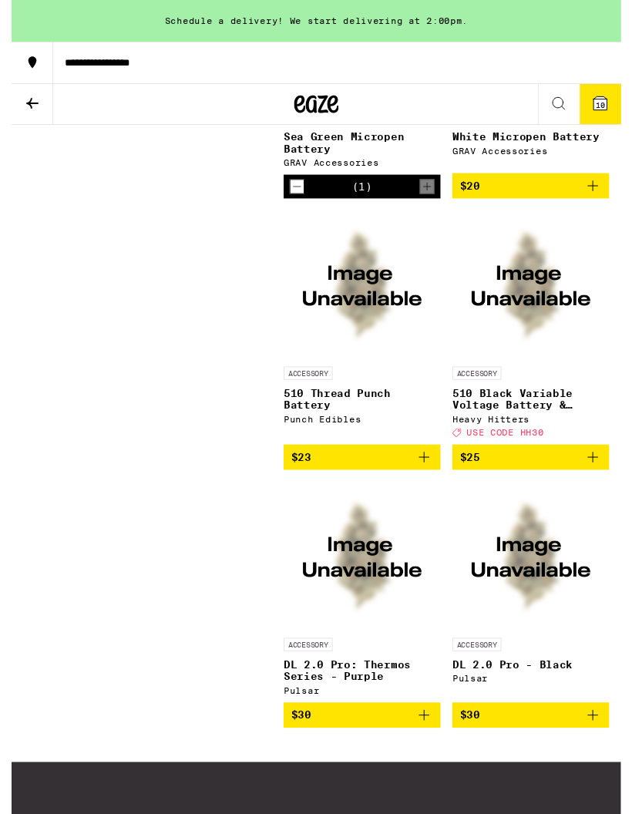
scroll to position [941, 0]
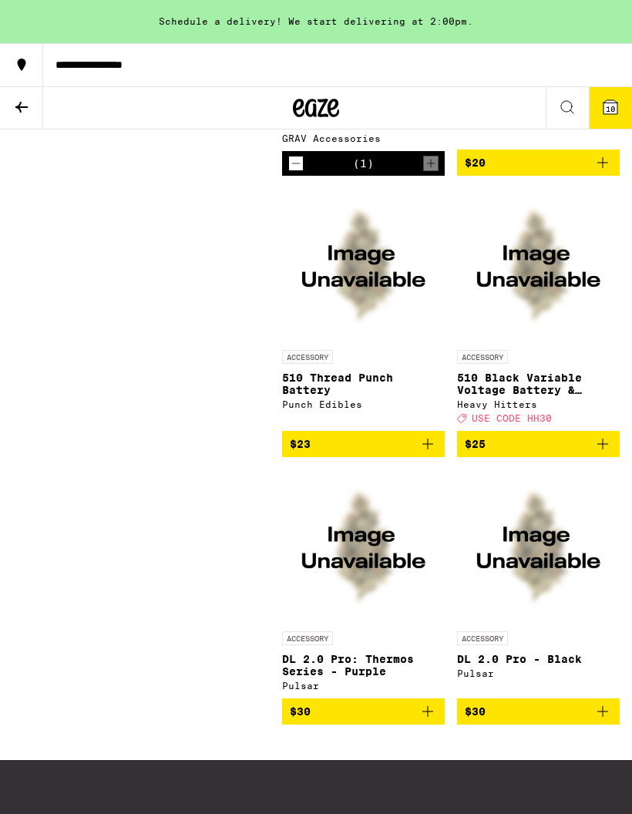
click at [385, 672] on p "DL 2.0 Pro: Thermos Series - Purple" at bounding box center [363, 665] width 163 height 25
click at [398, 384] on p "510 Thread Punch Battery" at bounding box center [363, 384] width 163 height 25
click at [615, 107] on span "10" at bounding box center [610, 108] width 9 height 9
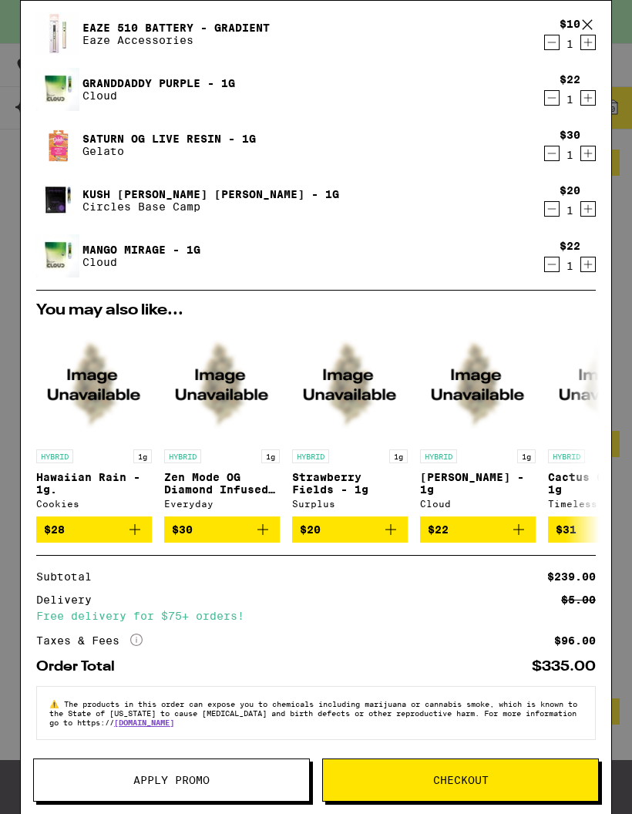
scroll to position [372, 0]
click at [213, 780] on span "Apply Promo" at bounding box center [171, 780] width 275 height 11
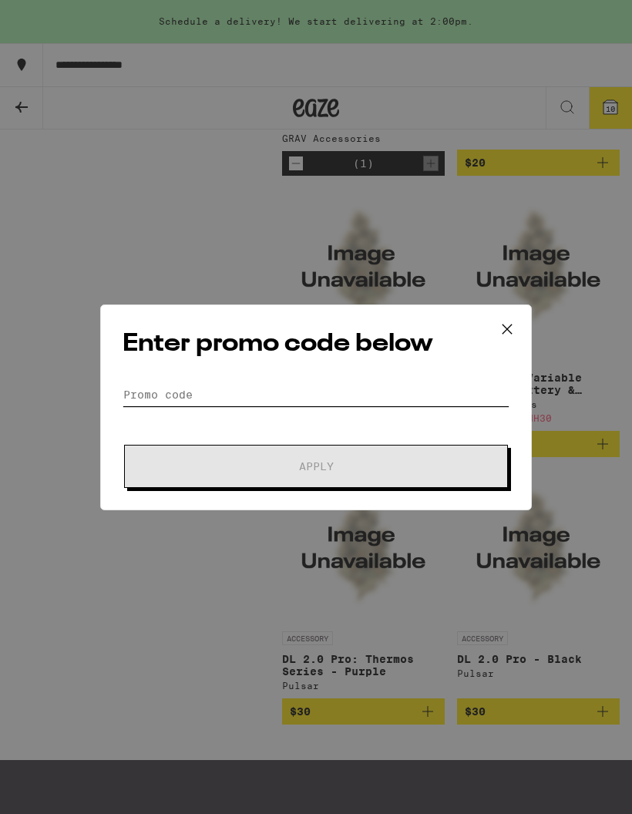
click at [258, 396] on input "Promo Code" at bounding box center [316, 394] width 387 height 23
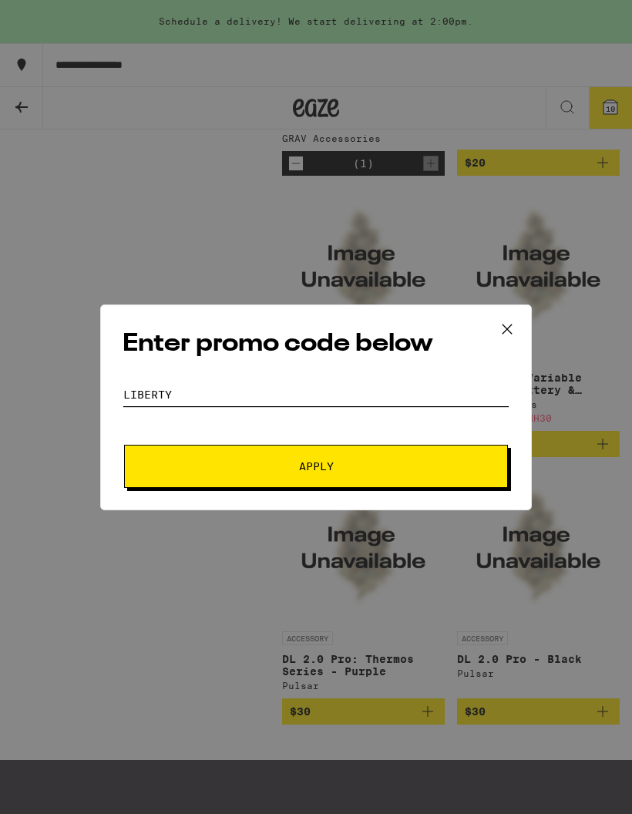
type input "Liberty"
click at [411, 463] on span "Apply" at bounding box center [316, 466] width 278 height 11
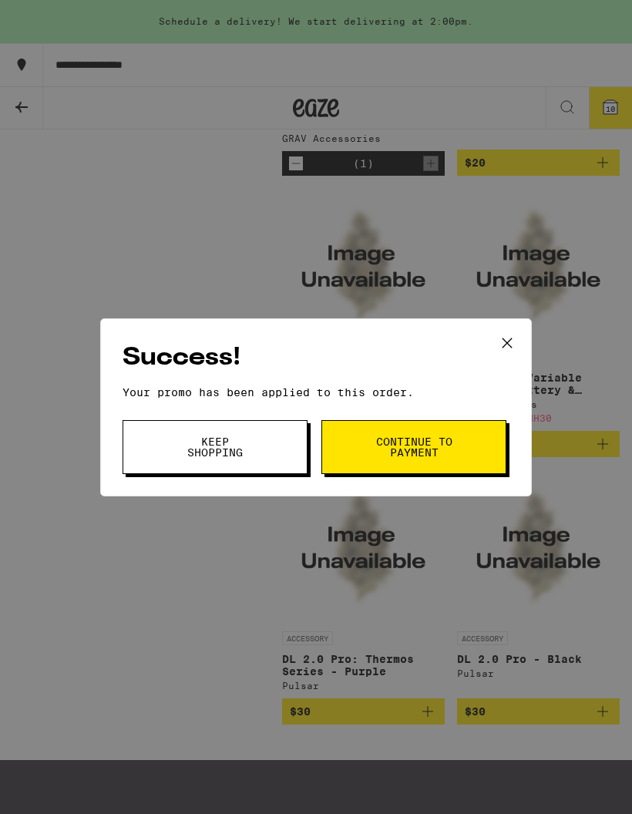
click at [514, 345] on icon at bounding box center [507, 343] width 23 height 23
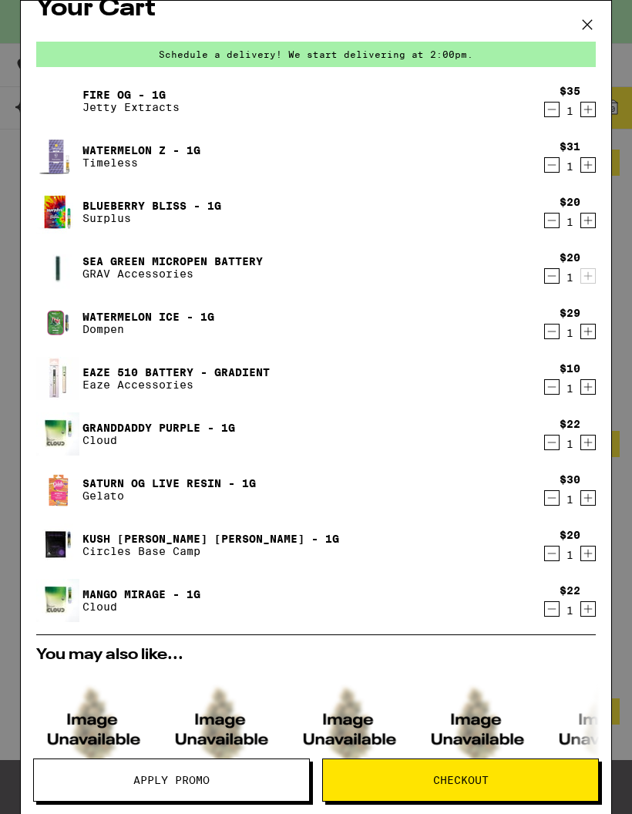
scroll to position [8, 0]
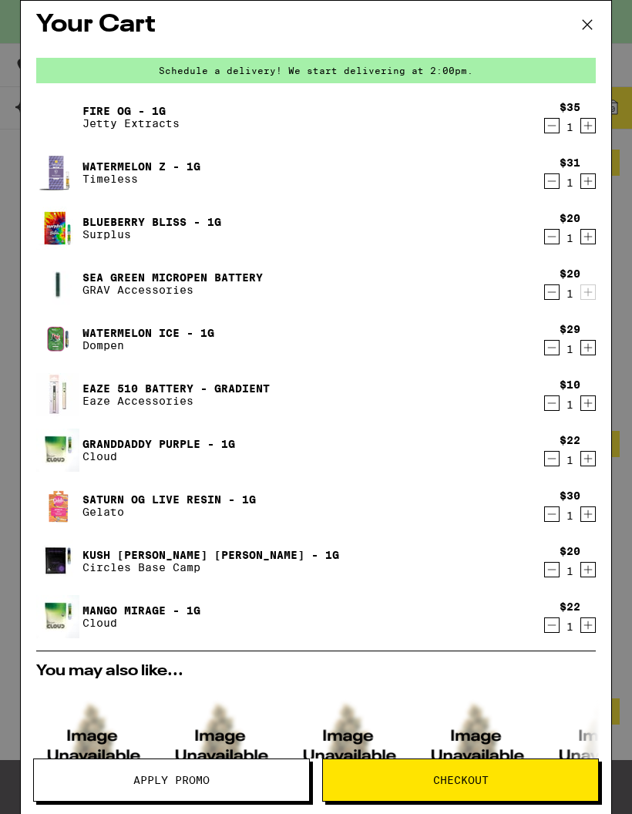
click at [91, 110] on link "Fire OG - 1g" at bounding box center [131, 111] width 97 height 12
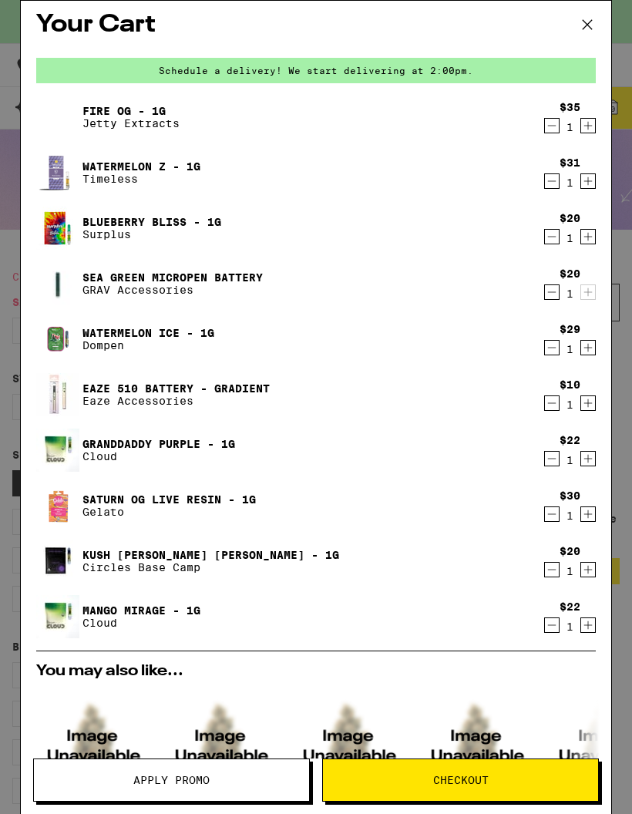
scroll to position [941, 0]
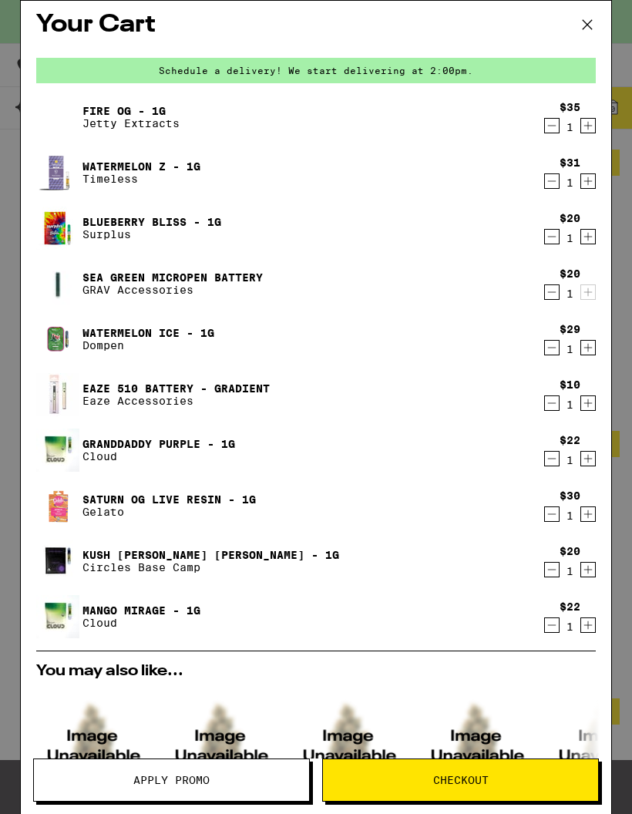
click at [95, 162] on link "Watermelon Z - 1g" at bounding box center [142, 166] width 118 height 12
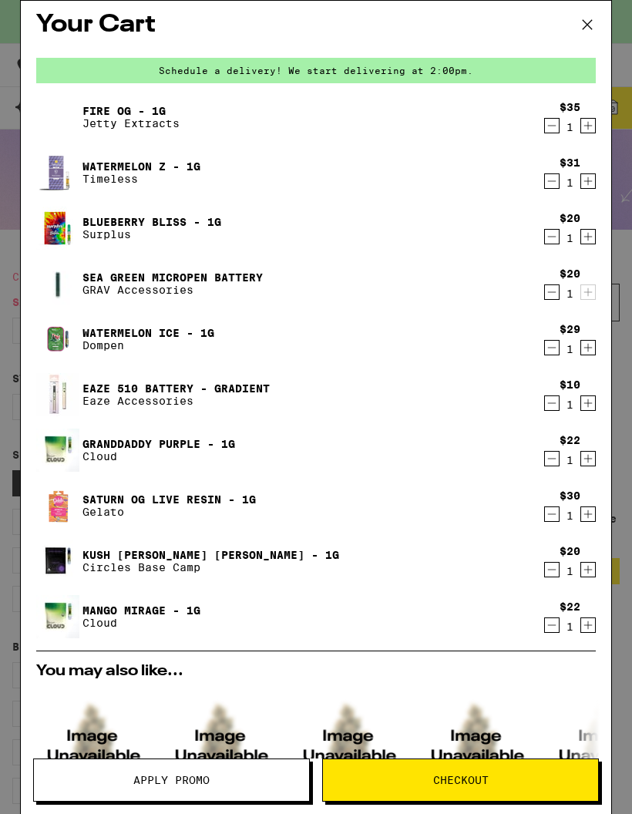
scroll to position [941, 0]
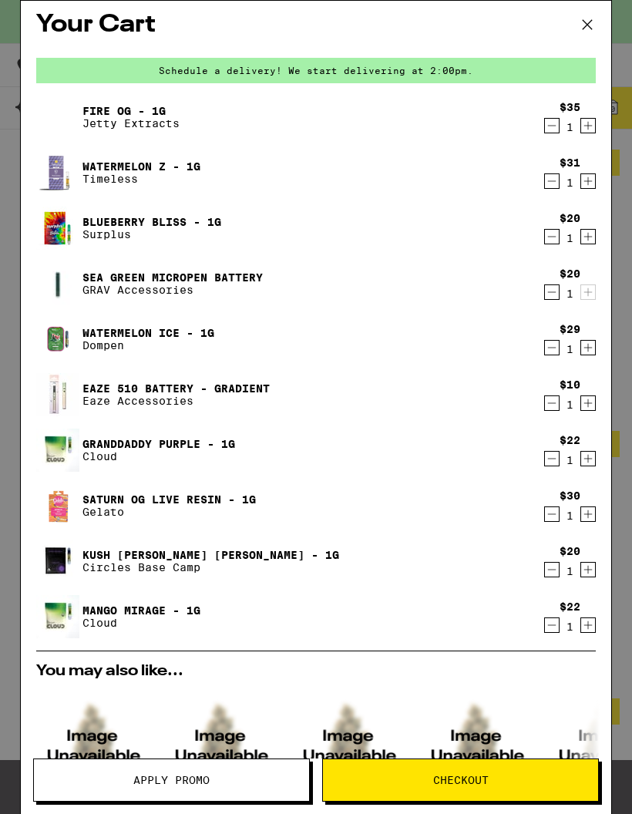
click at [104, 216] on link "Blueberry Bliss - 1g" at bounding box center [152, 222] width 139 height 12
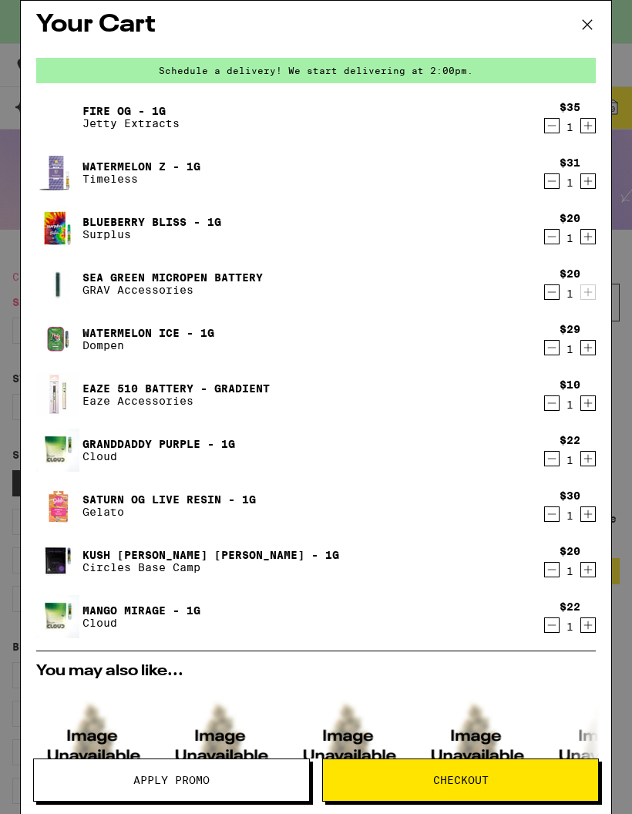
scroll to position [941, 0]
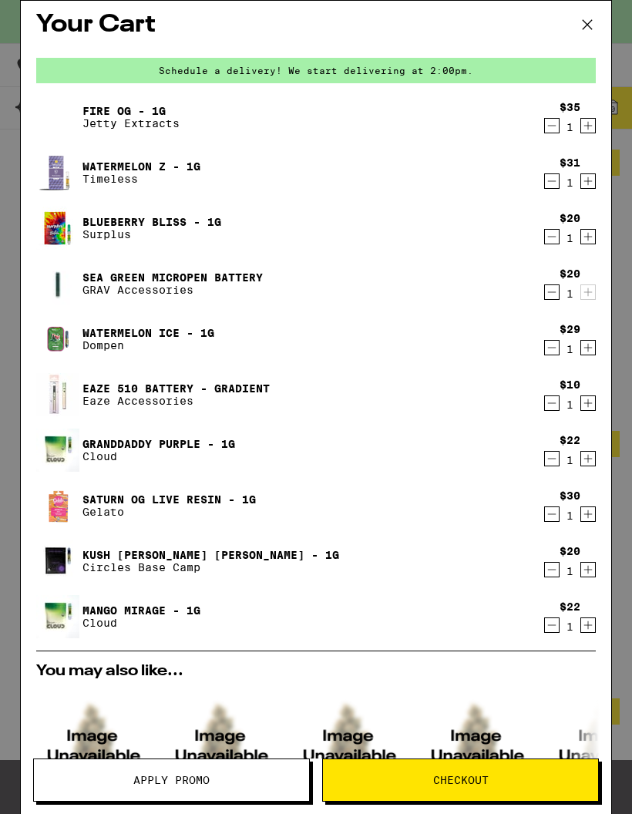
click at [101, 327] on link "Watermelon Ice - 1g" at bounding box center [149, 333] width 132 height 12
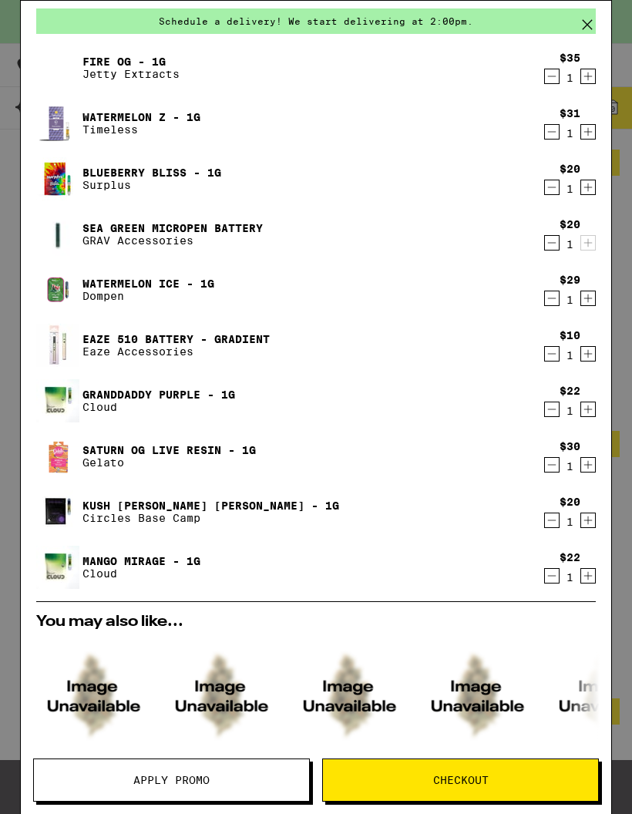
scroll to position [59, 0]
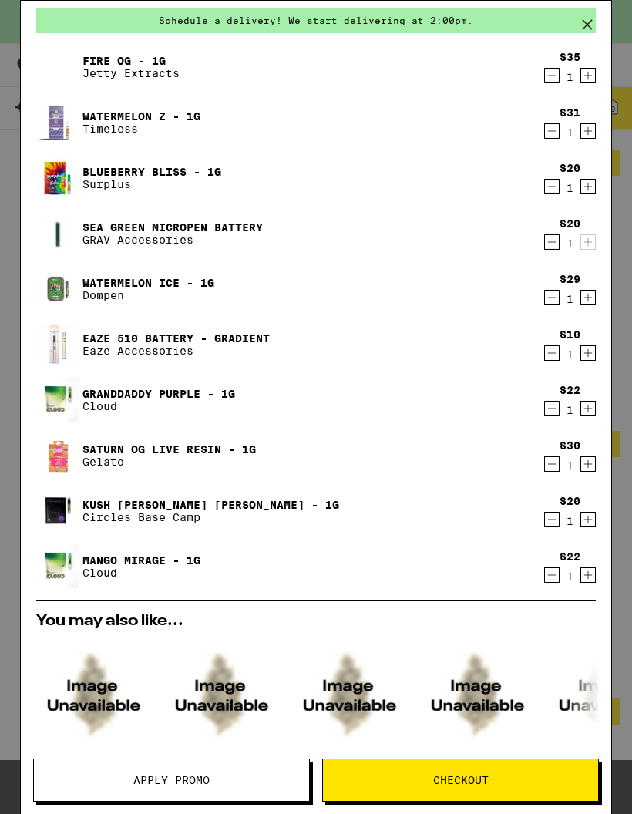
click at [105, 388] on link "Granddaddy Purple - 1g" at bounding box center [159, 394] width 153 height 12
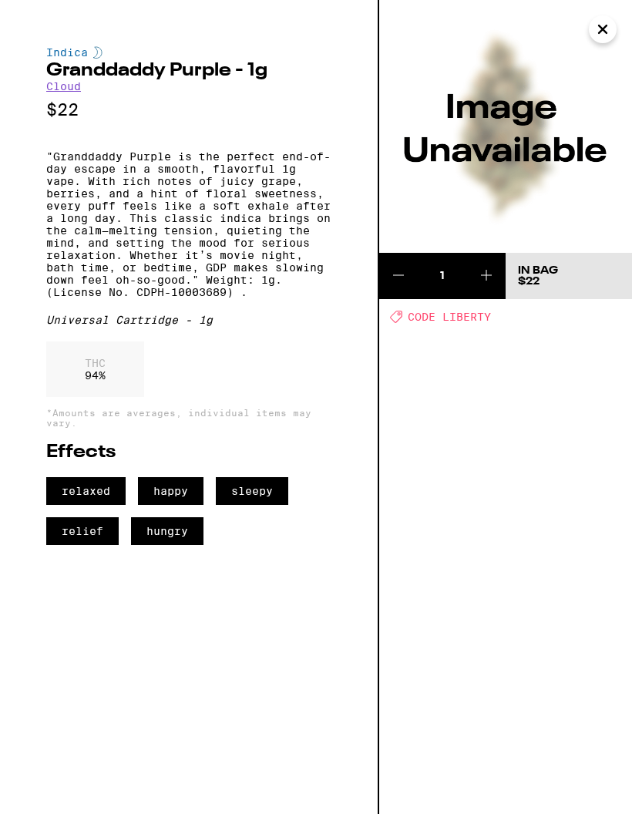
scroll to position [941, 0]
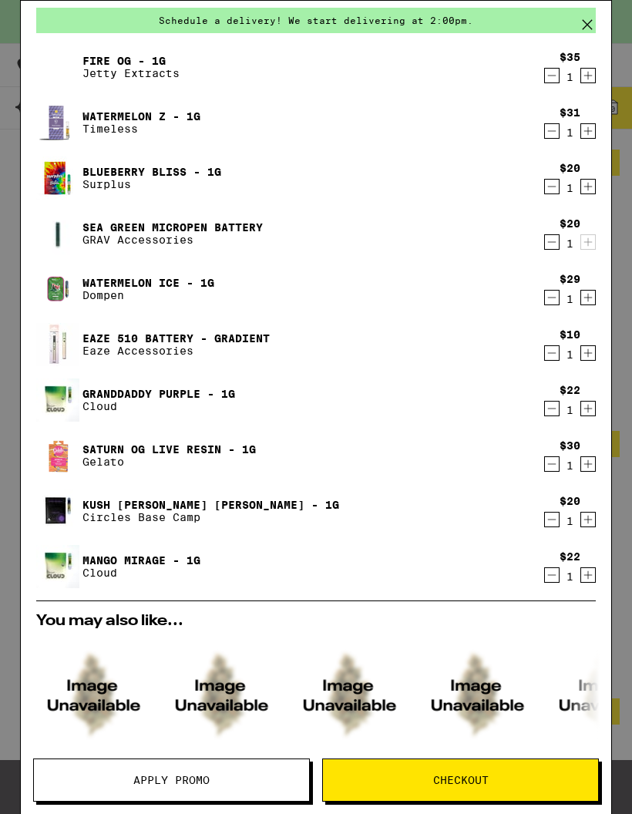
click at [96, 447] on link "Saturn OG Live Resin - 1g" at bounding box center [170, 449] width 174 height 12
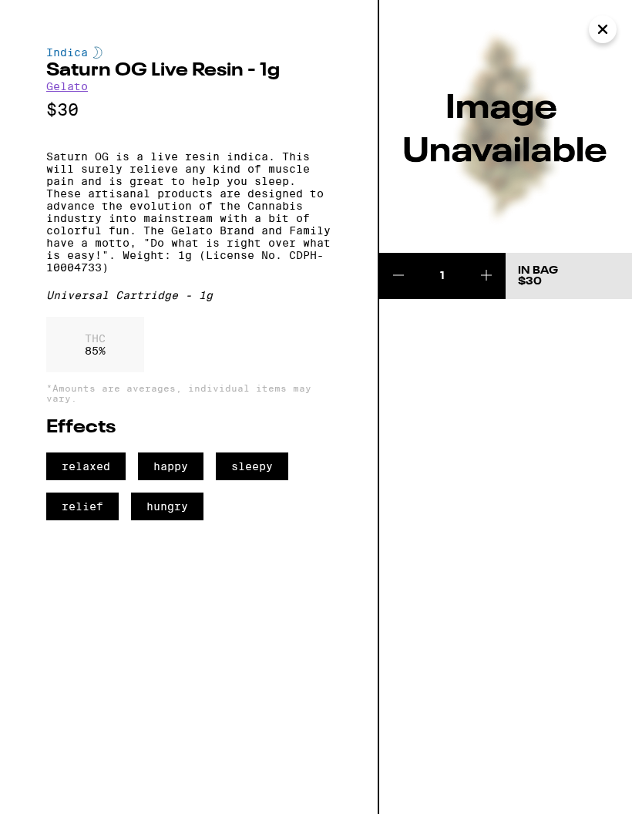
scroll to position [941, 0]
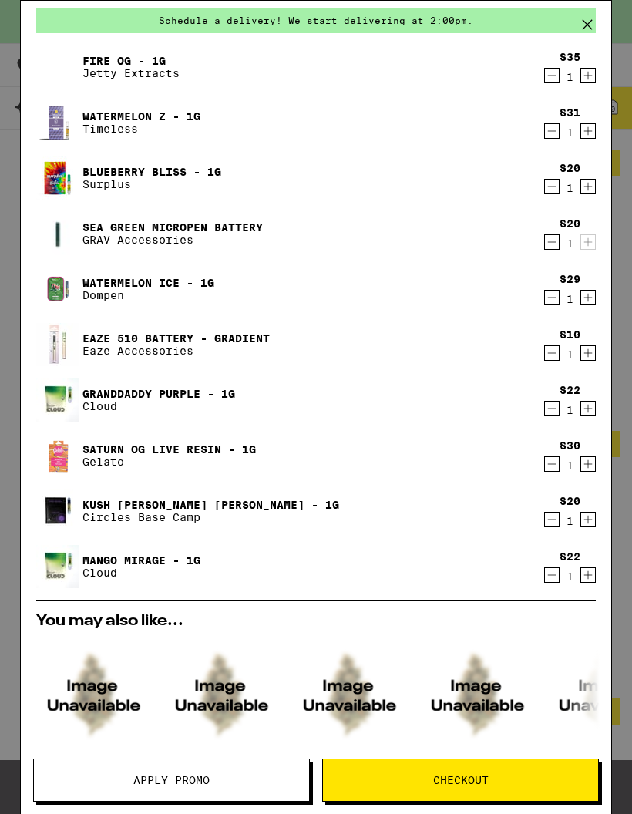
click at [95, 500] on link "Kush [PERSON_NAME] [PERSON_NAME] - 1g" at bounding box center [211, 505] width 257 height 12
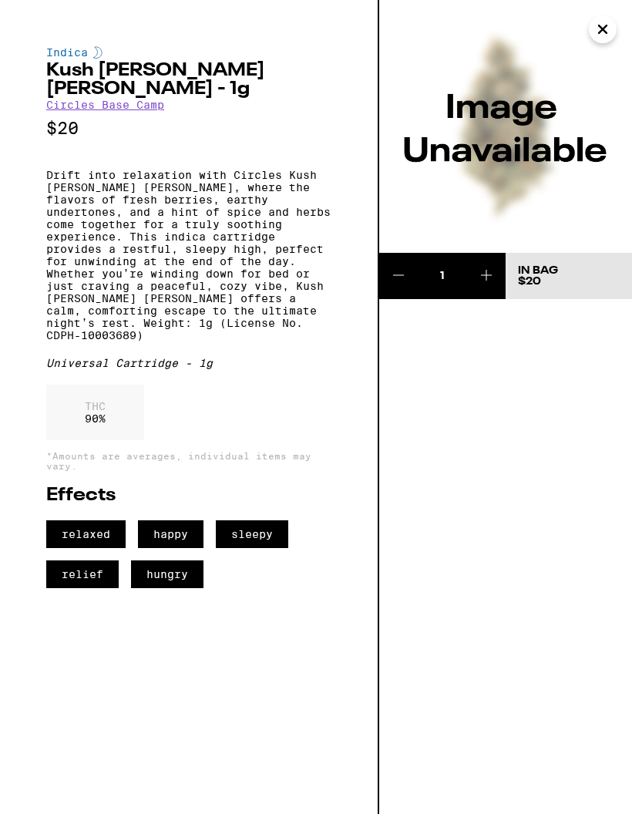
scroll to position [941, 0]
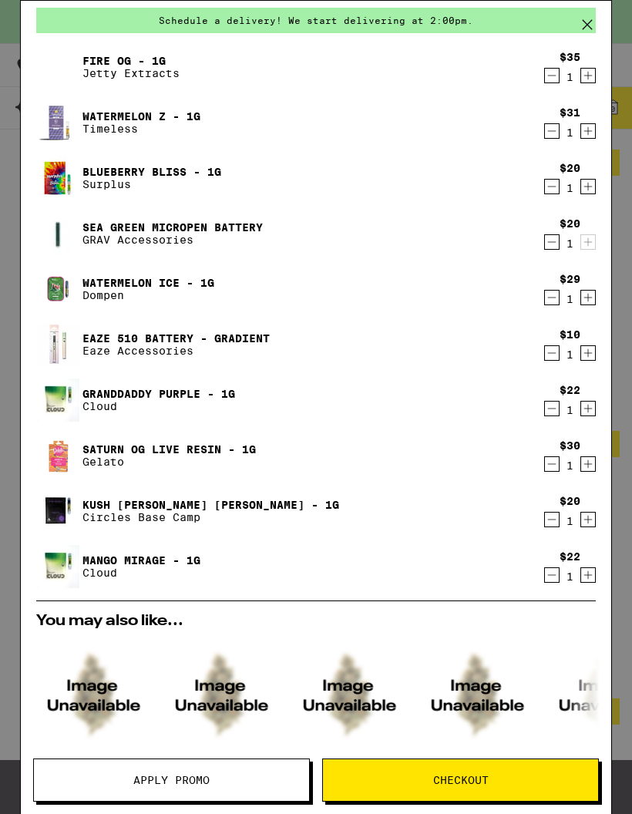
click at [93, 554] on link "Mango Mirage - 1g" at bounding box center [142, 560] width 118 height 12
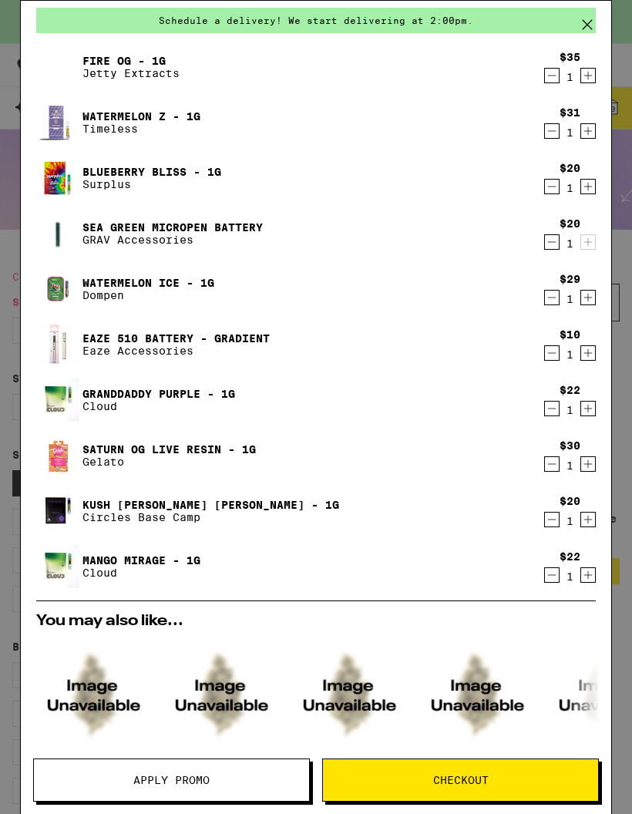
scroll to position [941, 0]
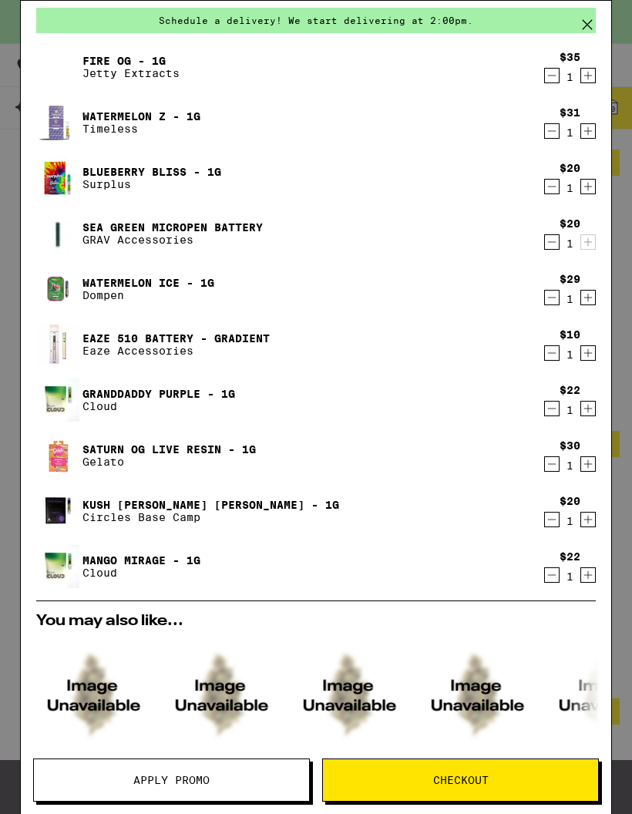
click at [91, 499] on link "Kush [PERSON_NAME] [PERSON_NAME] - 1g" at bounding box center [211, 505] width 257 height 12
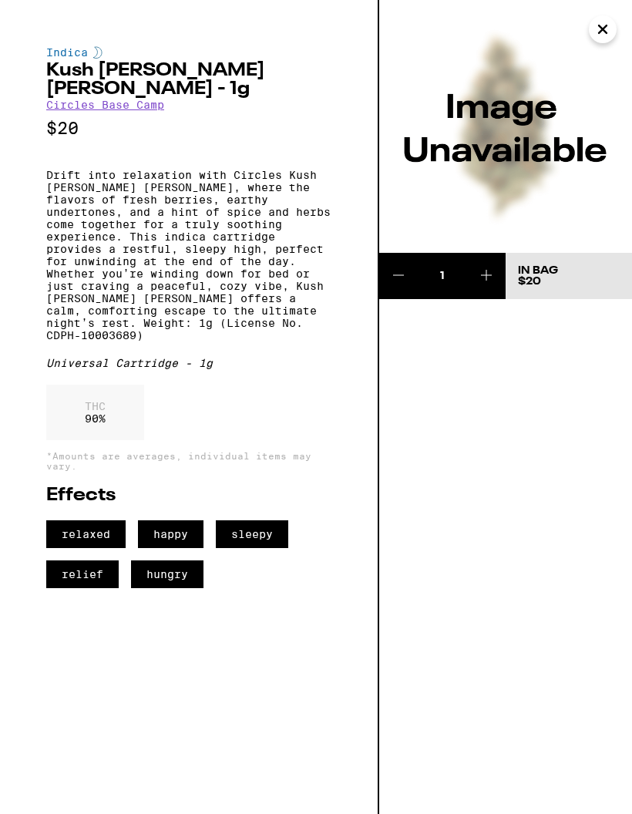
click at [398, 275] on icon at bounding box center [398, 275] width 19 height 19
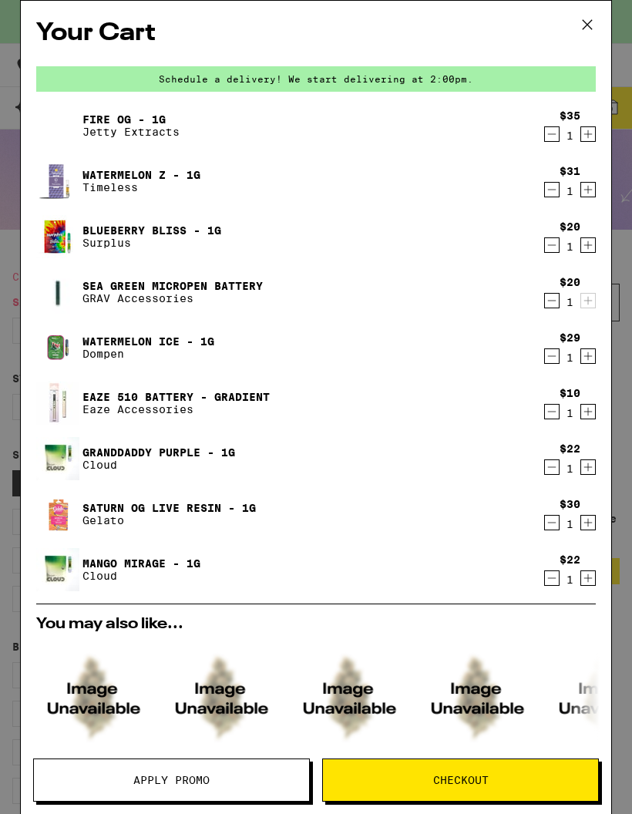
click at [551, 292] on icon "Decrement" at bounding box center [552, 301] width 14 height 19
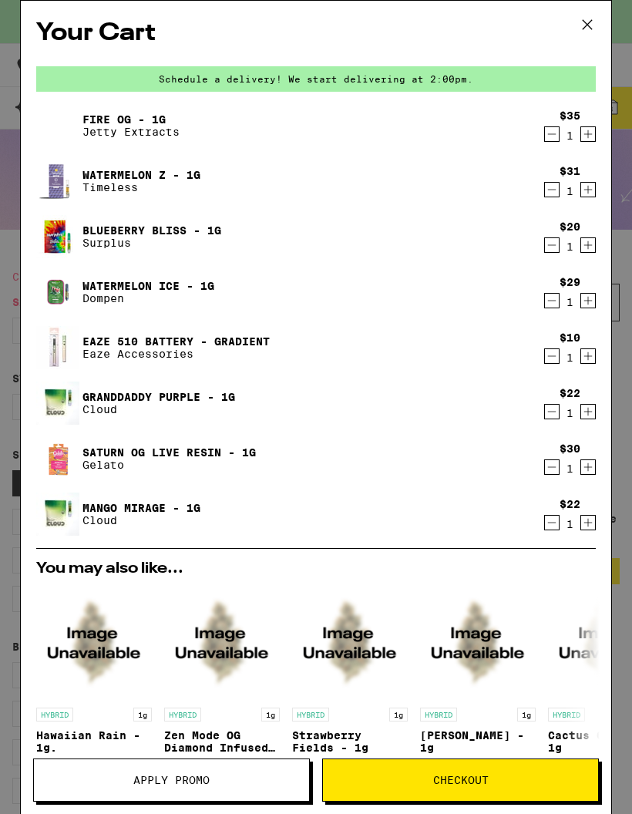
click at [588, 19] on icon at bounding box center [587, 24] width 23 height 23
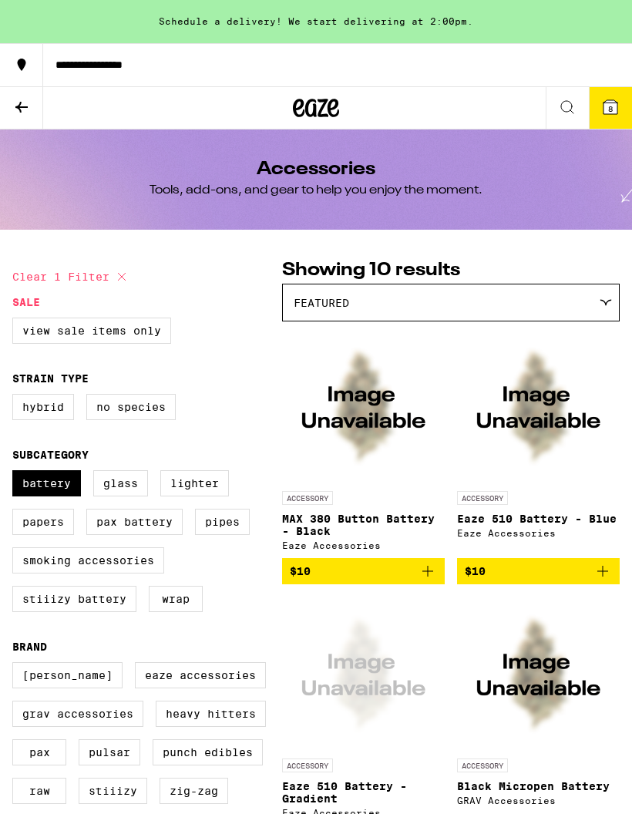
click at [18, 103] on icon at bounding box center [21, 107] width 19 height 19
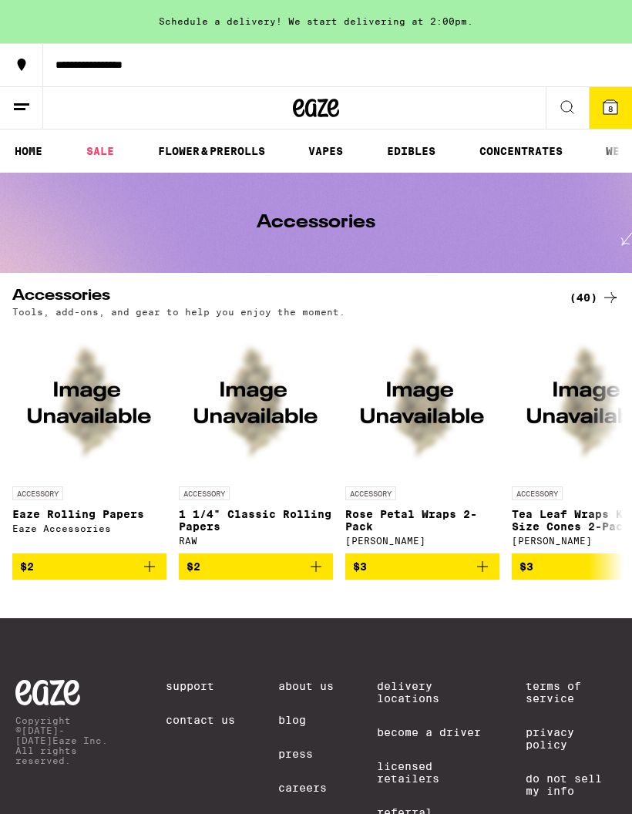
click at [306, 157] on link "VAPES" at bounding box center [326, 151] width 50 height 19
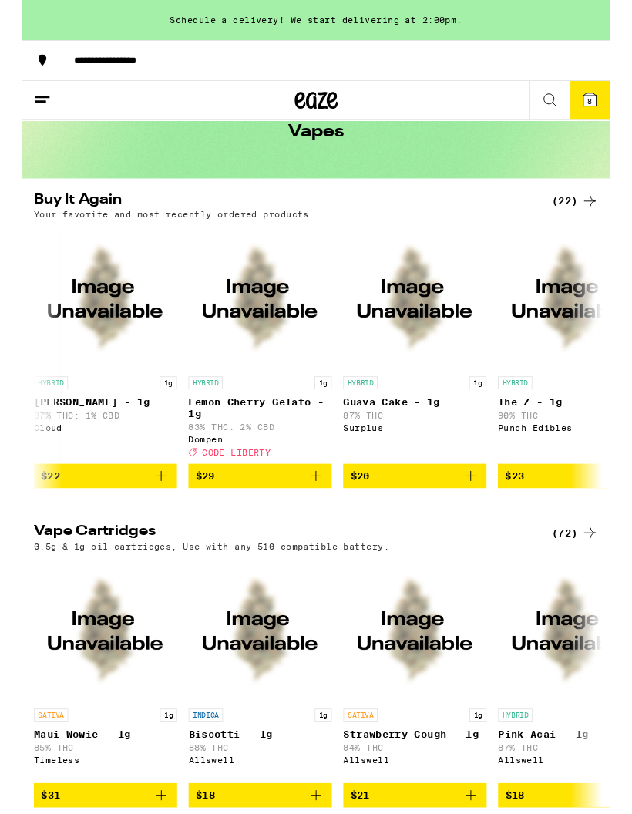
scroll to position [0, 163]
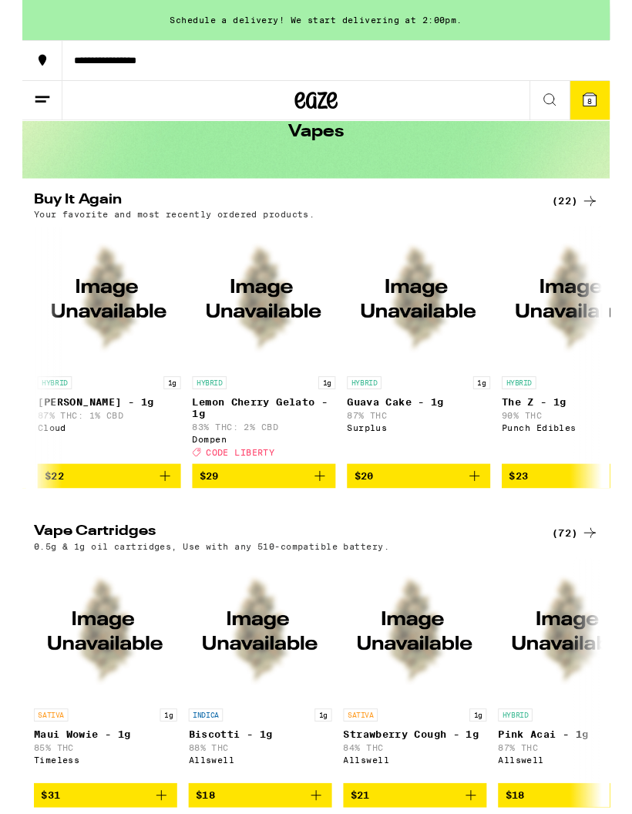
click at [290, 433] on p "Lemon Cherry Gelato - 1g" at bounding box center [260, 439] width 154 height 25
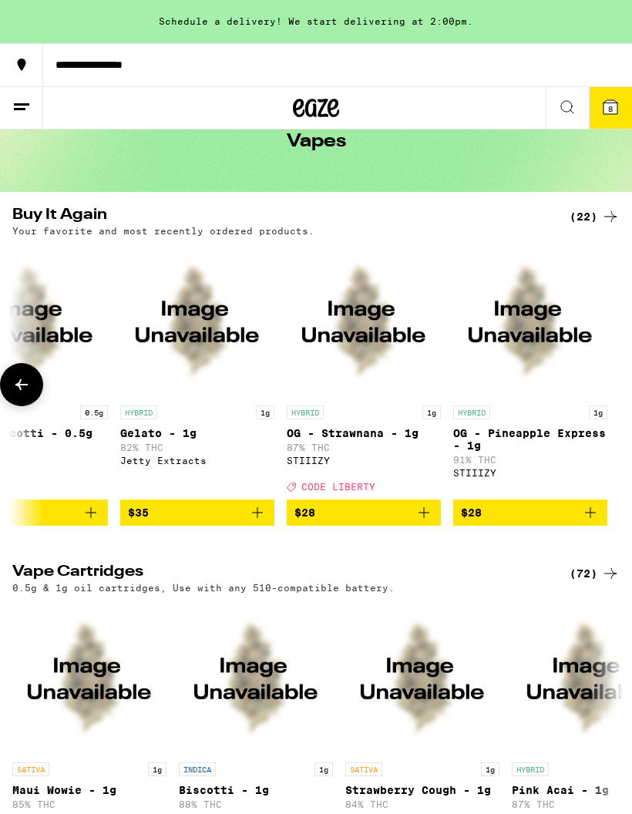
scroll to position [0, 3057]
click at [590, 583] on div "(72)" at bounding box center [595, 573] width 50 height 19
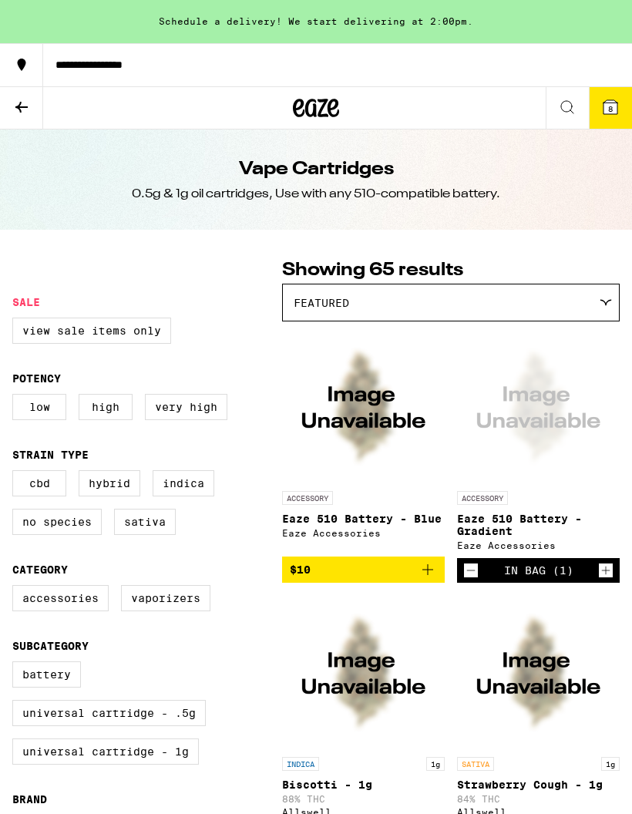
click at [42, 681] on label "Battery" at bounding box center [46, 675] width 69 height 26
click at [16, 665] on input "Battery" at bounding box center [15, 664] width 1 height 1
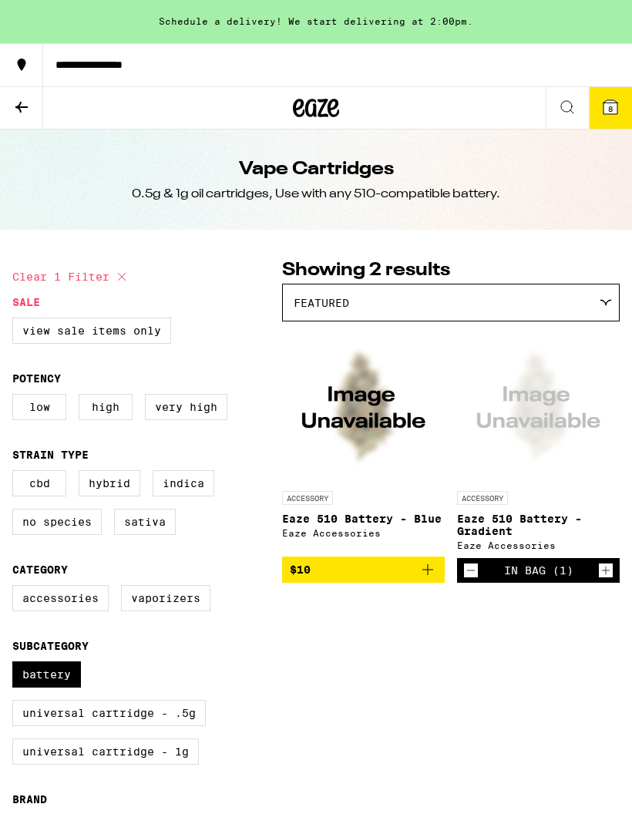
click at [27, 680] on label "Battery" at bounding box center [46, 675] width 69 height 26
click at [16, 665] on input "Battery" at bounding box center [15, 664] width 1 height 1
checkbox input "false"
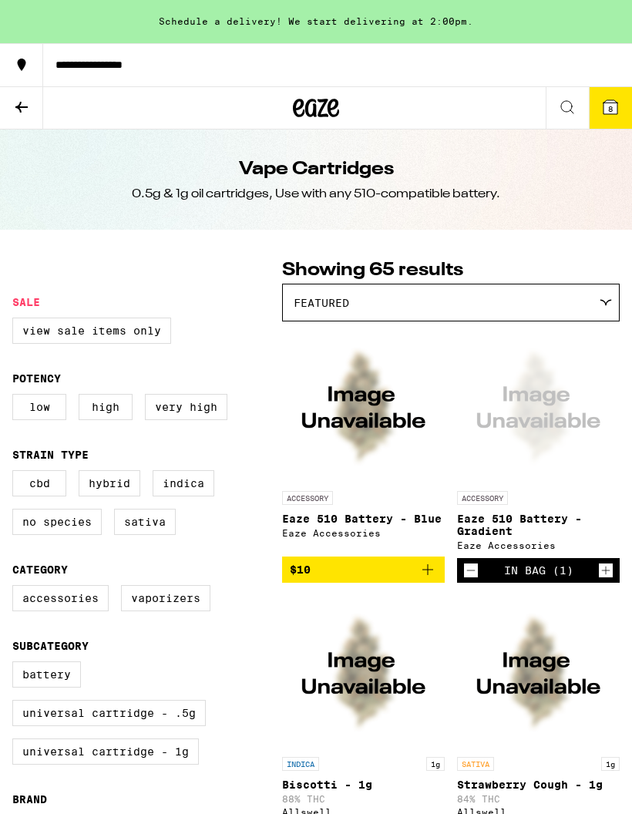
click at [41, 765] on label "Universal Cartridge - 1g" at bounding box center [105, 752] width 187 height 26
click at [16, 665] on input "Universal Cartridge - 1g" at bounding box center [15, 664] width 1 height 1
checkbox input "true"
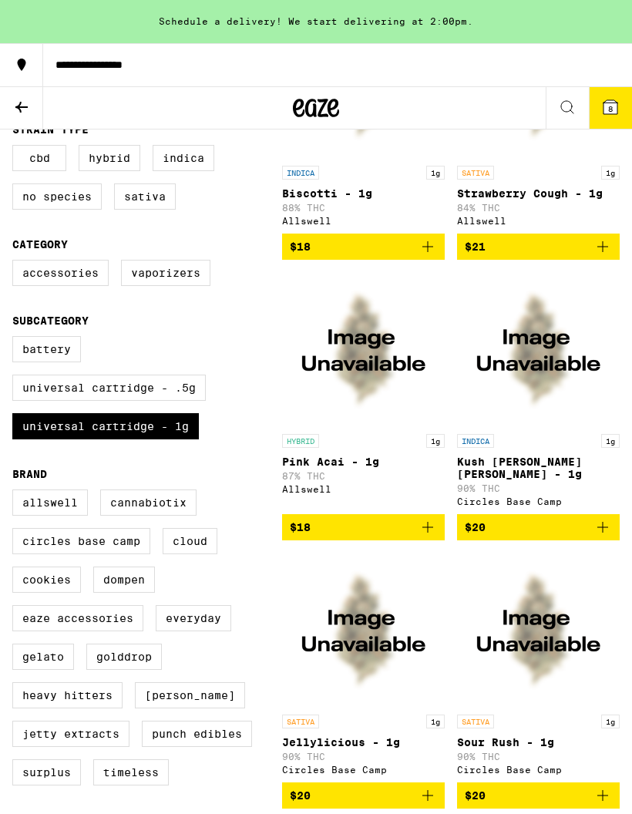
scroll to position [319, 0]
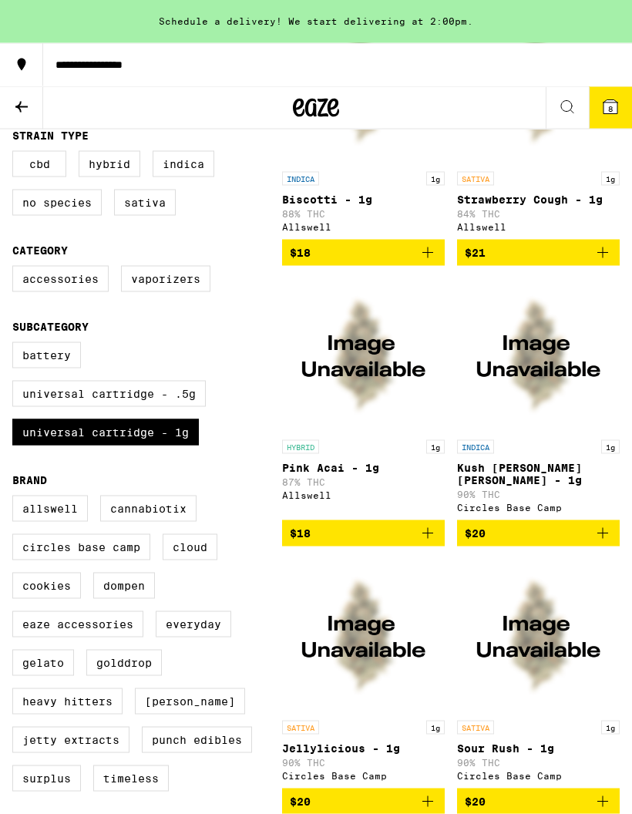
click at [539, 471] on p "Kush [PERSON_NAME] [PERSON_NAME] - 1g" at bounding box center [538, 474] width 163 height 25
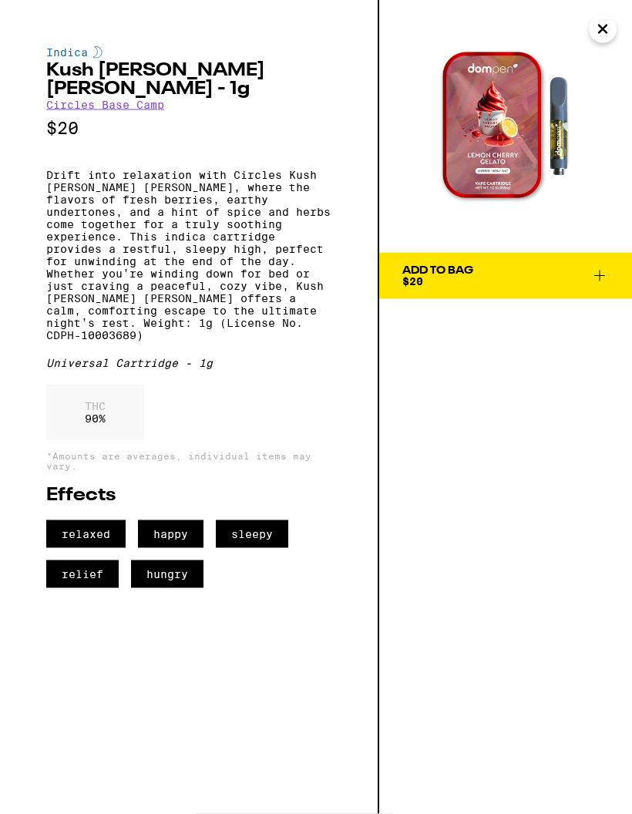
scroll to position [320, 0]
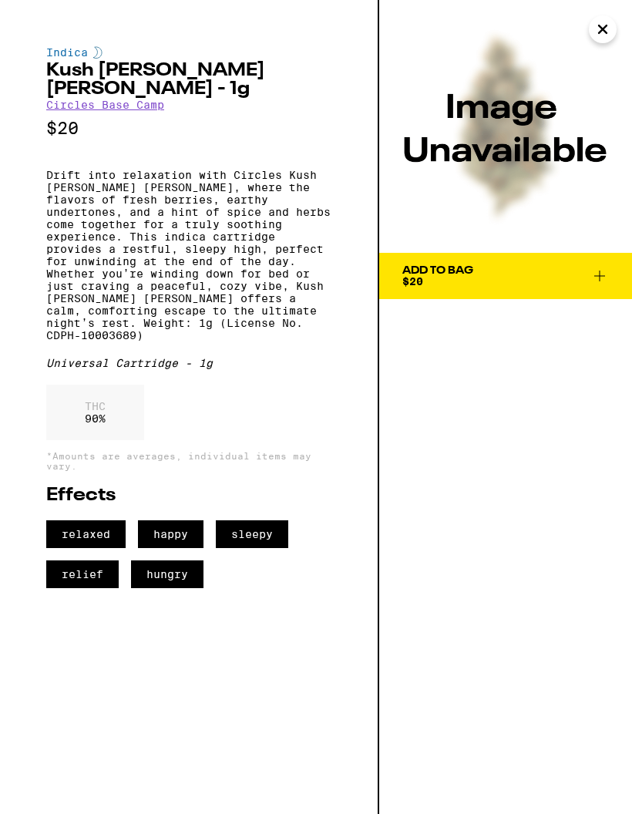
click at [603, 274] on icon at bounding box center [600, 276] width 19 height 19
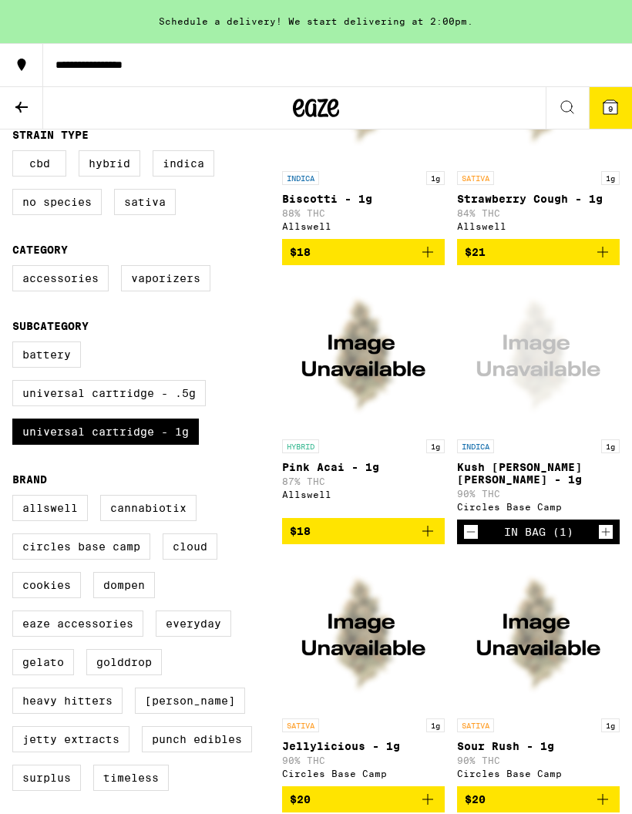
click at [612, 96] on button "9" at bounding box center [610, 108] width 43 height 42
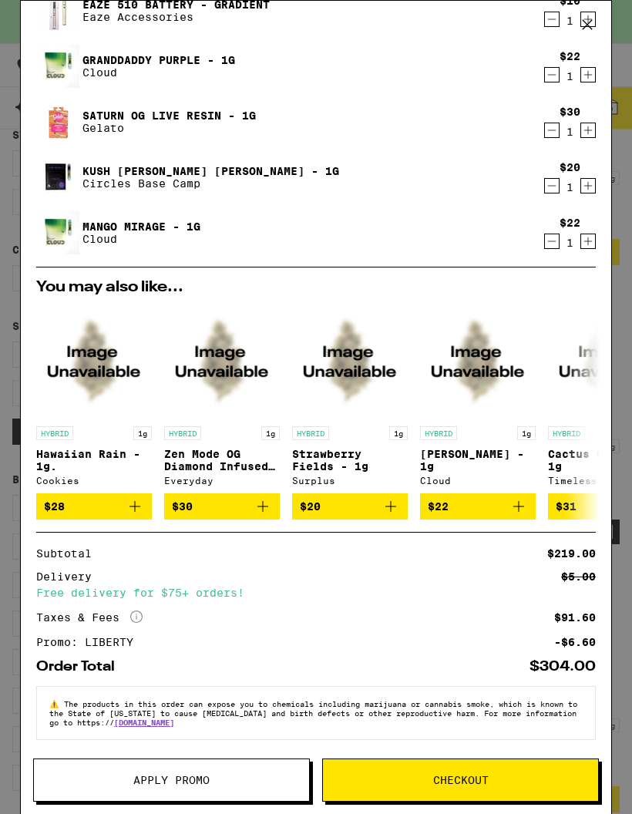
scroll to position [339, 0]
click at [501, 781] on span "Checkout" at bounding box center [460, 780] width 275 height 11
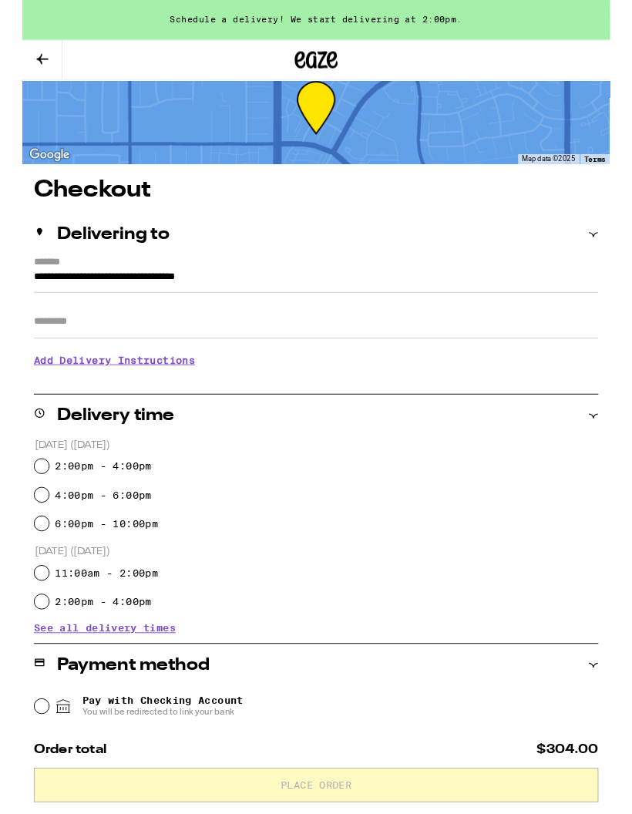
scroll to position [32, 0]
click at [24, 504] on input "2:00pm - 4:00pm" at bounding box center [20, 501] width 15 height 15
radio input "true"
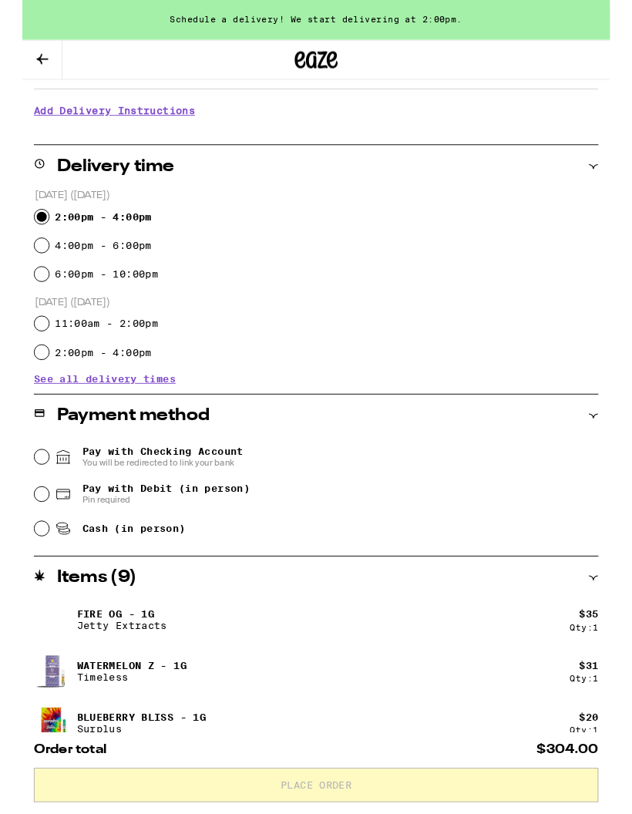
click at [19, 564] on input "Cash (in person)" at bounding box center [20, 568] width 15 height 15
radio input "true"
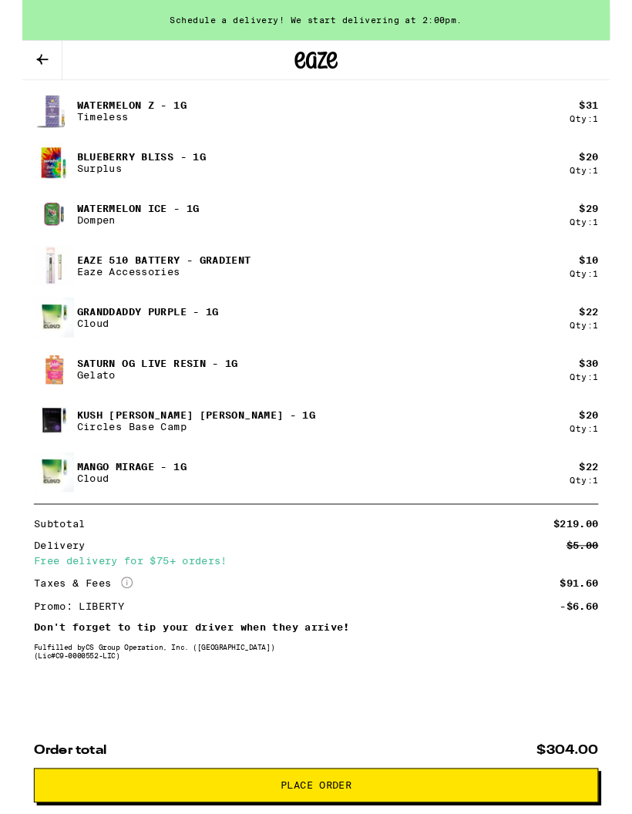
scroll to position [969, 0]
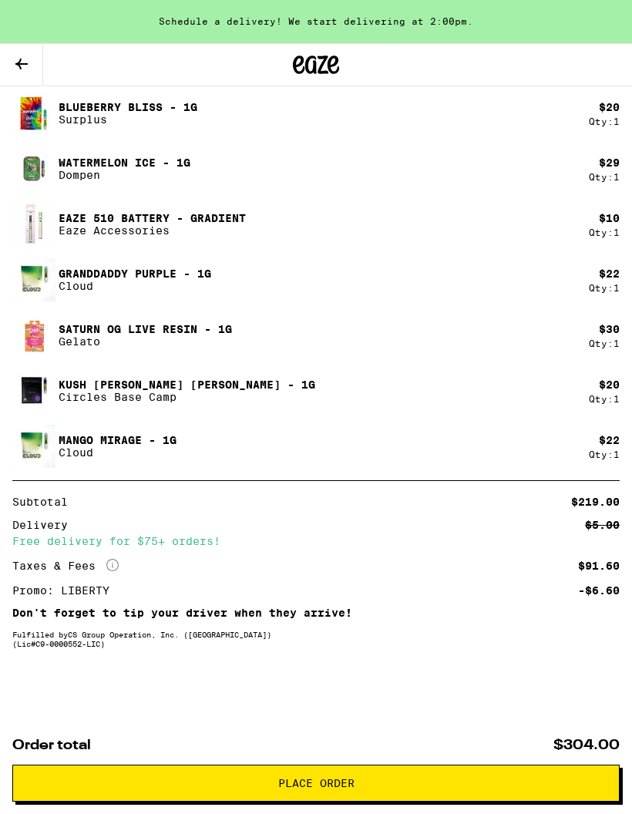
click at [484, 782] on span "Place Order" at bounding box center [315, 783] width 581 height 11
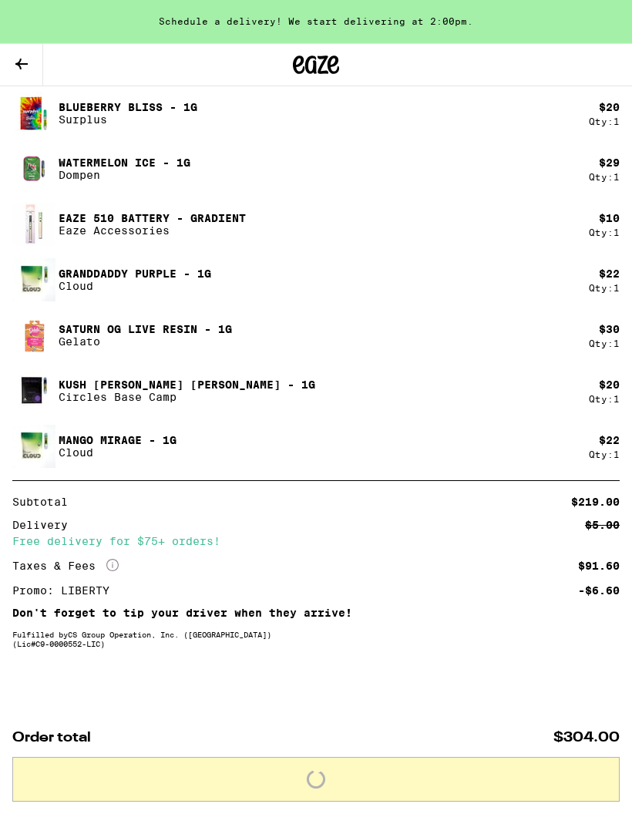
scroll to position [945, 0]
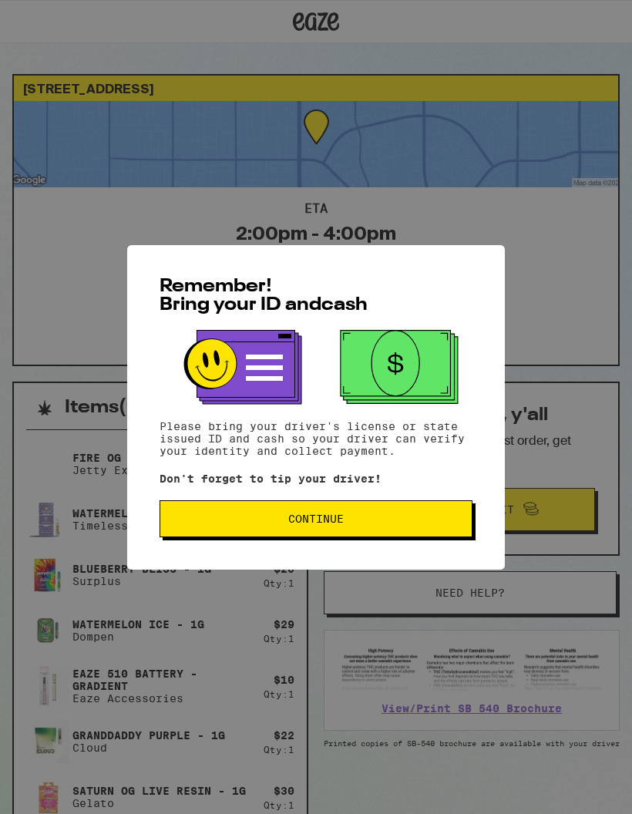
click at [394, 516] on span "Continue" at bounding box center [316, 519] width 287 height 11
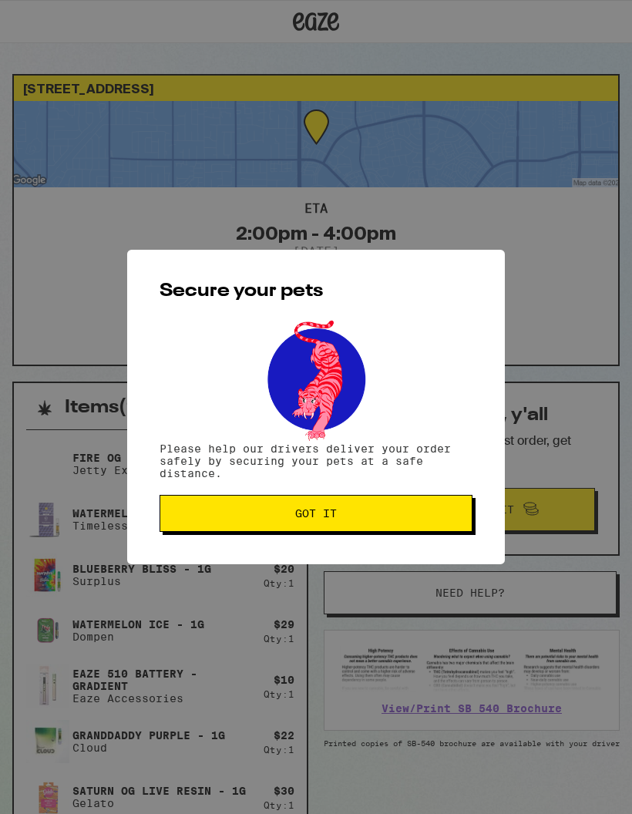
click at [400, 508] on span "Got it" at bounding box center [316, 513] width 287 height 11
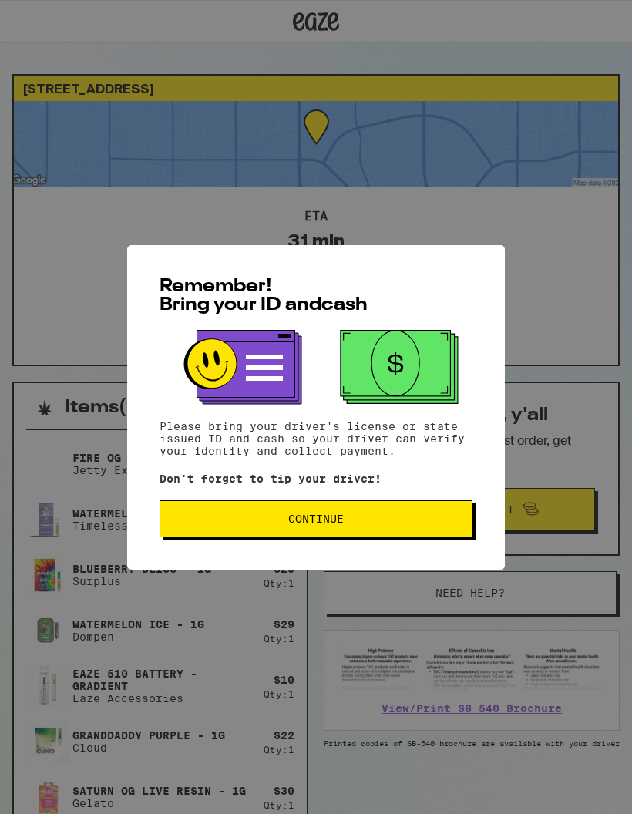
click at [406, 515] on span "Continue" at bounding box center [316, 519] width 287 height 11
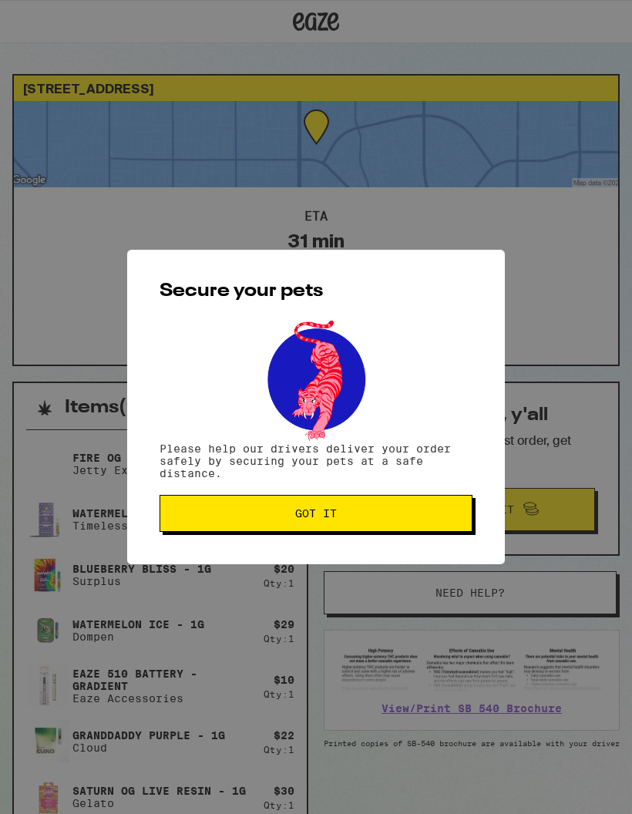
click at [419, 508] on span "Got it" at bounding box center [316, 513] width 287 height 11
